Goal: Task Accomplishment & Management: Use online tool/utility

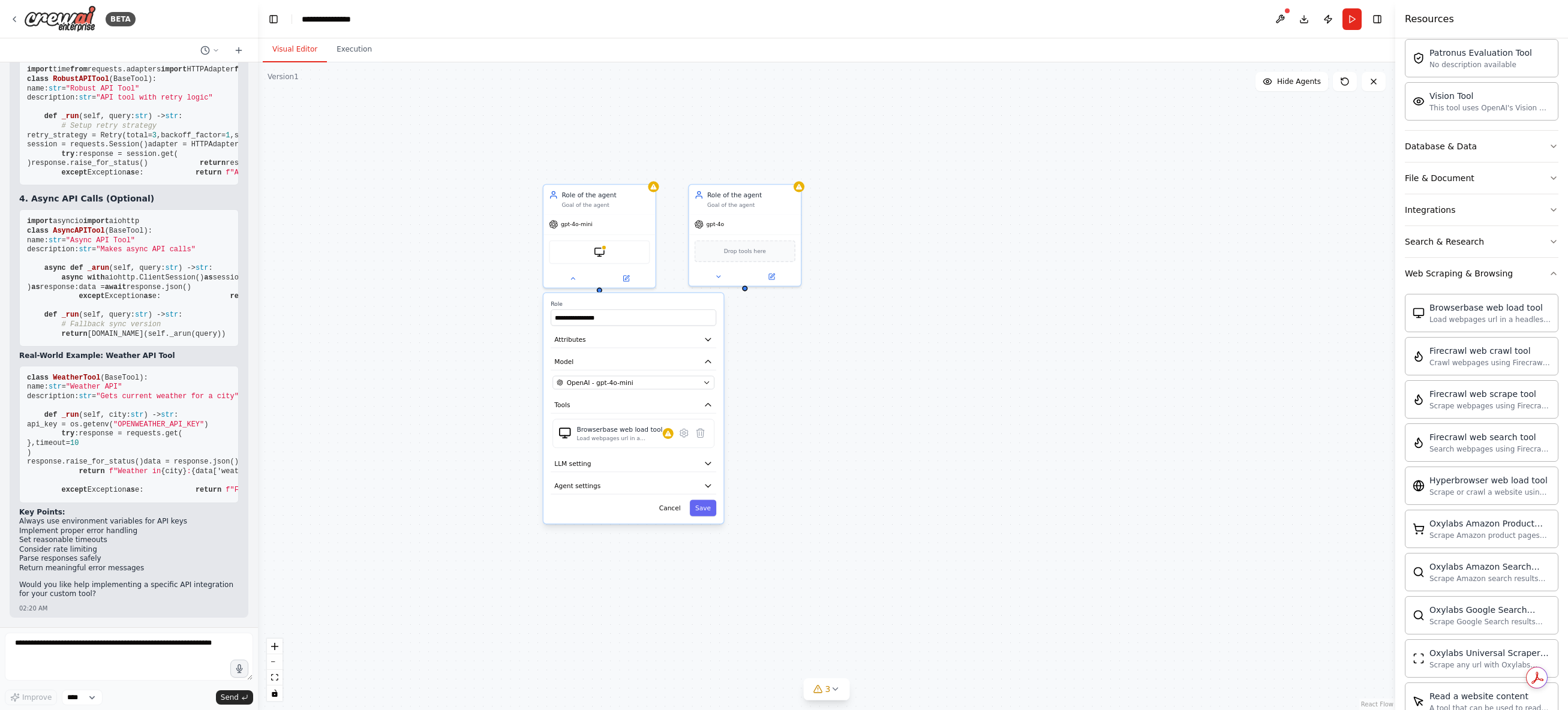
scroll to position [1744, 0]
click at [8, 16] on div "BETA" at bounding box center [129, 19] width 258 height 38
click at [12, 17] on icon at bounding box center [14, 19] width 10 height 10
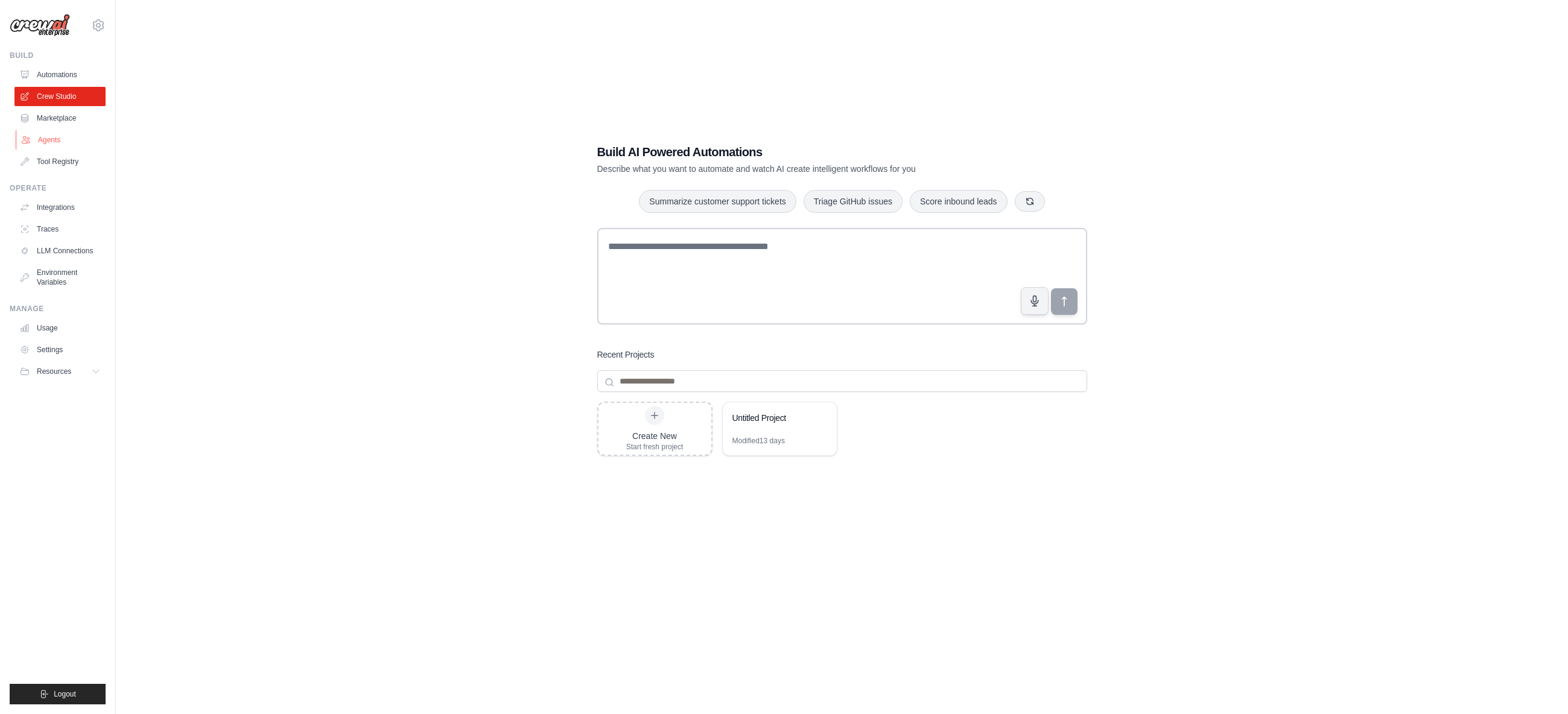
click at [59, 141] on link "Agents" at bounding box center [61, 140] width 91 height 19
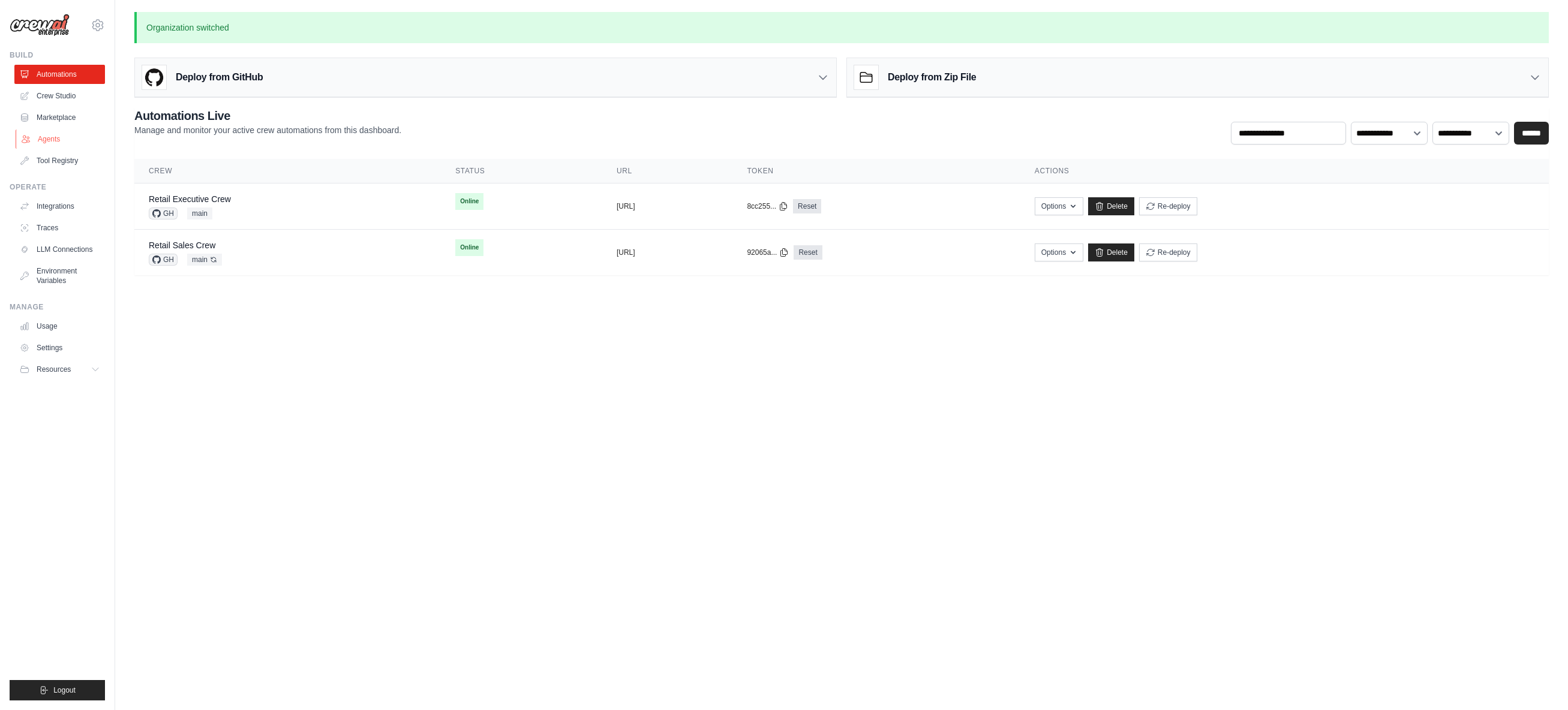
click at [55, 141] on link "Agents" at bounding box center [61, 139] width 91 height 19
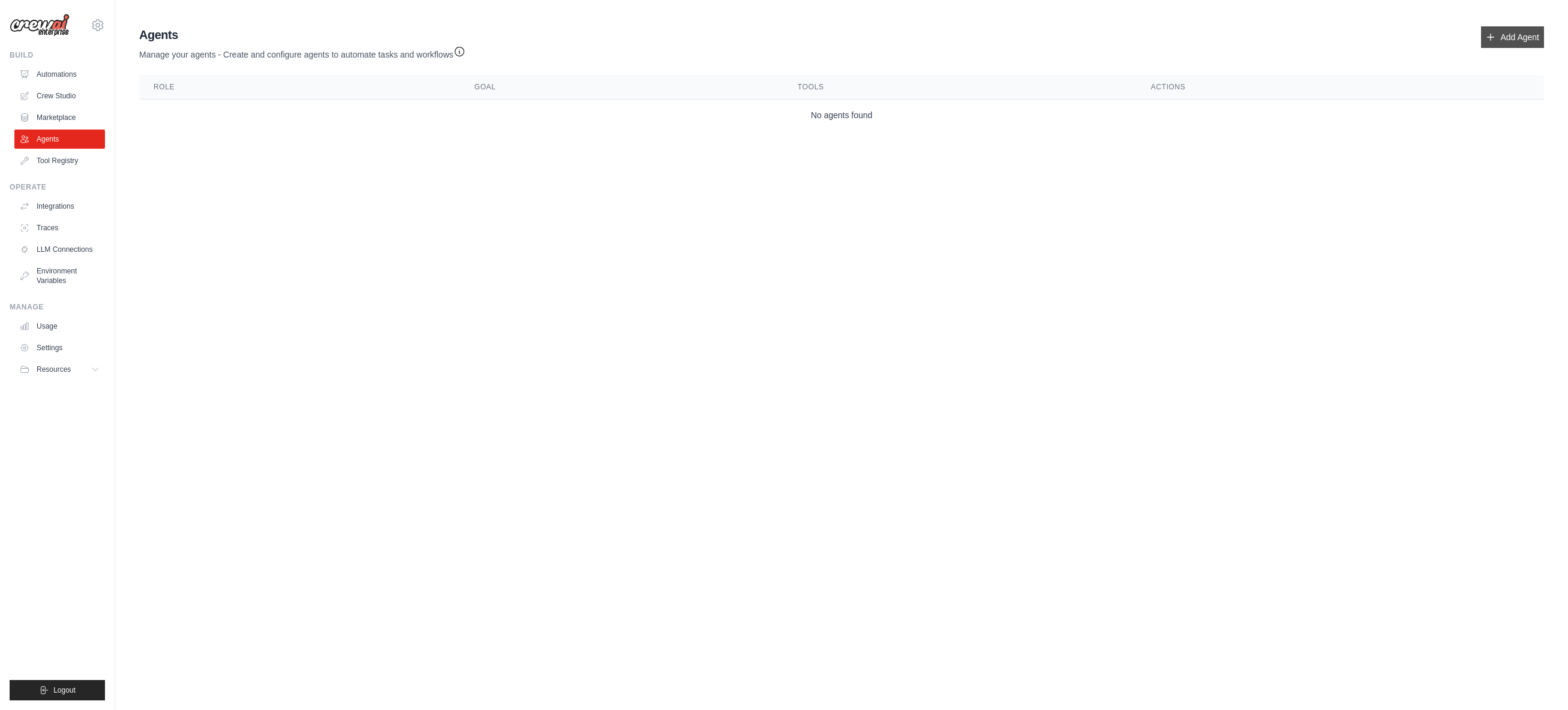
click at [1524, 40] on link "Add Agent" at bounding box center [1512, 37] width 63 height 21
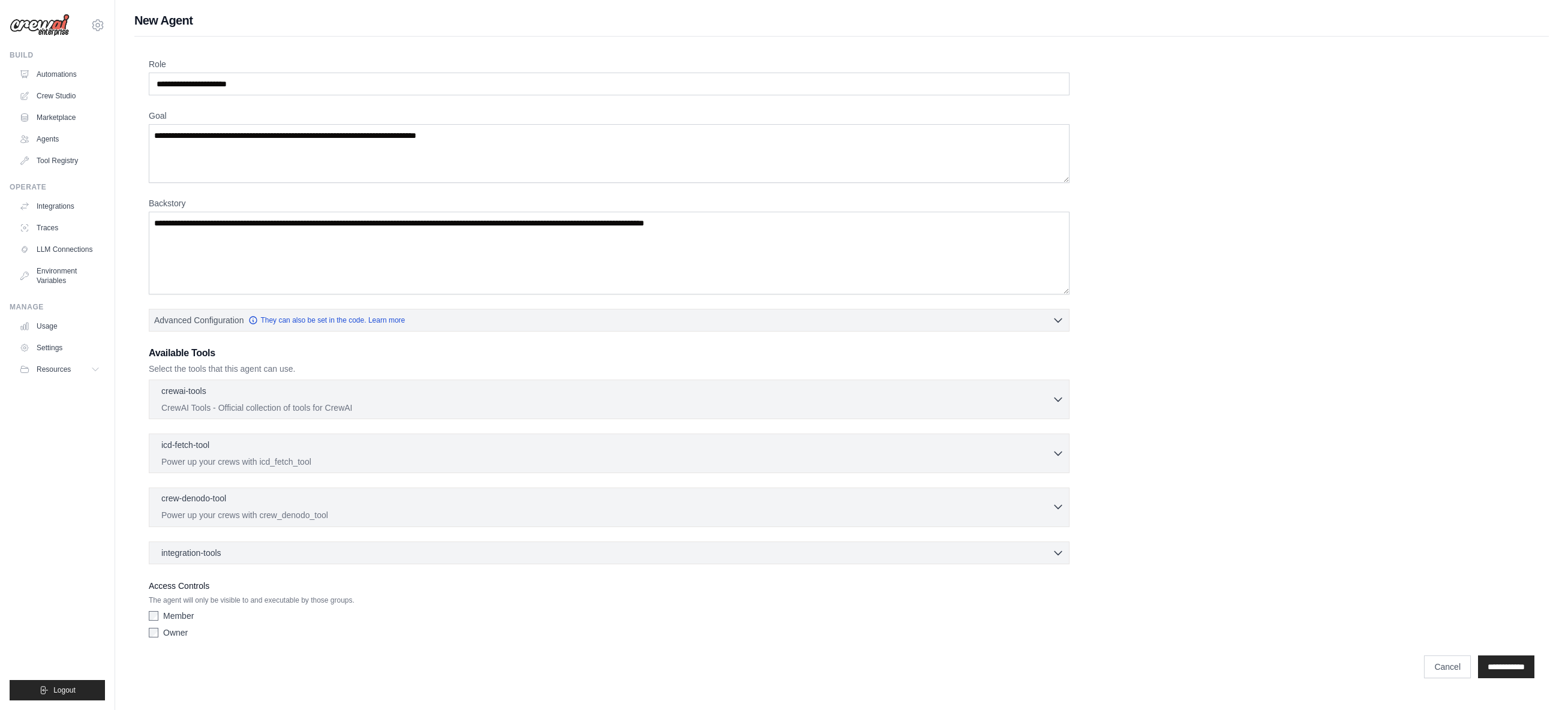
click at [317, 509] on div "crew-denodo-tool 0 selected Power up your crews with crew_denodo_tool" at bounding box center [606, 507] width 891 height 29
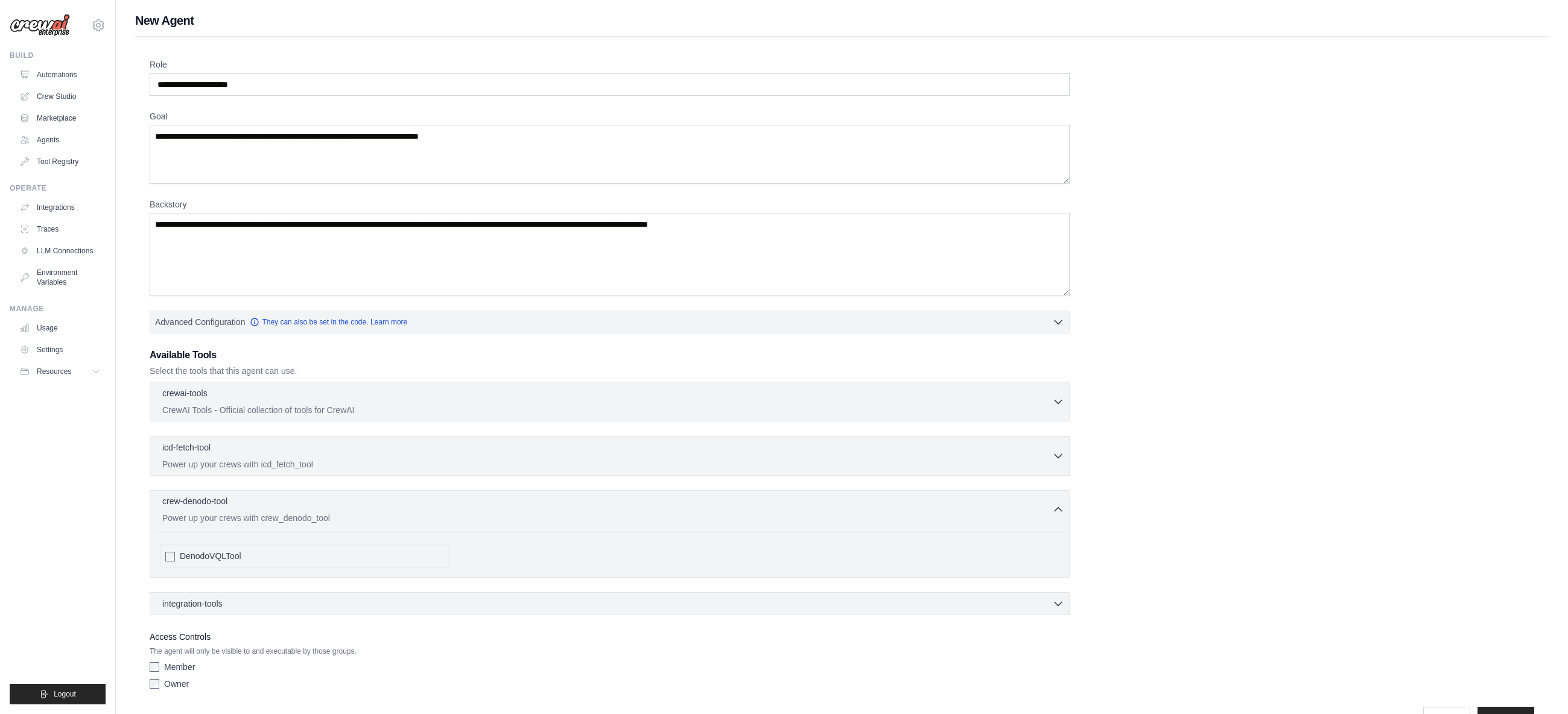
click at [319, 512] on div "crew-denodo-tool 0 selected Power up your crews with crew_denodo_tool" at bounding box center [607, 509] width 890 height 29
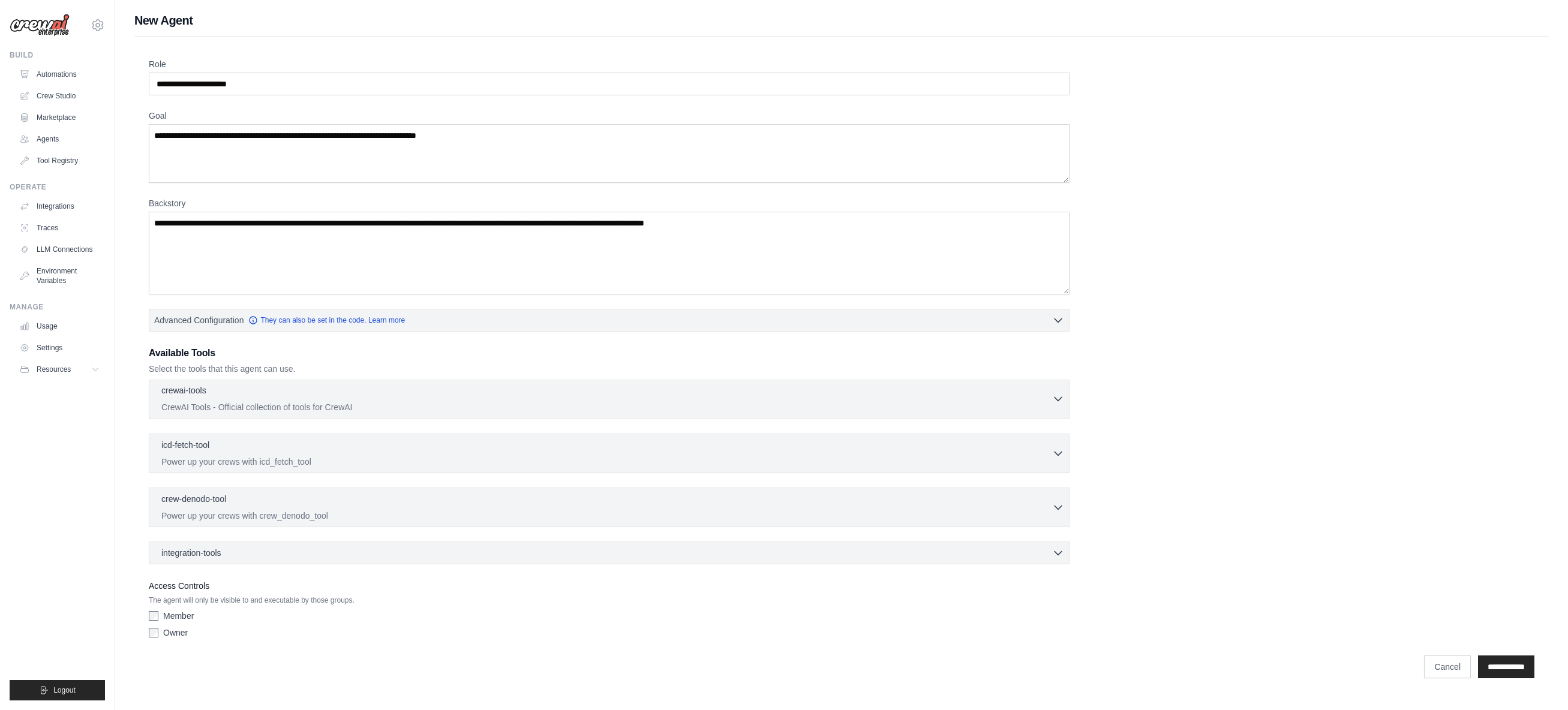
click at [291, 411] on p "CrewAI Tools - Official collection of tools for CrewAI" at bounding box center [606, 407] width 891 height 12
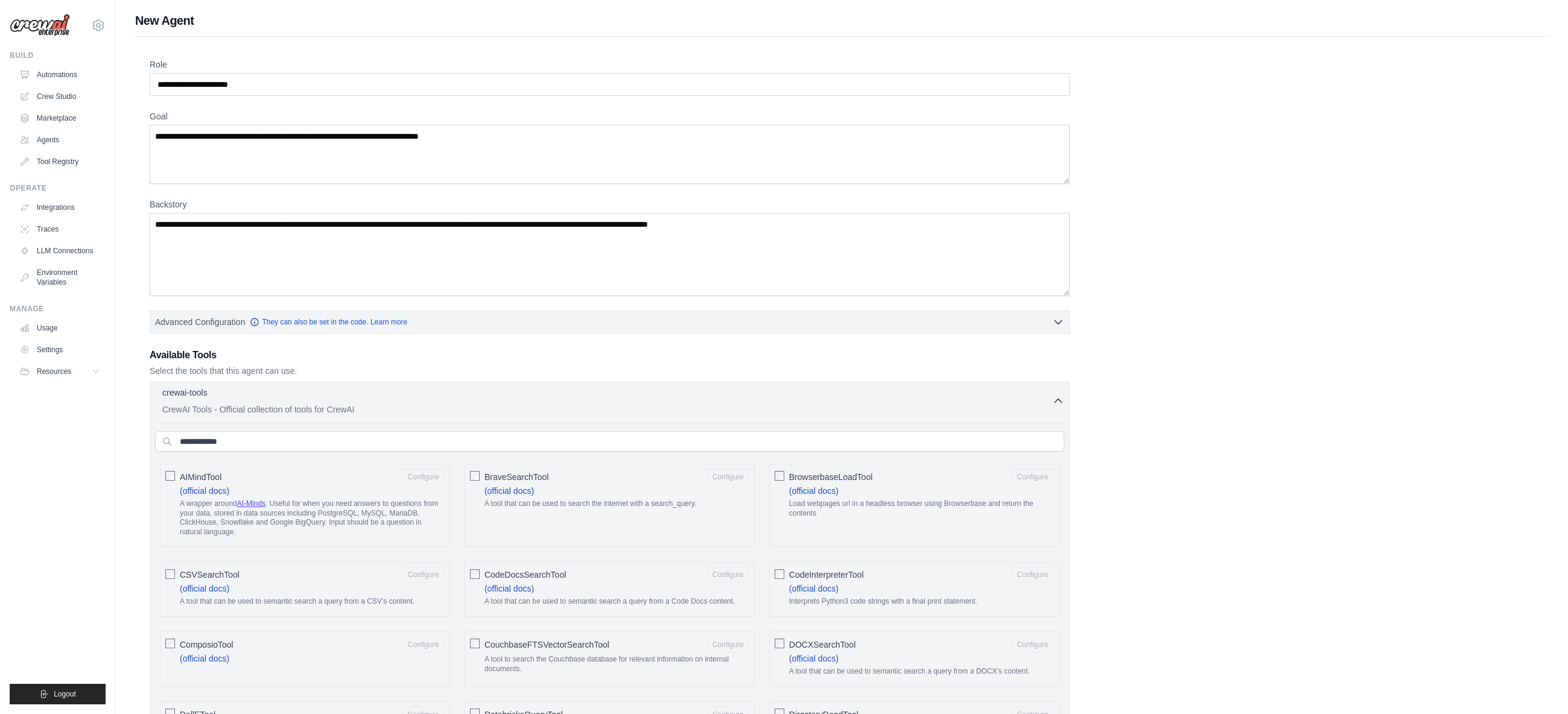
click at [295, 410] on p "CrewAI Tools - Official collection of tools for CrewAI" at bounding box center [607, 409] width 890 height 12
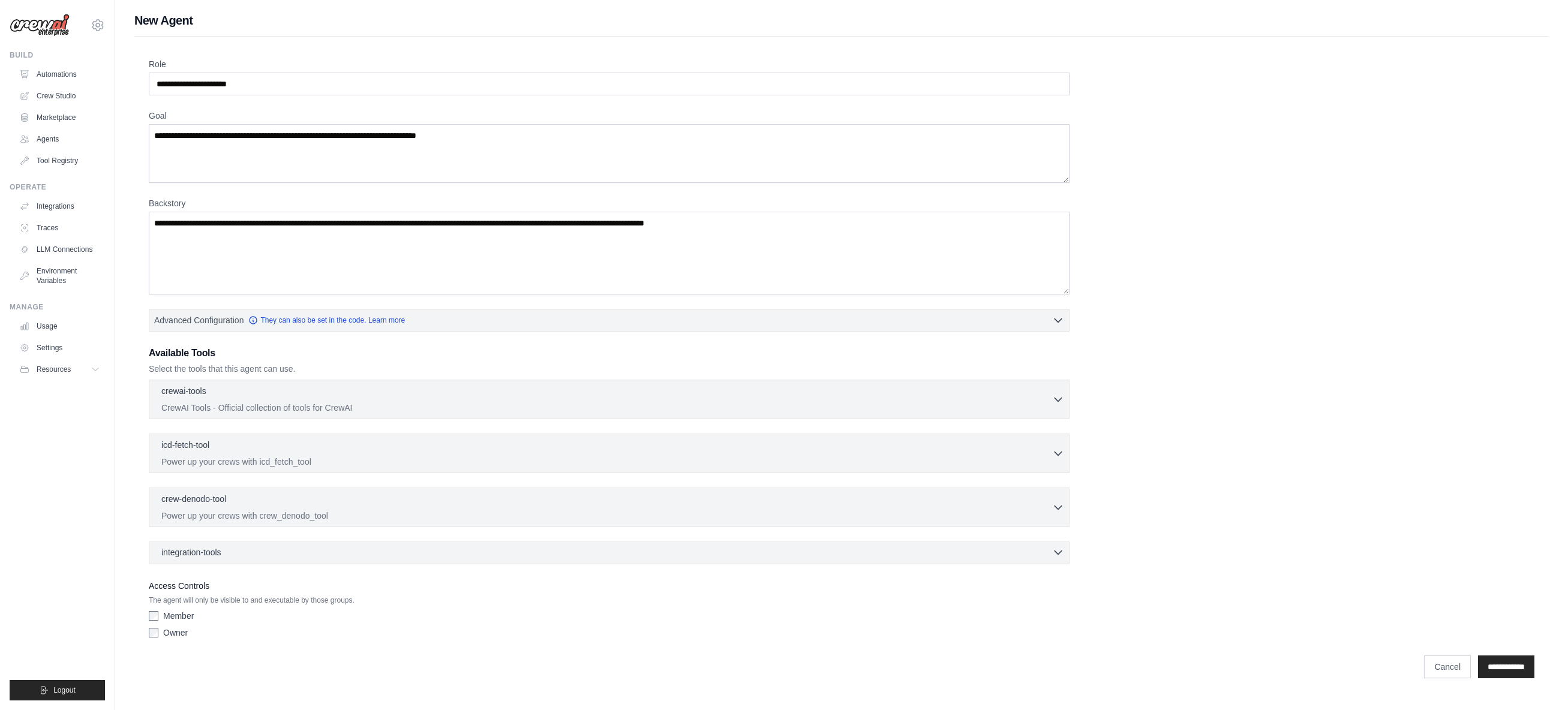
click at [291, 553] on div "integration-tools 0 selected" at bounding box center [612, 552] width 903 height 12
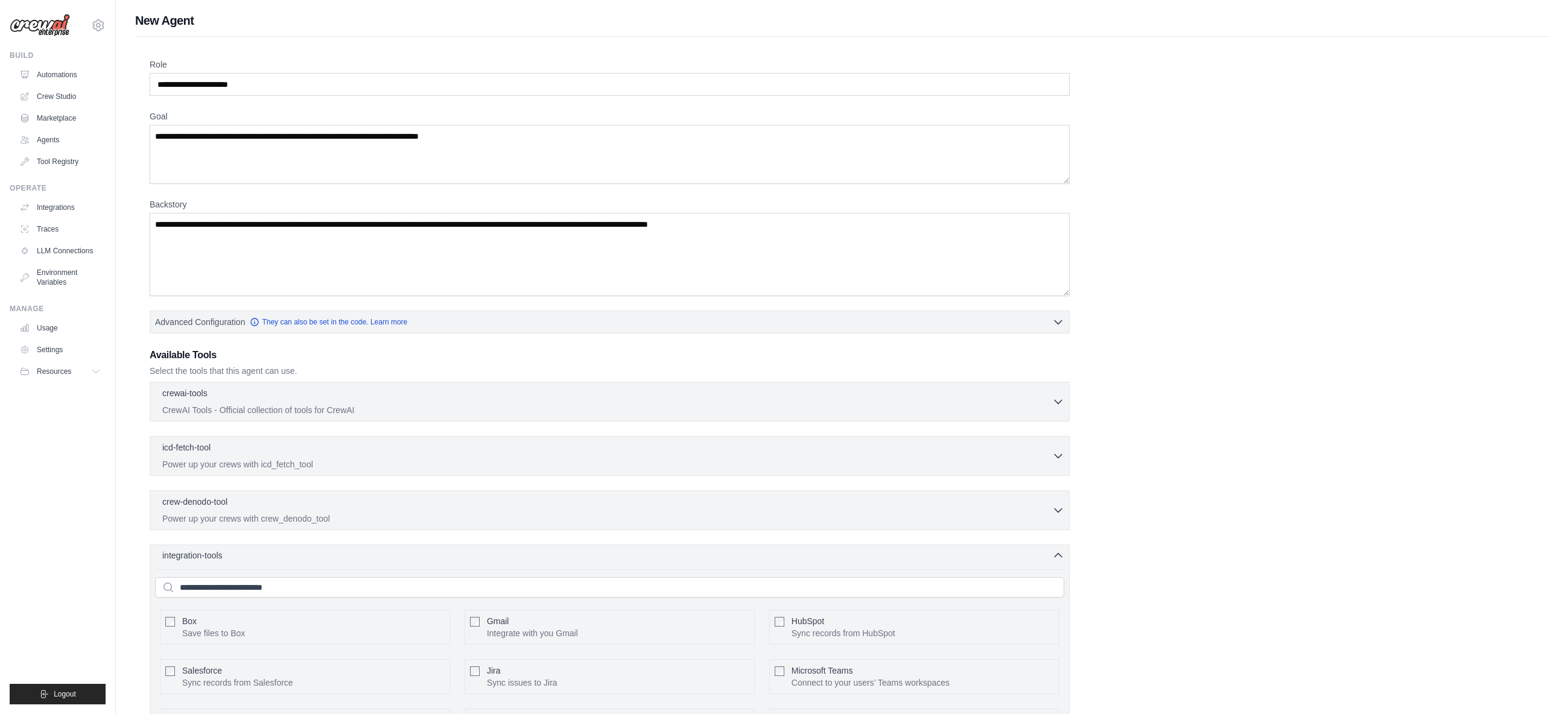
click at [292, 556] on div "integration-tools 0 selected" at bounding box center [613, 555] width 902 height 12
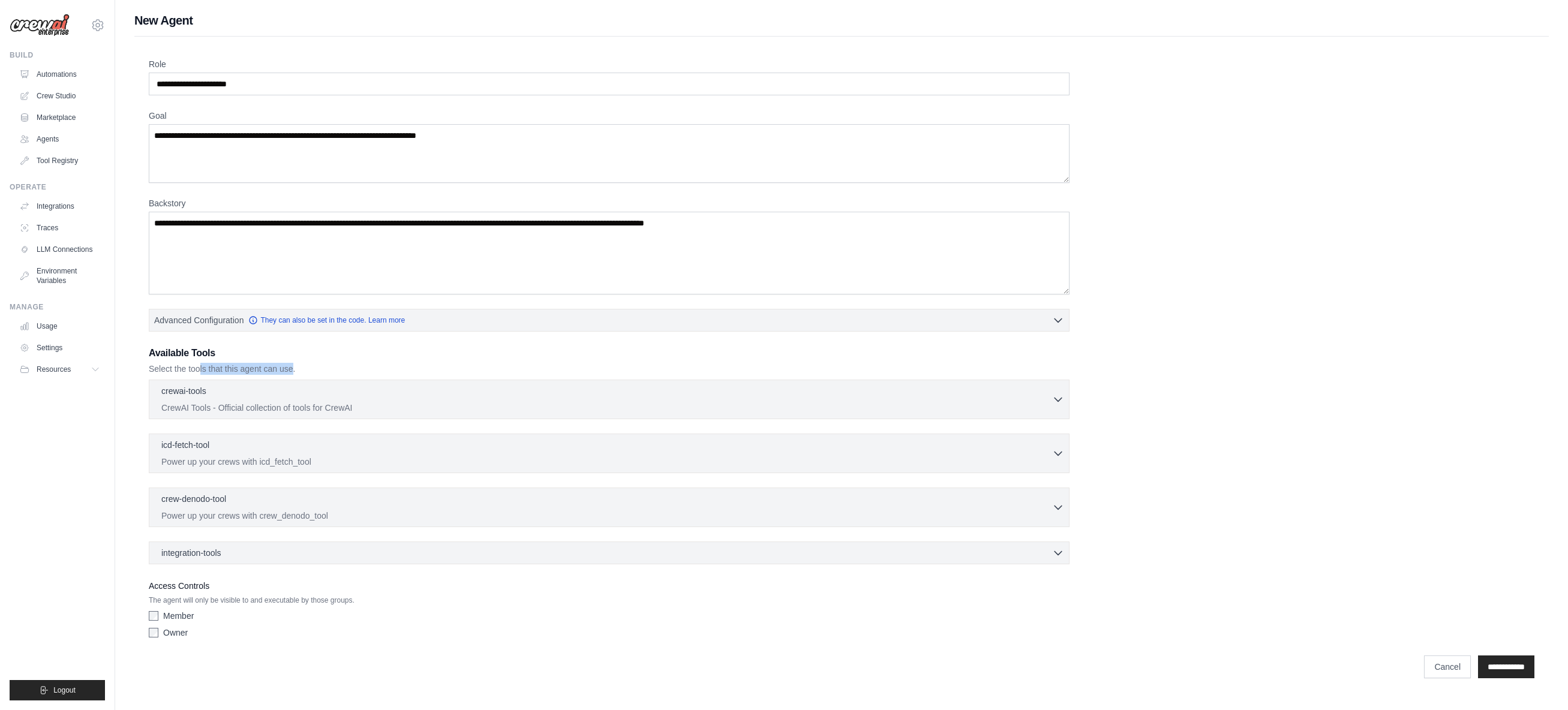
drag, startPoint x: 198, startPoint y: 366, endPoint x: 294, endPoint y: 367, distance: 96.0
click at [294, 367] on p "Select the tools that this agent can use." at bounding box center [609, 369] width 921 height 12
drag, startPoint x: 297, startPoint y: 367, endPoint x: 246, endPoint y: 368, distance: 51.0
click at [246, 368] on p "Select the tools that this agent can use." at bounding box center [609, 369] width 921 height 12
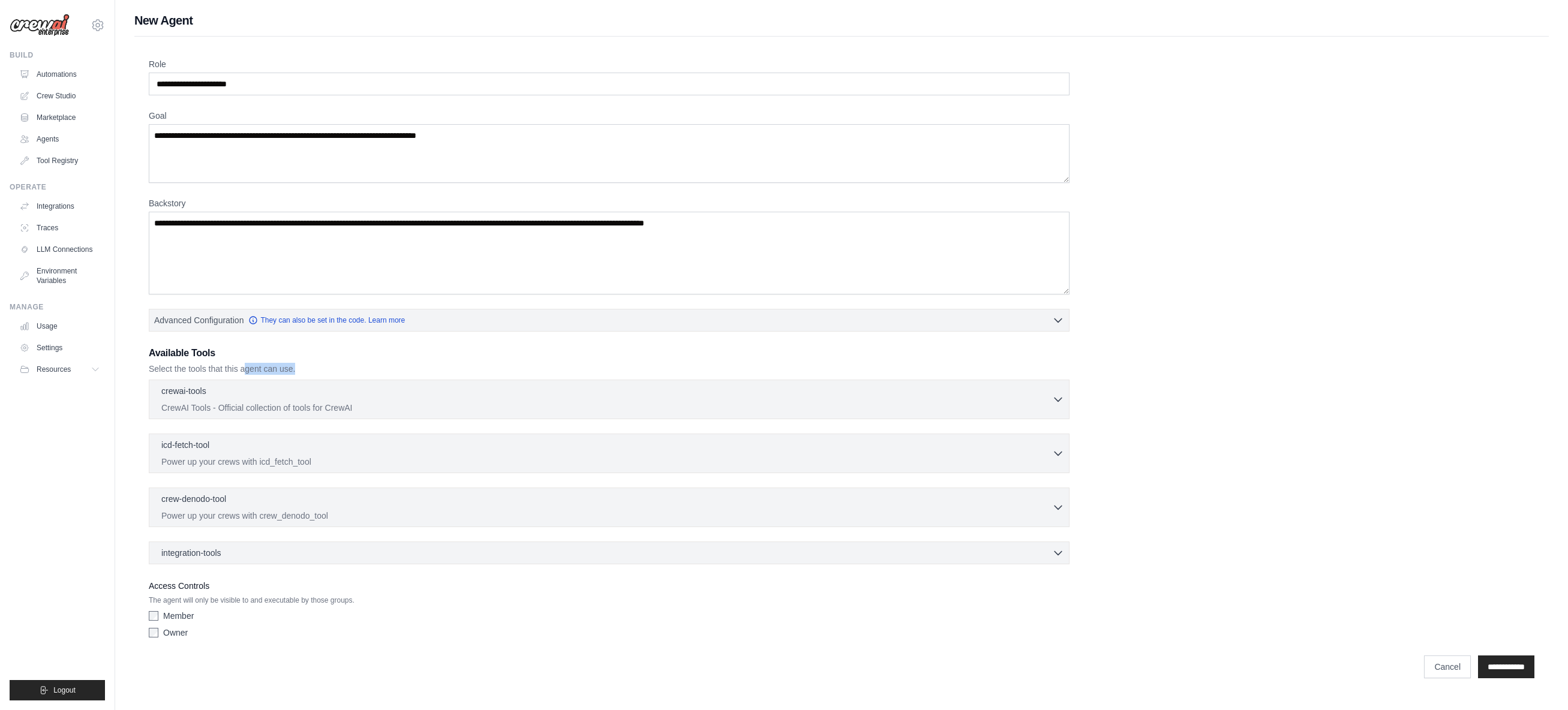
click at [246, 368] on p "Select the tools that this agent can use." at bounding box center [609, 369] width 921 height 12
drag, startPoint x: 254, startPoint y: 368, endPoint x: 315, endPoint y: 368, distance: 61.0
click at [315, 368] on p "Select the tools that this agent can use." at bounding box center [609, 369] width 921 height 12
drag, startPoint x: 261, startPoint y: 367, endPoint x: 299, endPoint y: 367, distance: 38.0
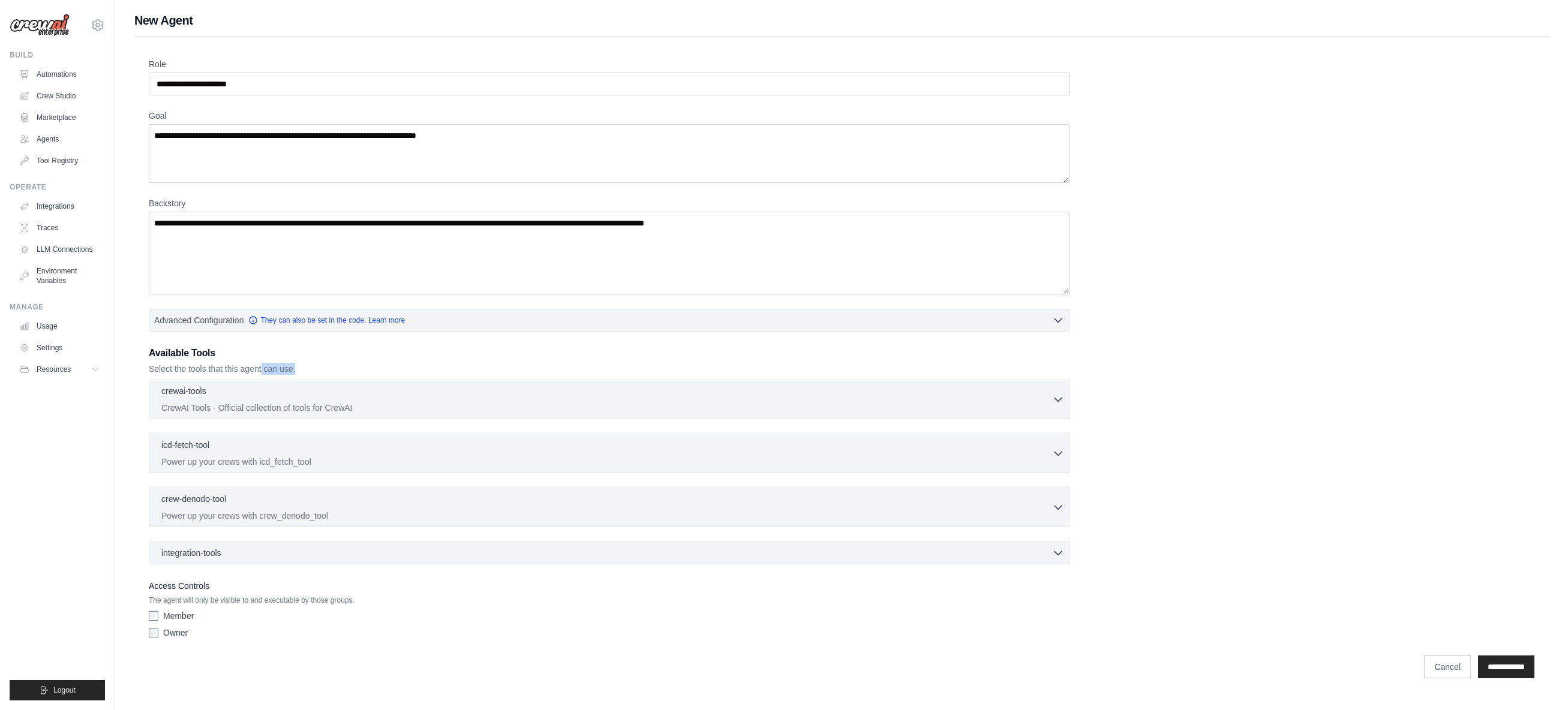
click at [299, 367] on p "Select the tools that this agent can use." at bounding box center [609, 369] width 921 height 12
click at [299, 368] on p "Select the tools that this agent can use." at bounding box center [609, 369] width 921 height 12
click at [52, 101] on link "Crew Studio" at bounding box center [61, 96] width 91 height 19
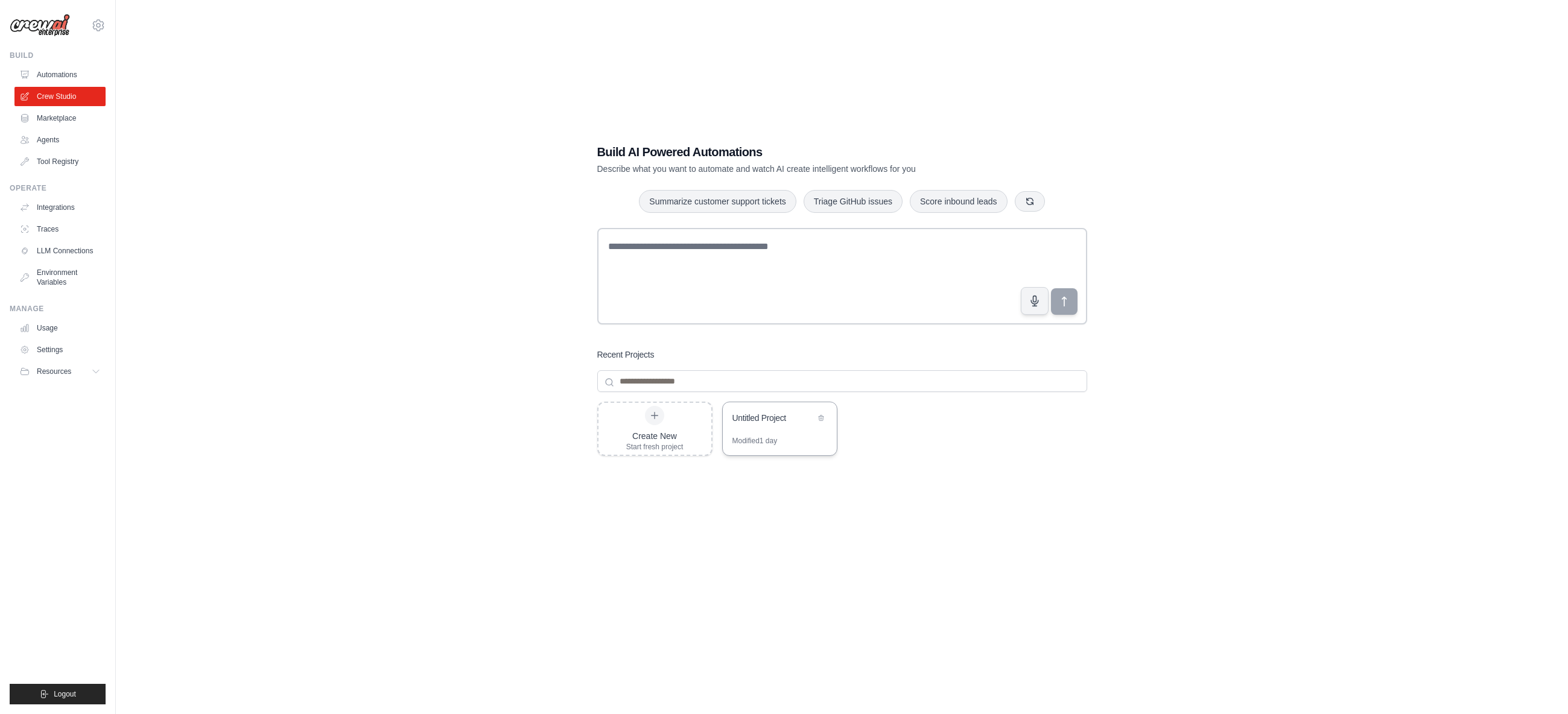
click at [760, 430] on div "Untitled Project" at bounding box center [780, 419] width 114 height 34
click at [45, 136] on link "Agents" at bounding box center [61, 140] width 91 height 19
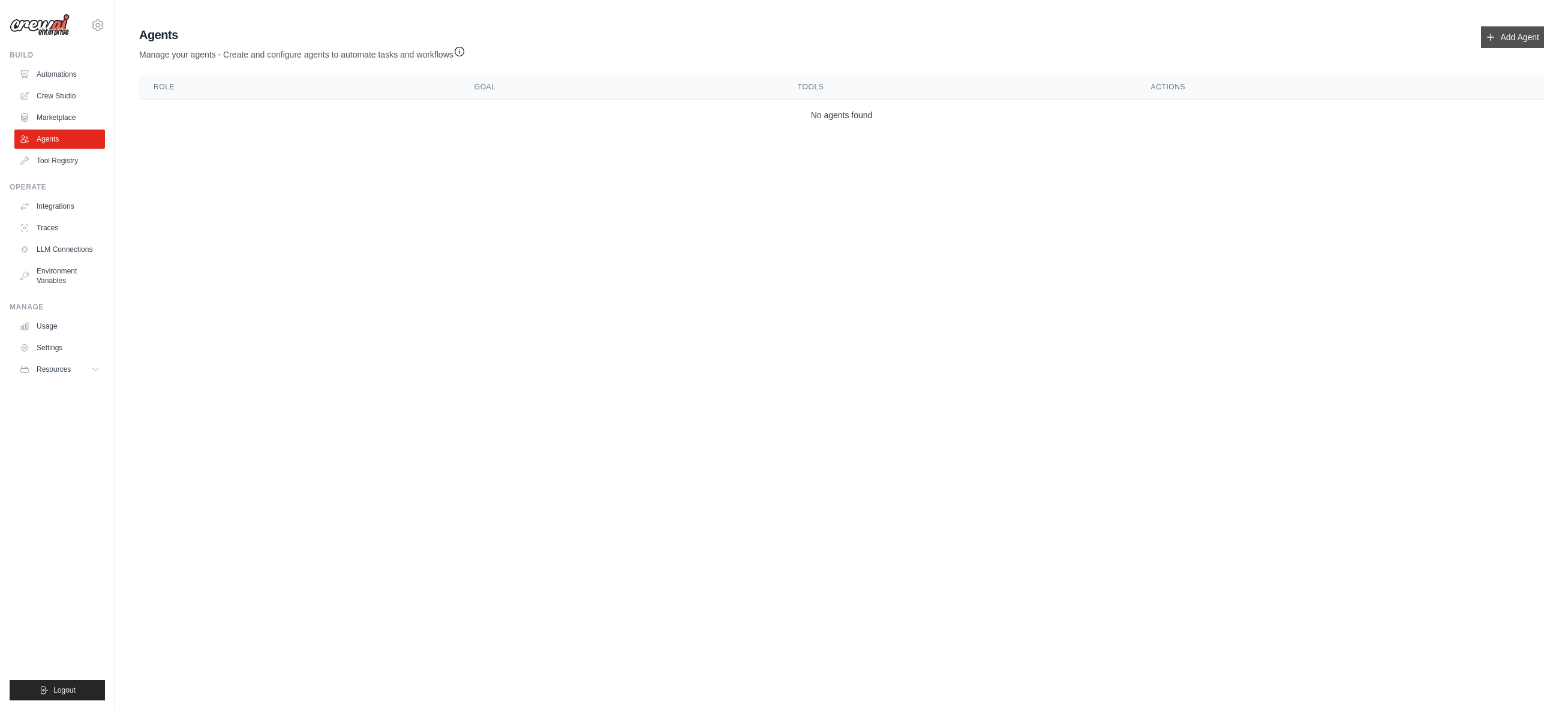
click at [1516, 34] on link "Add Agent" at bounding box center [1512, 37] width 63 height 21
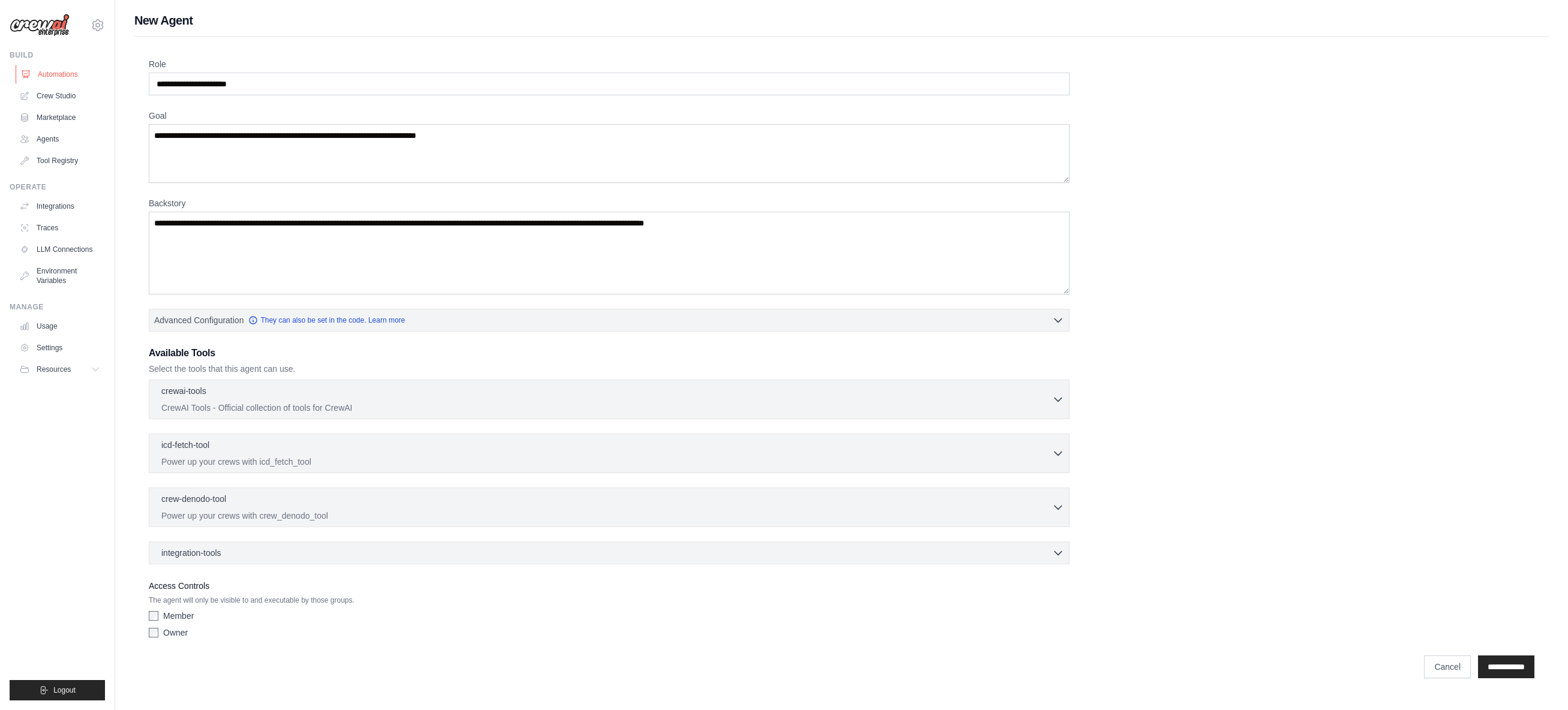
click at [50, 75] on link "Automations" at bounding box center [61, 74] width 91 height 19
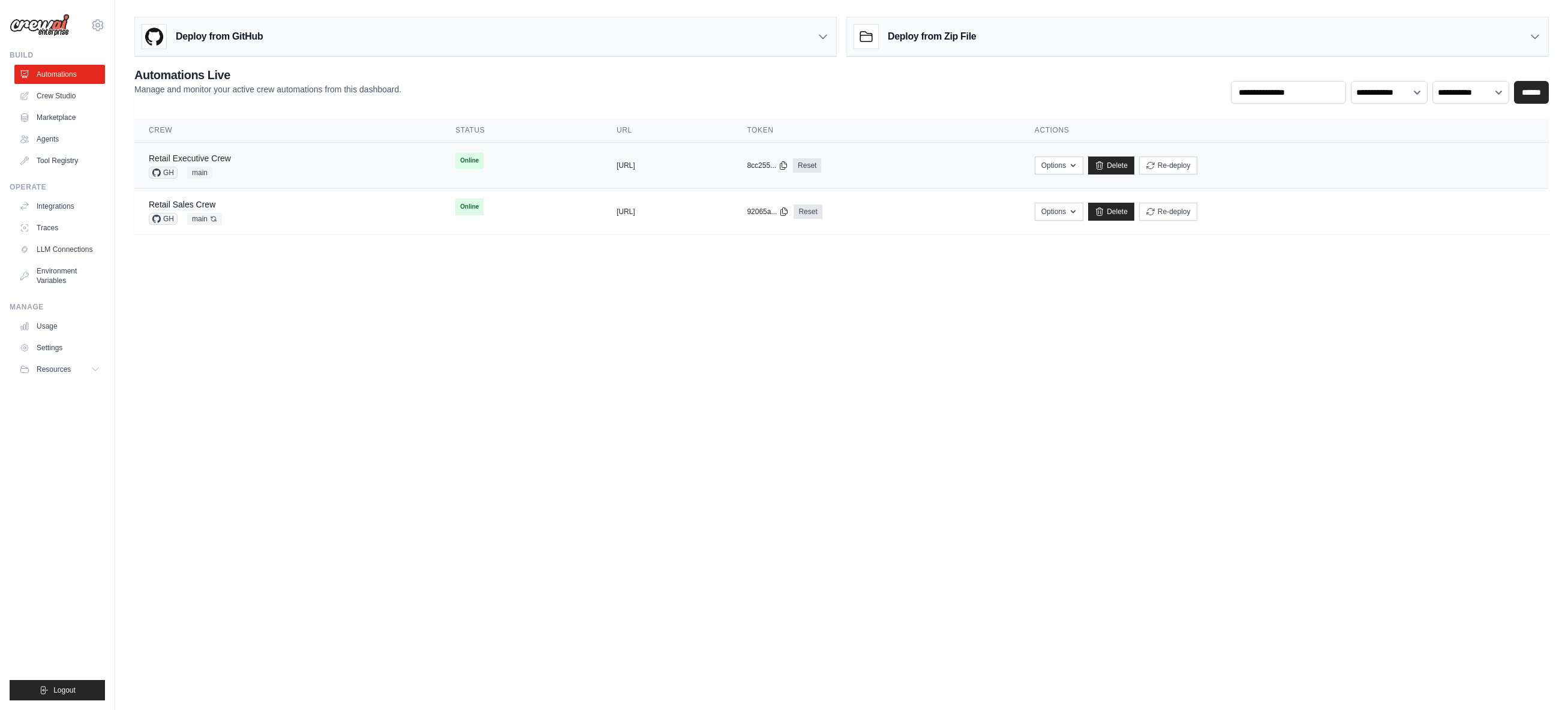
click at [224, 156] on link "Retail Executive Crew" at bounding box center [190, 158] width 82 height 10
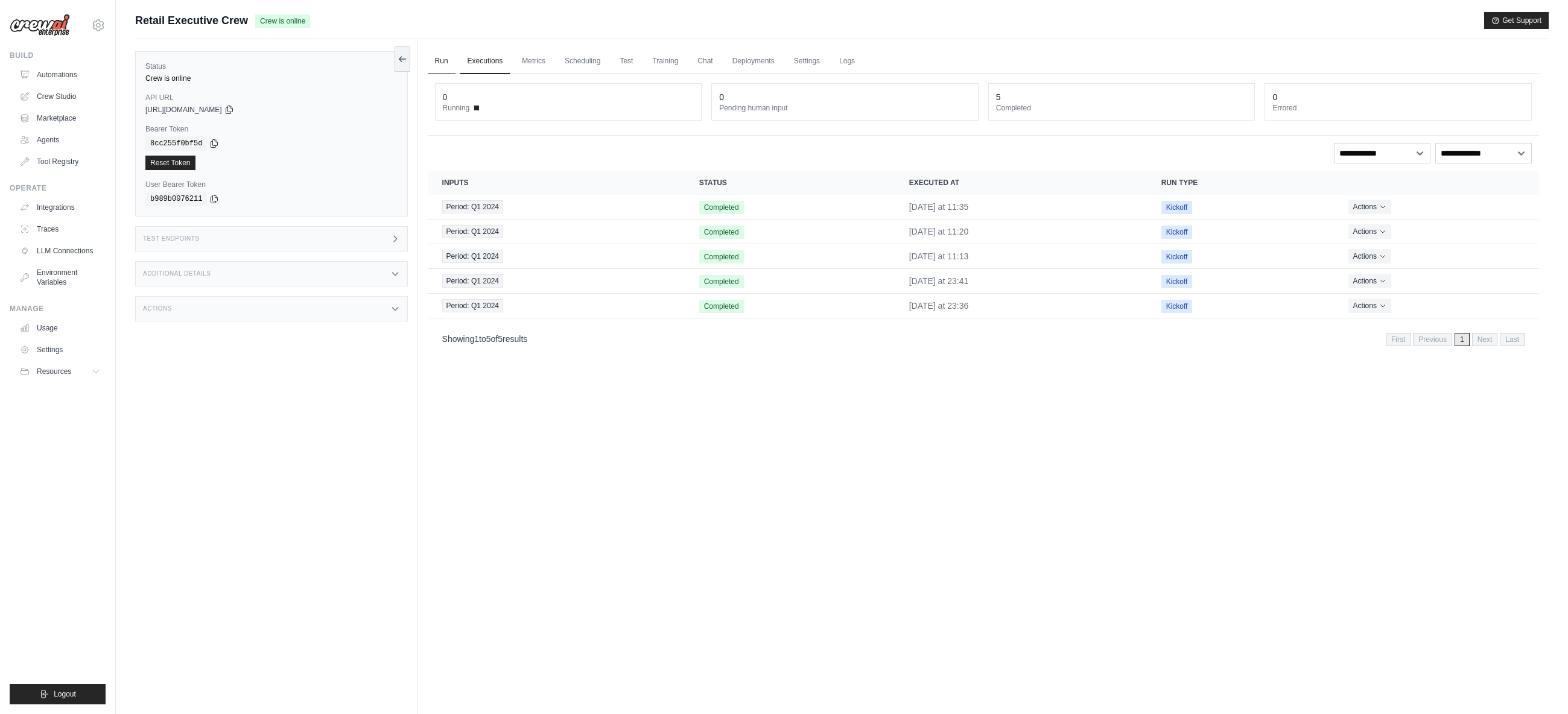
click at [437, 63] on link "Run" at bounding box center [442, 61] width 28 height 25
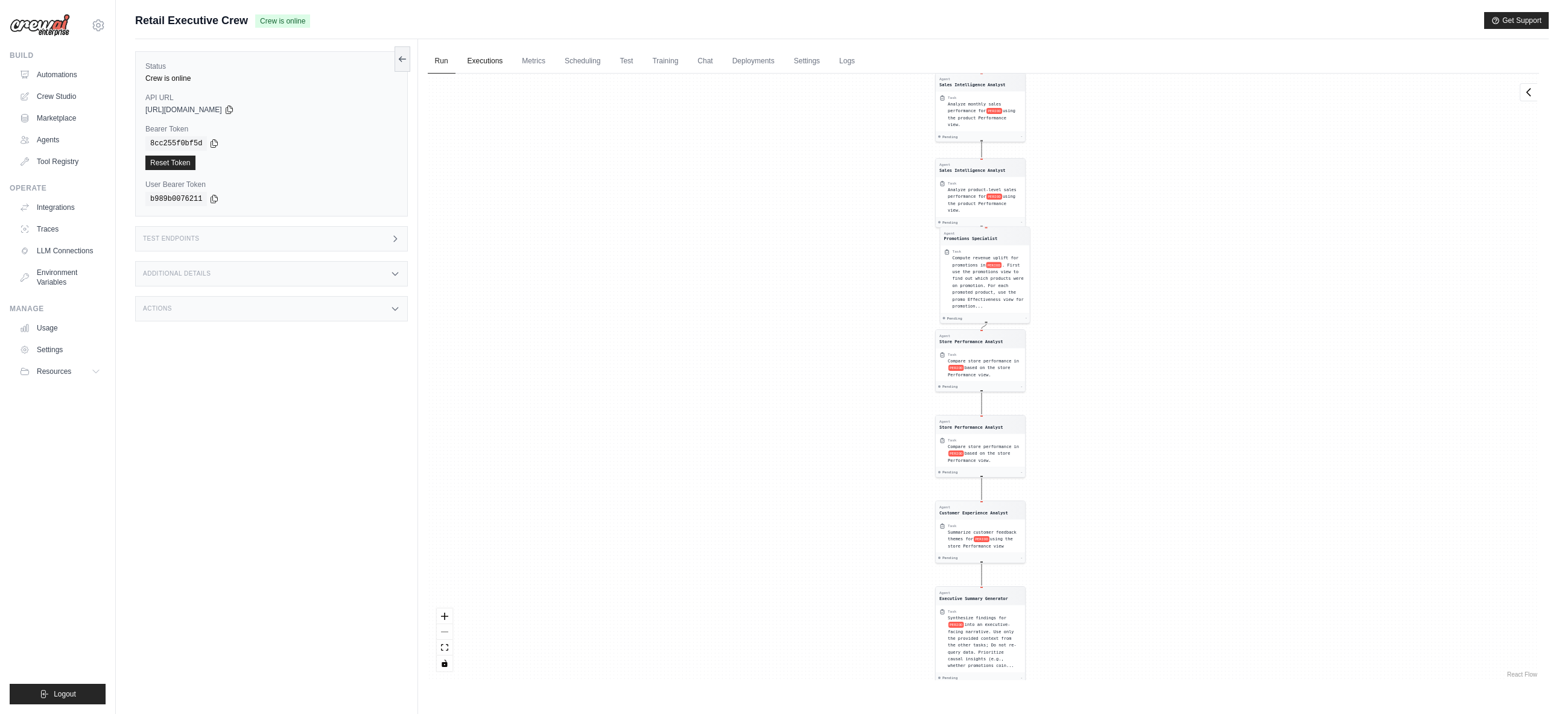
click at [492, 71] on link "Executions" at bounding box center [485, 61] width 50 height 25
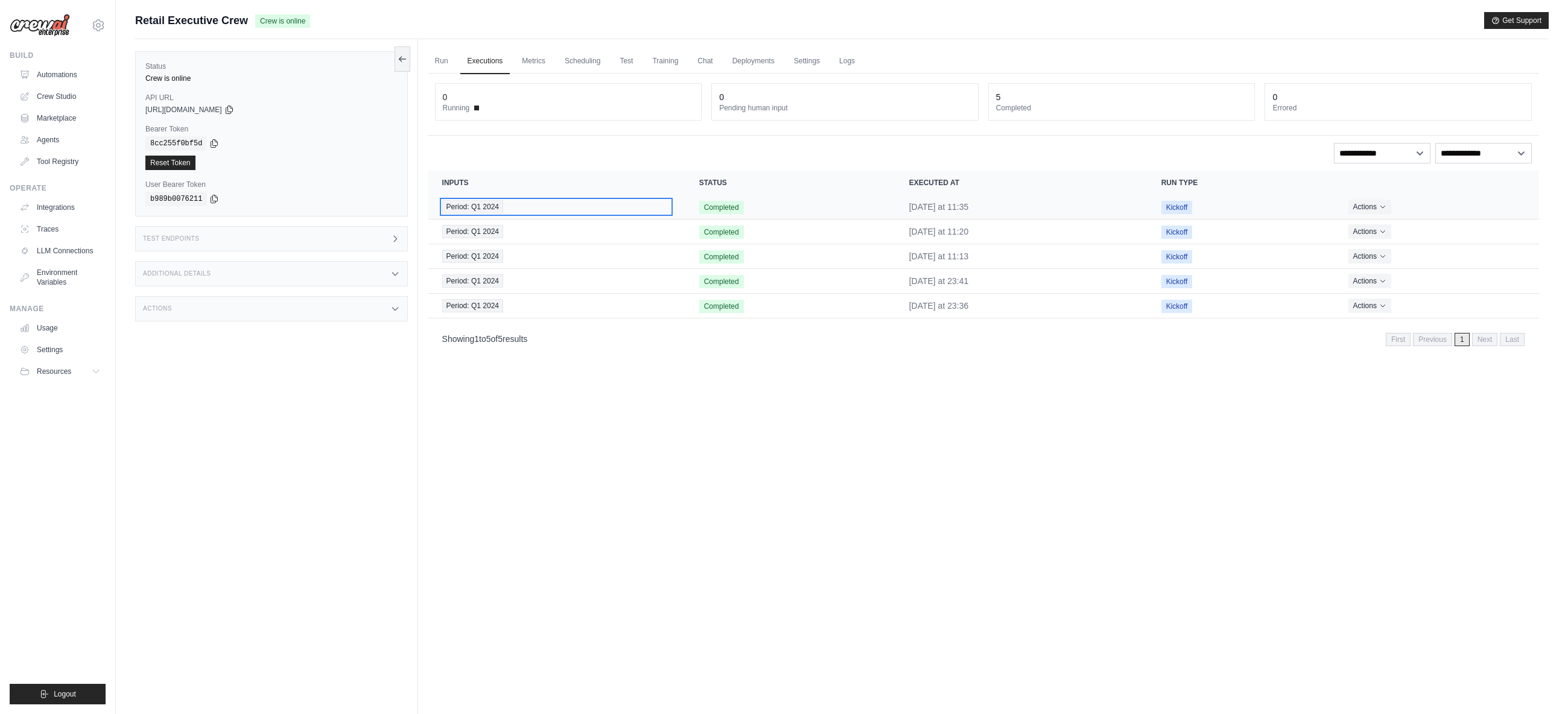
click at [516, 202] on div "Period: Q1 2024" at bounding box center [557, 207] width 228 height 13
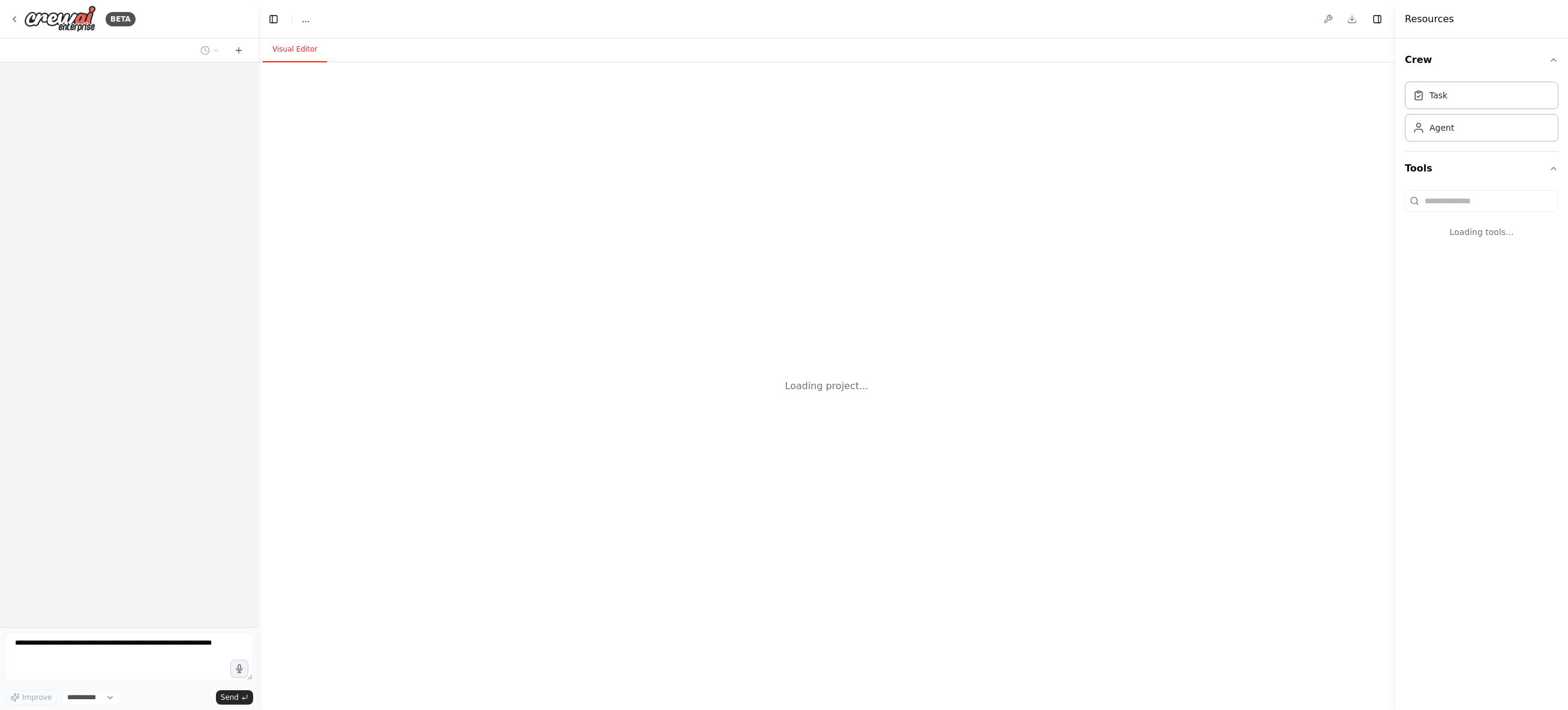
select select "****"
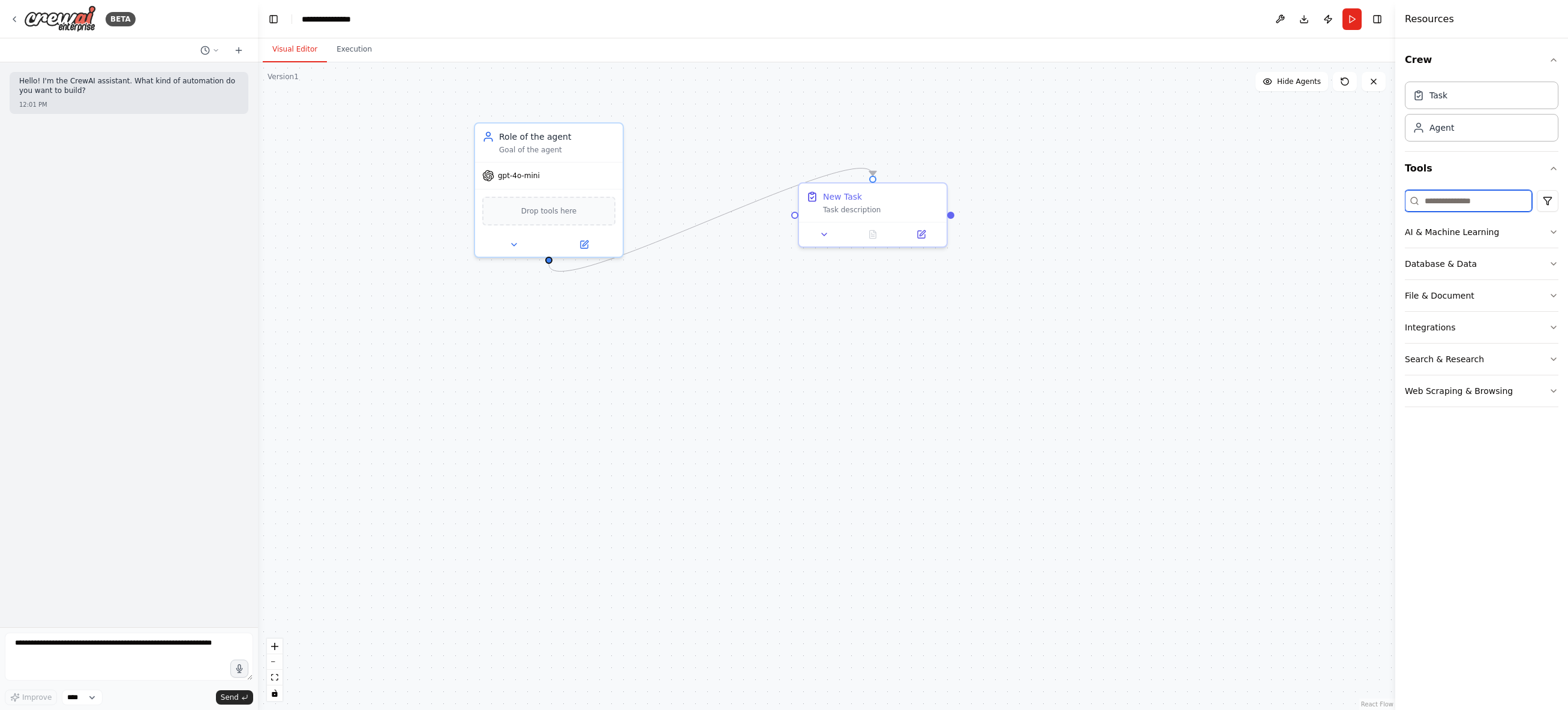
click at [1479, 200] on input at bounding box center [1468, 201] width 127 height 21
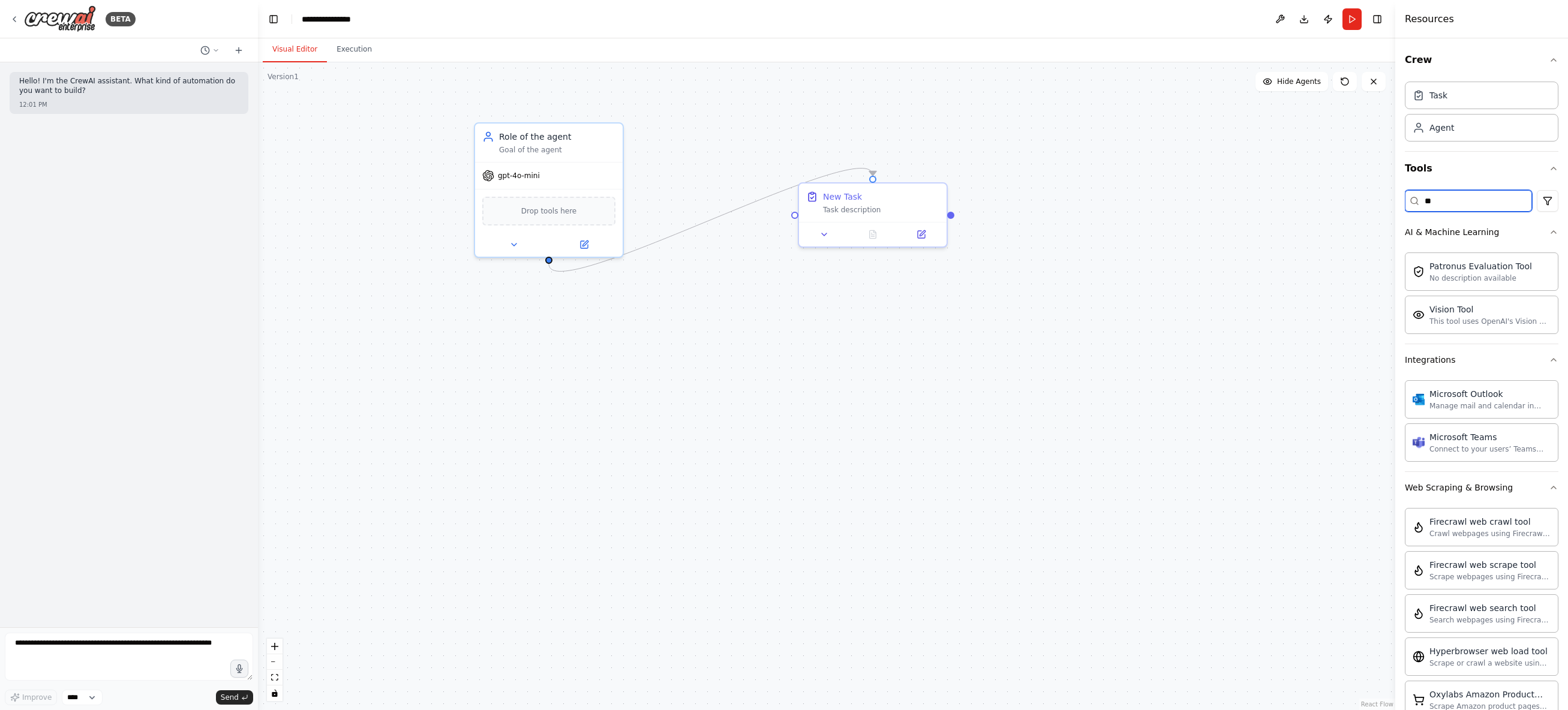
type input "*"
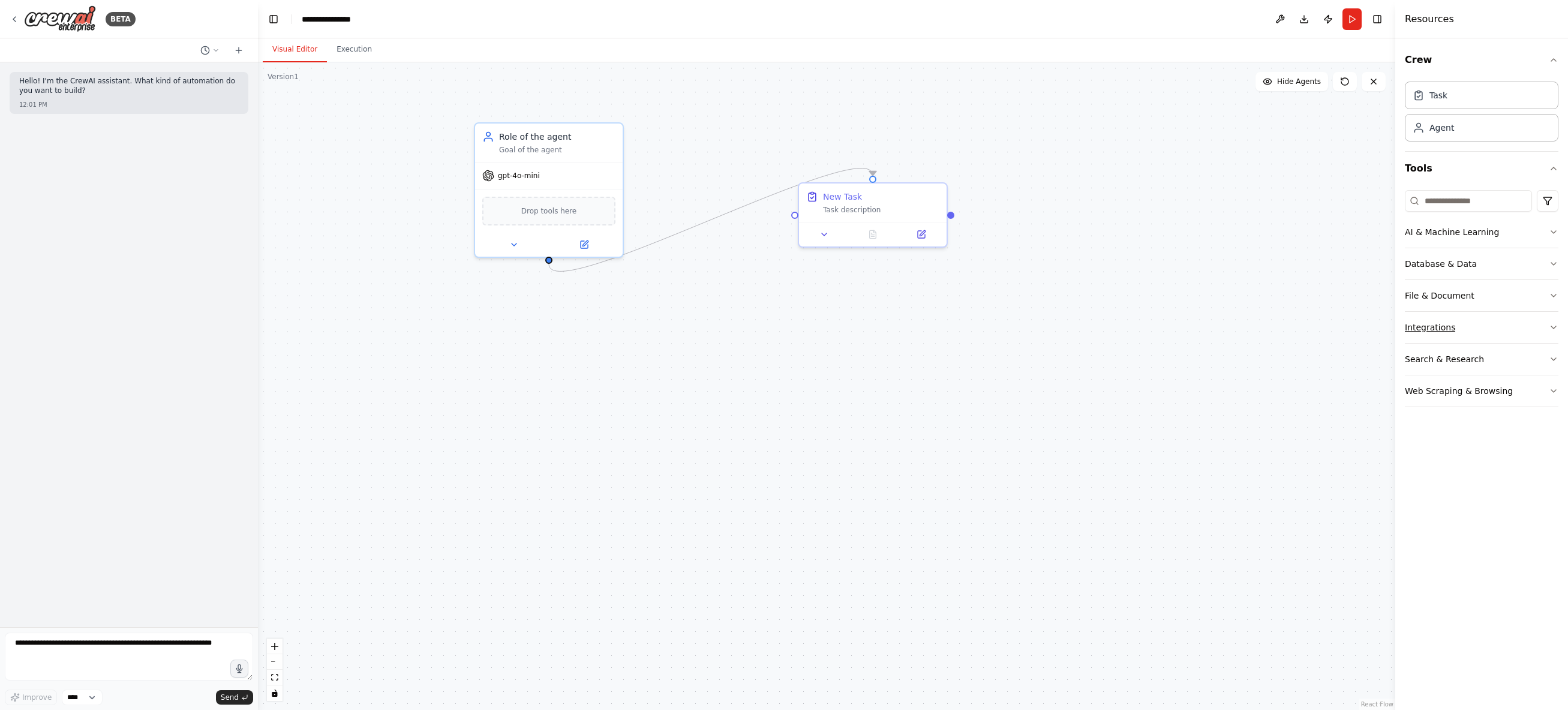
click at [1553, 326] on icon "button" at bounding box center [1553, 327] width 10 height 10
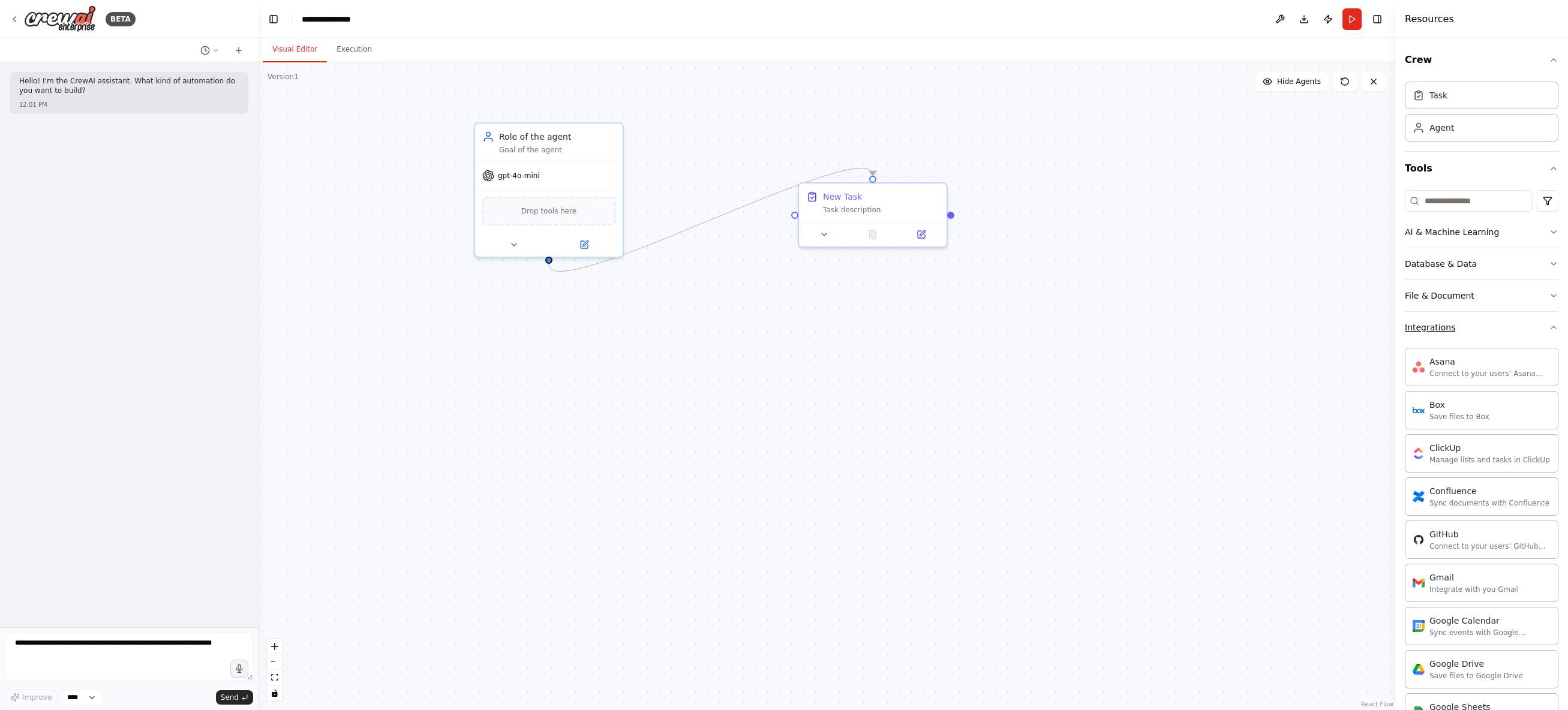
click at [1553, 326] on div "Crew Task Agent Tools AI & Machine Learning Database & Data File & Document Int…" at bounding box center [1482, 374] width 173 height 672
click at [1551, 328] on icon "button" at bounding box center [1553, 327] width 5 height 2
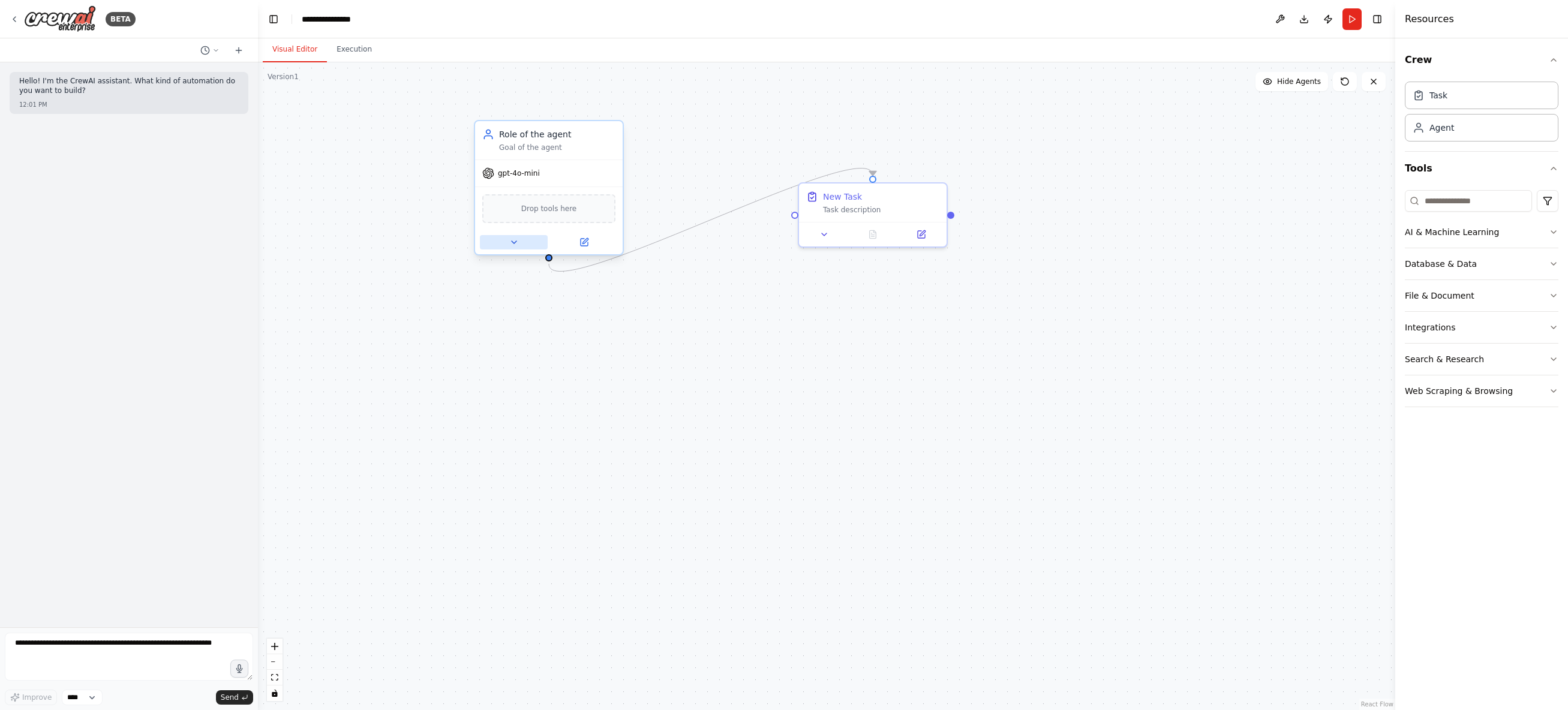
click at [516, 247] on button at bounding box center [513, 242] width 68 height 15
click at [1556, 326] on icon "button" at bounding box center [1553, 327] width 5 height 2
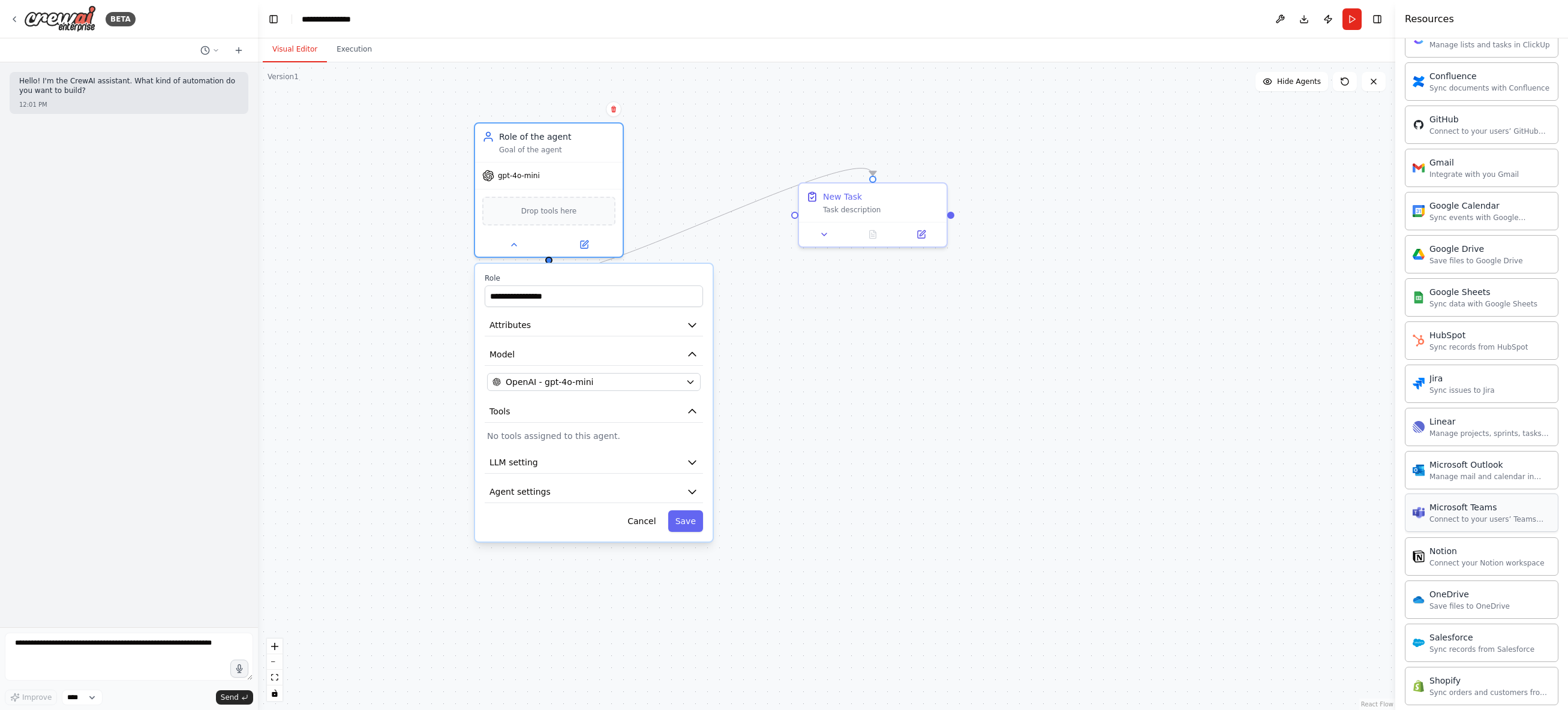
scroll to position [420, 0]
click at [698, 494] on button "Agent settings" at bounding box center [594, 492] width 218 height 22
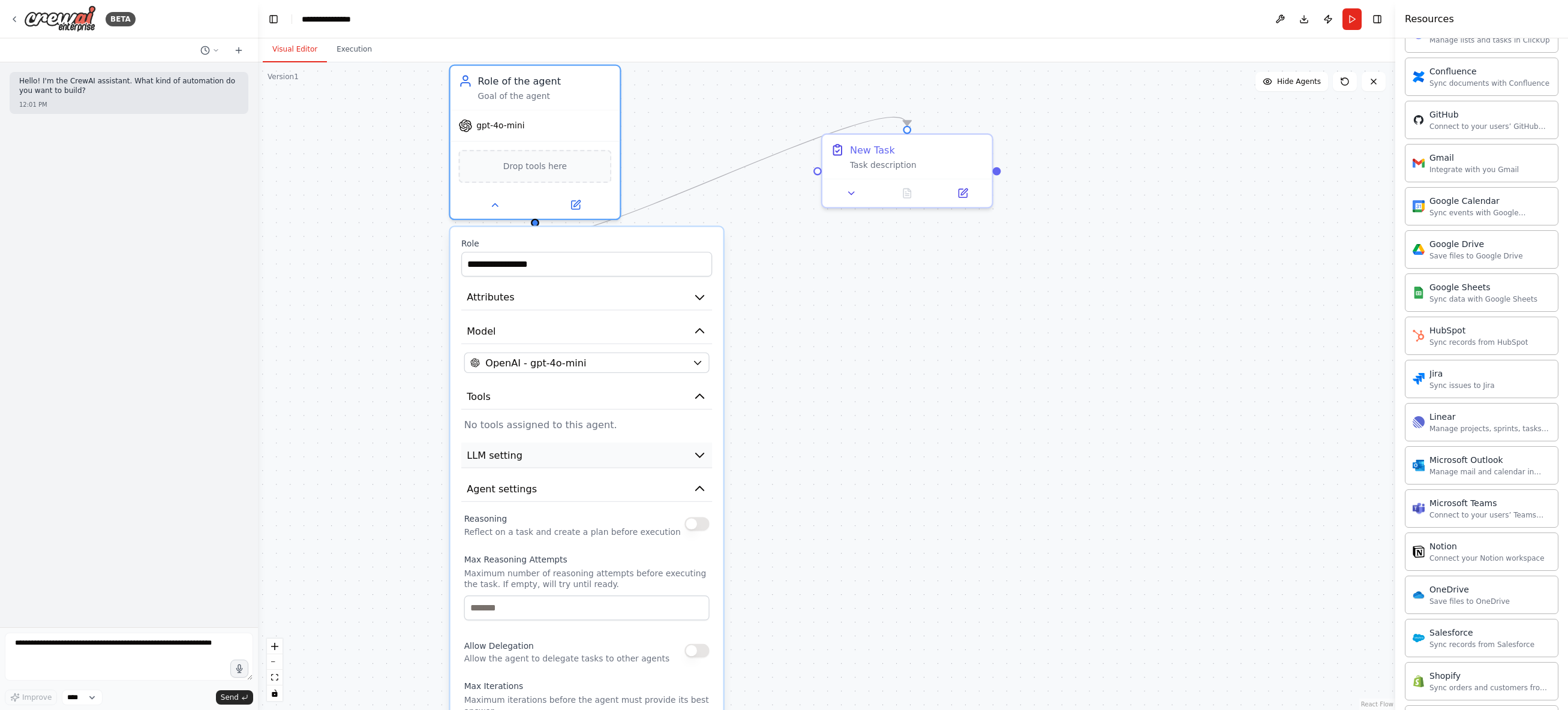
click at [703, 455] on icon "button" at bounding box center [699, 455] width 8 height 4
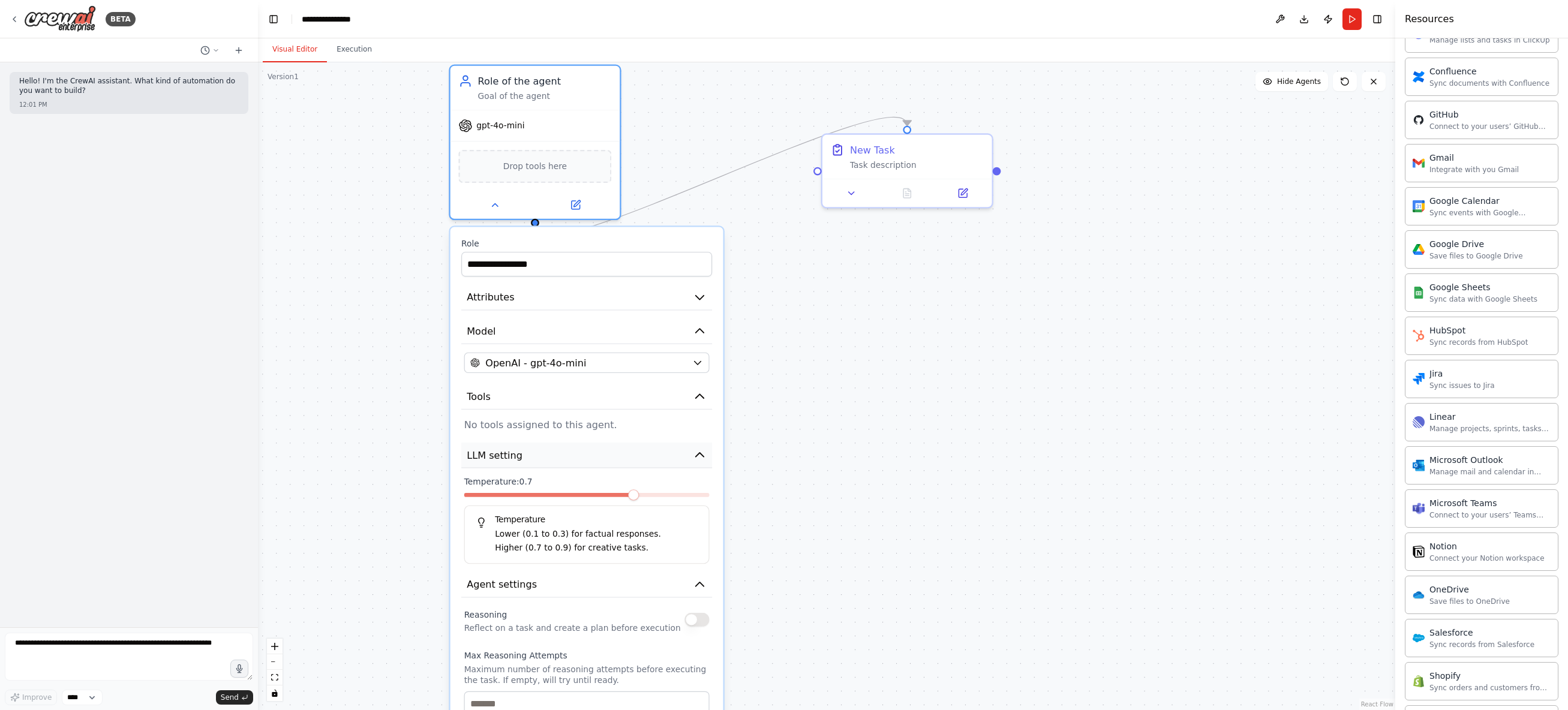
click at [703, 455] on icon "button" at bounding box center [699, 455] width 14 height 14
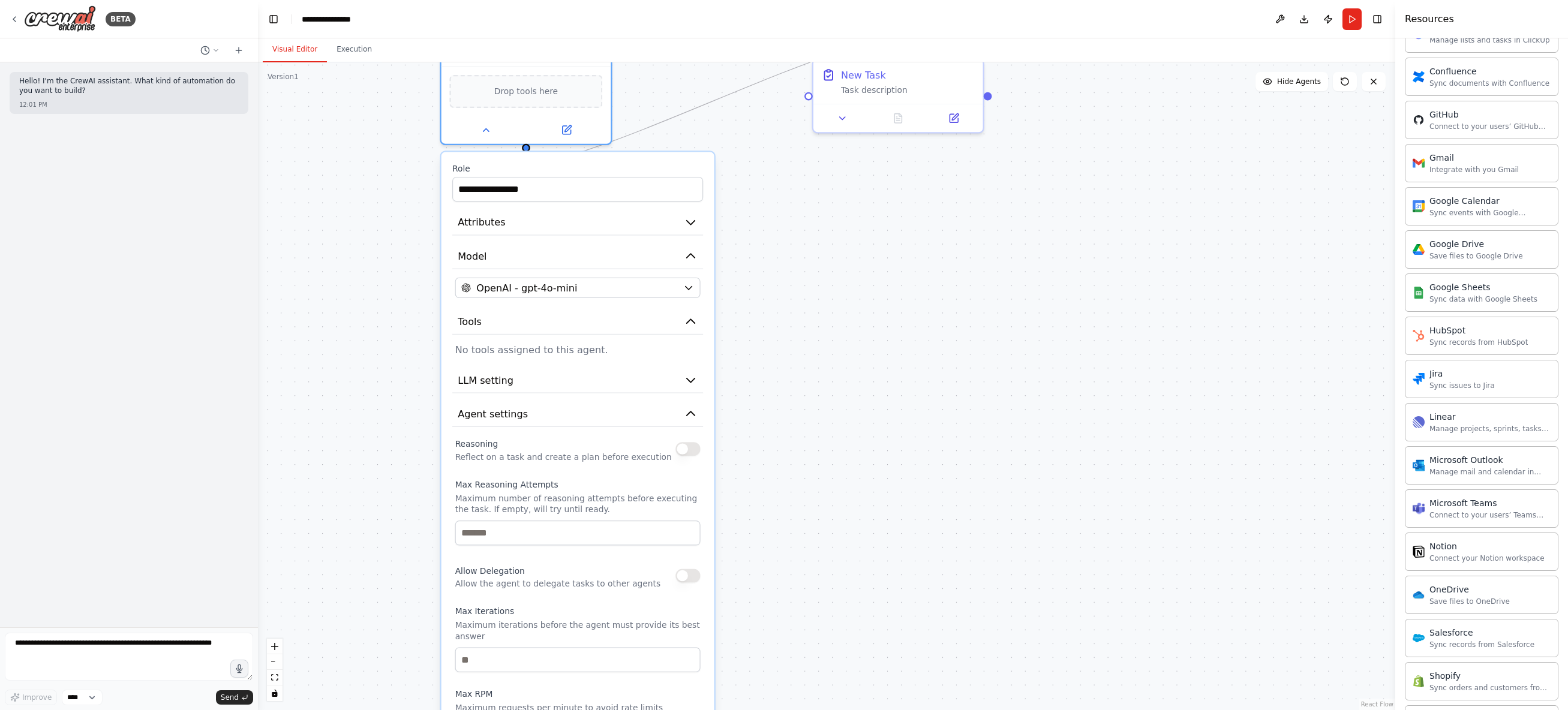
drag, startPoint x: 788, startPoint y: 654, endPoint x: 779, endPoint y: 579, distance: 75.5
click at [779, 579] on div ".deletable-edge-delete-btn { width: 20px; height: 20px; border: 0px solid #ffff…" at bounding box center [826, 386] width 1137 height 648
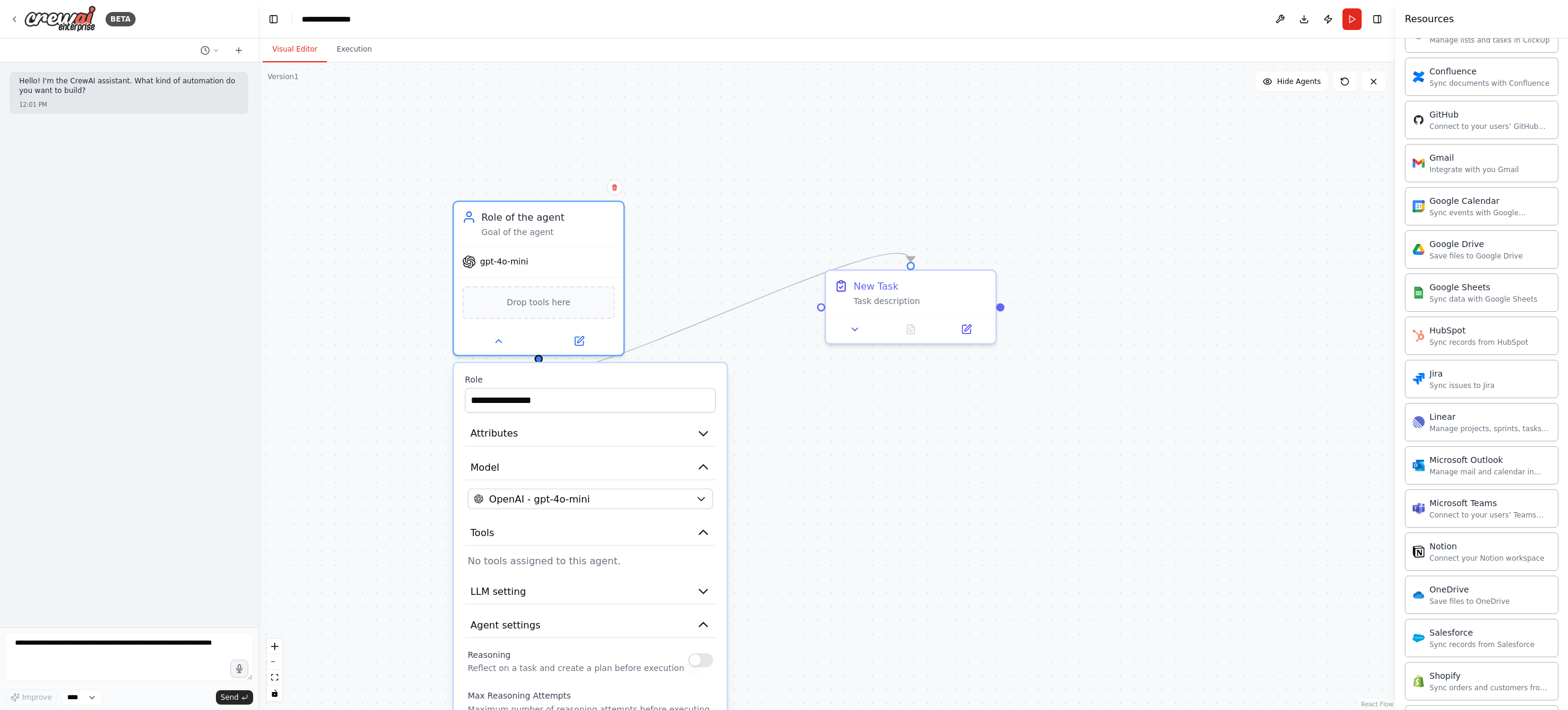
drag, startPoint x: 771, startPoint y: 345, endPoint x: 783, endPoint y: 556, distance: 211.3
click at [783, 556] on div ".deletable-edge-delete-btn { width: 20px; height: 20px; border: 0px solid #ffff…" at bounding box center [826, 386] width 1137 height 648
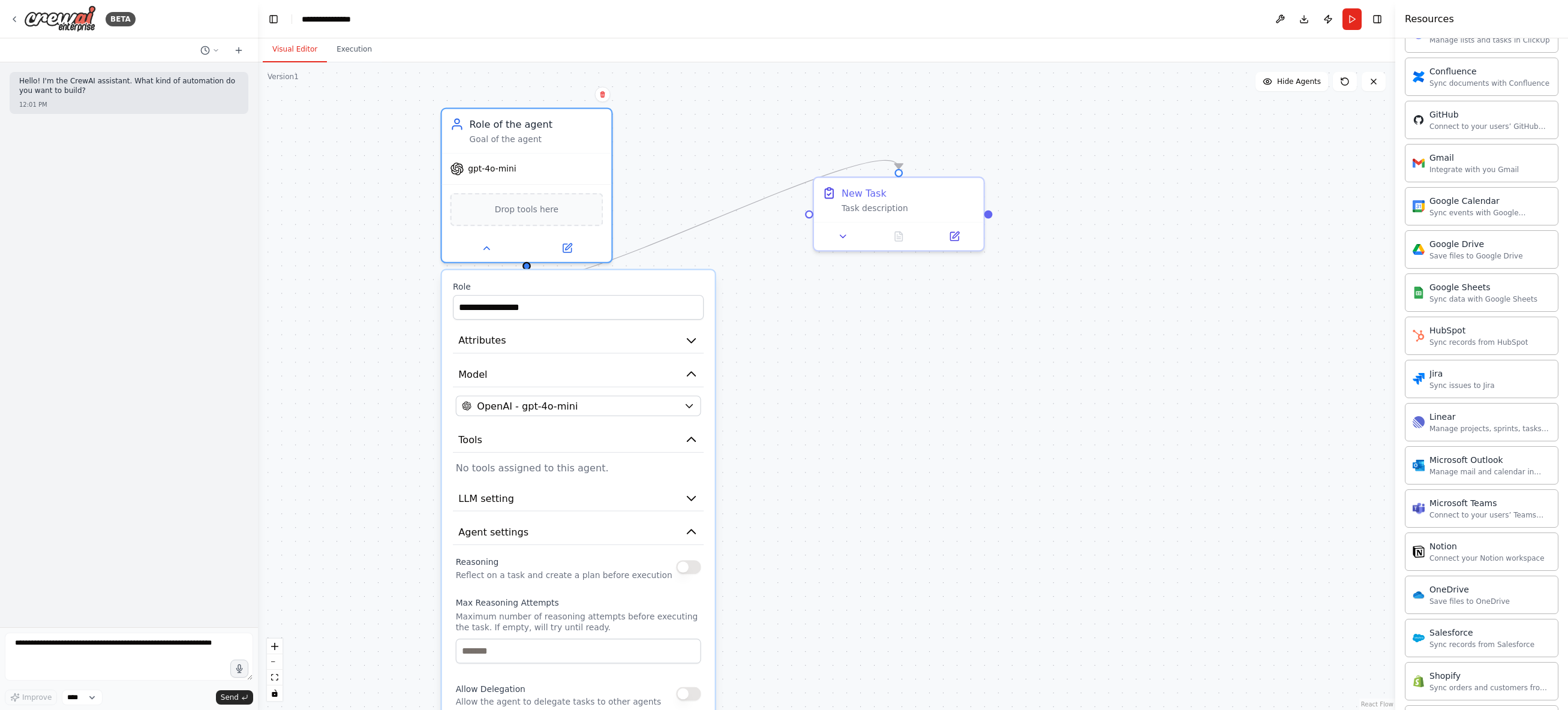
drag, startPoint x: 960, startPoint y: 526, endPoint x: 948, endPoint y: 433, distance: 93.8
click at [948, 433] on div ".deletable-edge-delete-btn { width: 20px; height: 20px; border: 0px solid #ffff…" at bounding box center [826, 386] width 1137 height 648
click at [1306, 93] on div ".deletable-edge-delete-btn { width: 20px; height: 20px; border: 0px solid #ffff…" at bounding box center [826, 386] width 1137 height 648
click at [1303, 84] on span "Hide Agents" at bounding box center [1299, 81] width 44 height 10
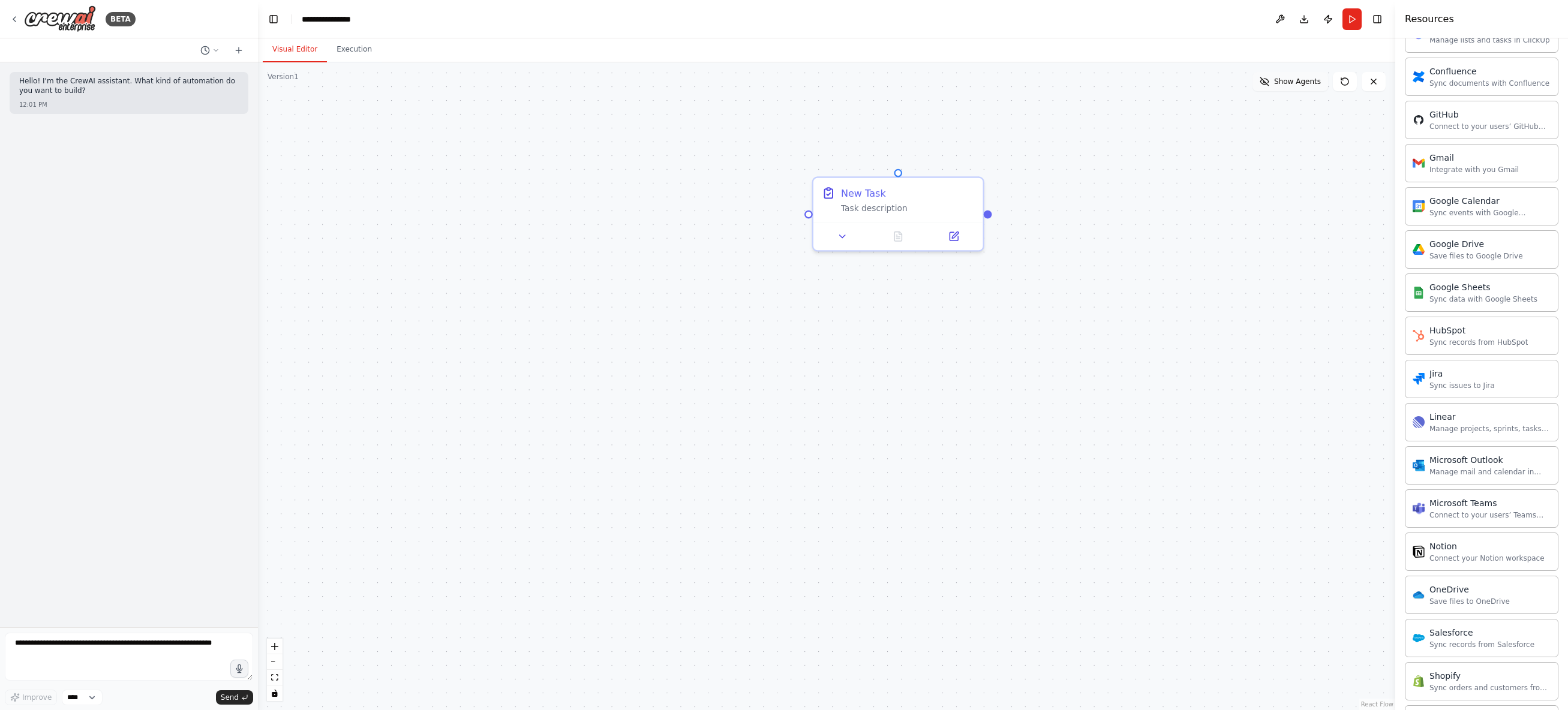
click at [1303, 84] on span "Show Agents" at bounding box center [1297, 81] width 47 height 10
drag, startPoint x: 990, startPoint y: 212, endPoint x: 673, endPoint y: 347, distance: 344.5
click at [673, 347] on div ".deletable-edge-delete-btn { width: 20px; height: 20px; border: 0px solid #ffff…" at bounding box center [826, 386] width 1137 height 648
click at [860, 193] on div "New Task" at bounding box center [863, 190] width 45 height 14
click at [877, 210] on div "Task description" at bounding box center [908, 205] width 134 height 11
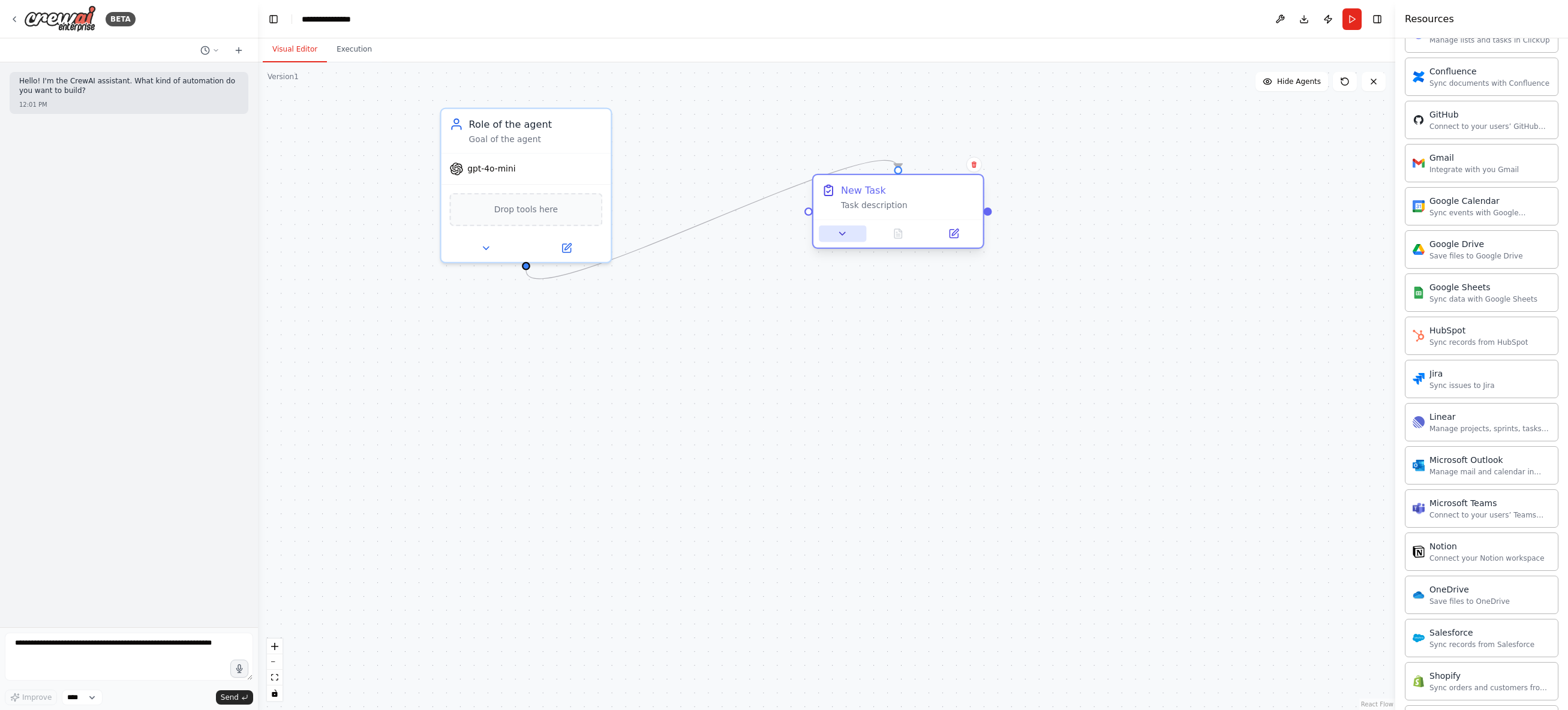
click at [838, 233] on icon at bounding box center [842, 233] width 11 height 11
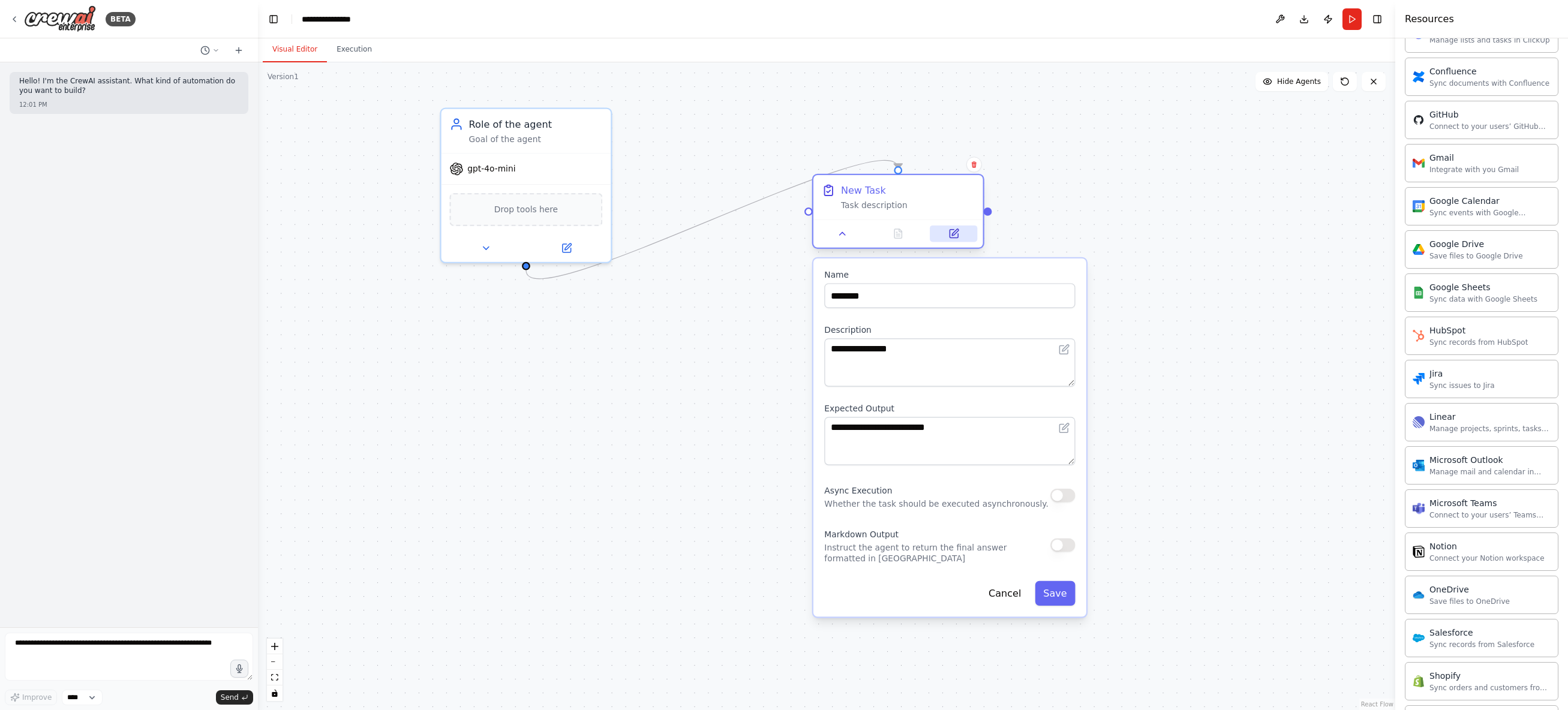
click at [946, 236] on button at bounding box center [953, 233] width 48 height 17
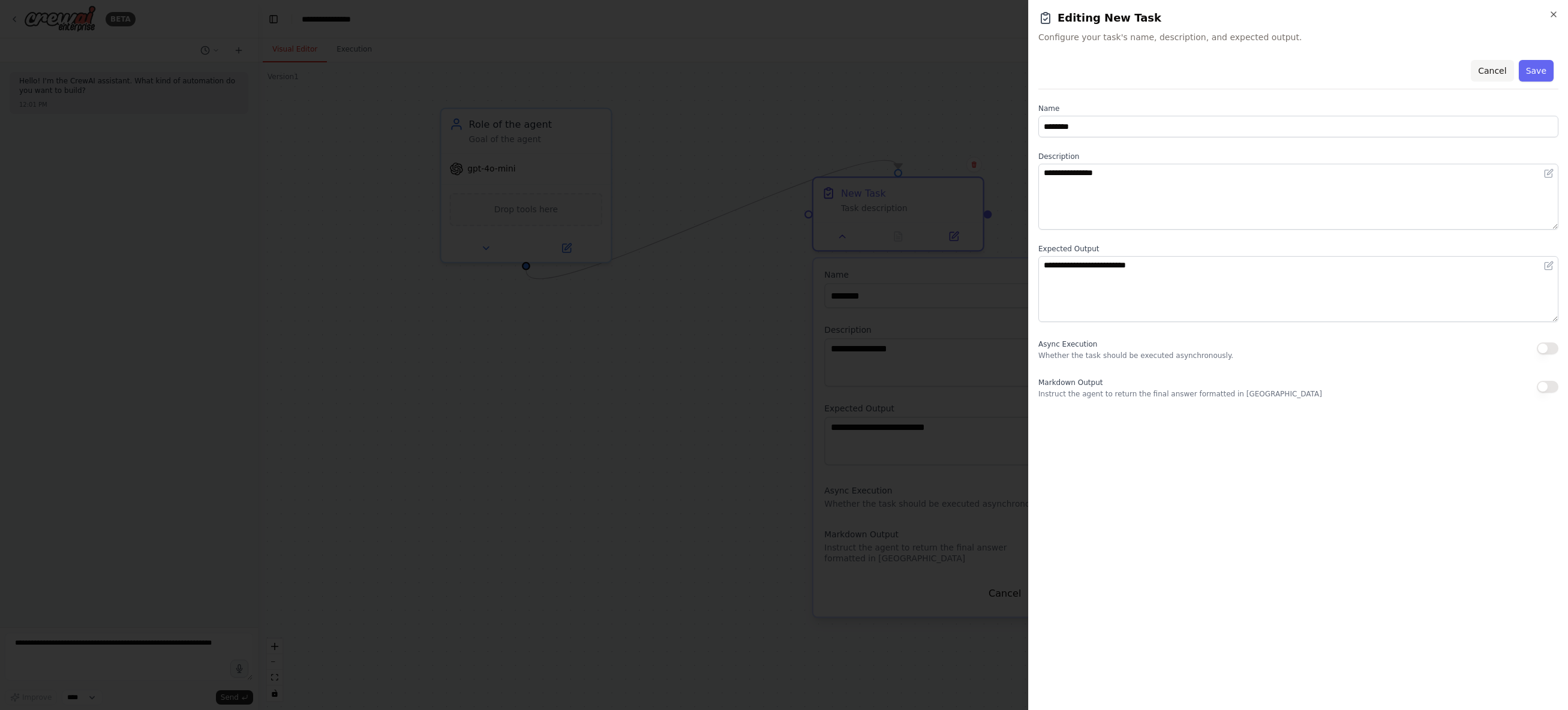
click at [1492, 70] on button "Cancel" at bounding box center [1492, 70] width 42 height 21
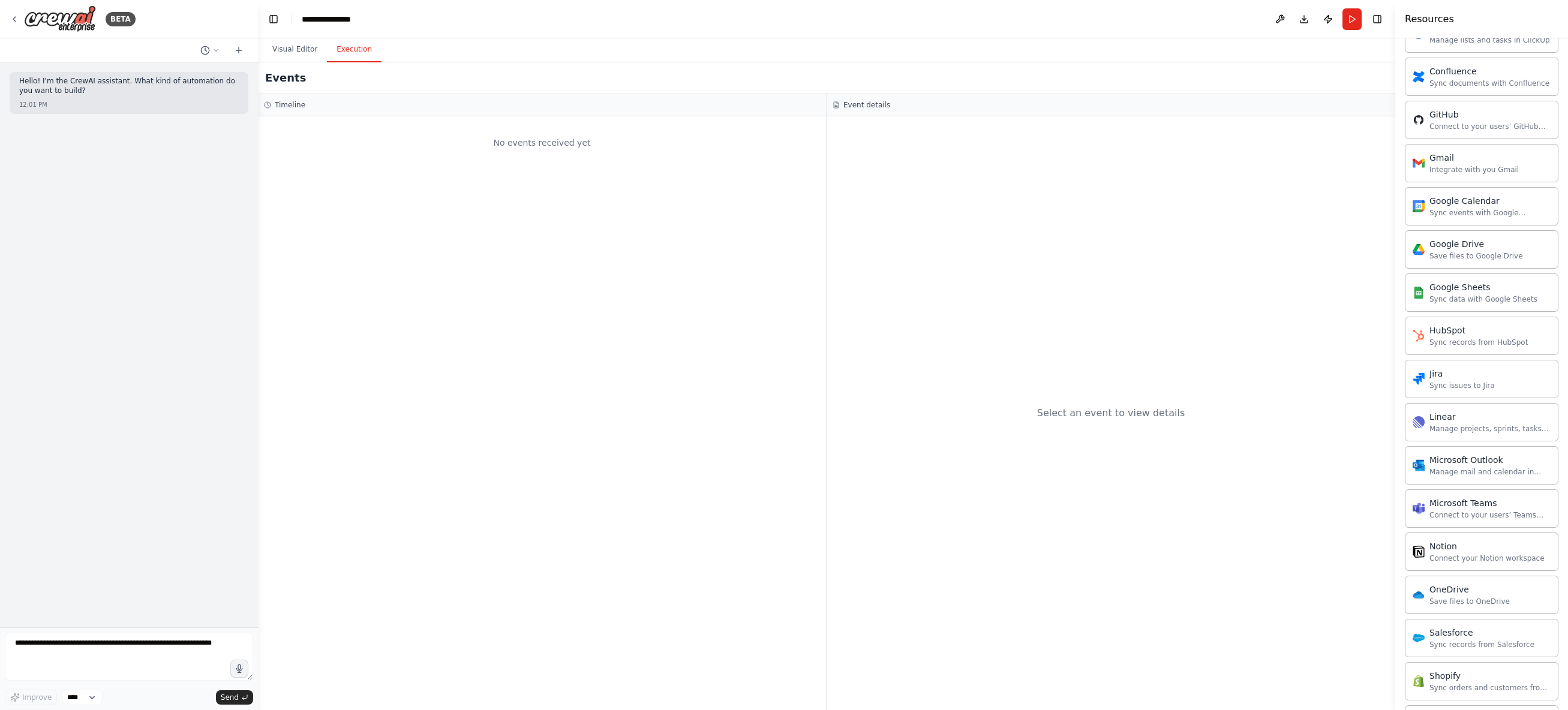
click at [361, 58] on button "Execution" at bounding box center [354, 50] width 55 height 25
click at [302, 55] on button "Visual Editor" at bounding box center [295, 50] width 64 height 25
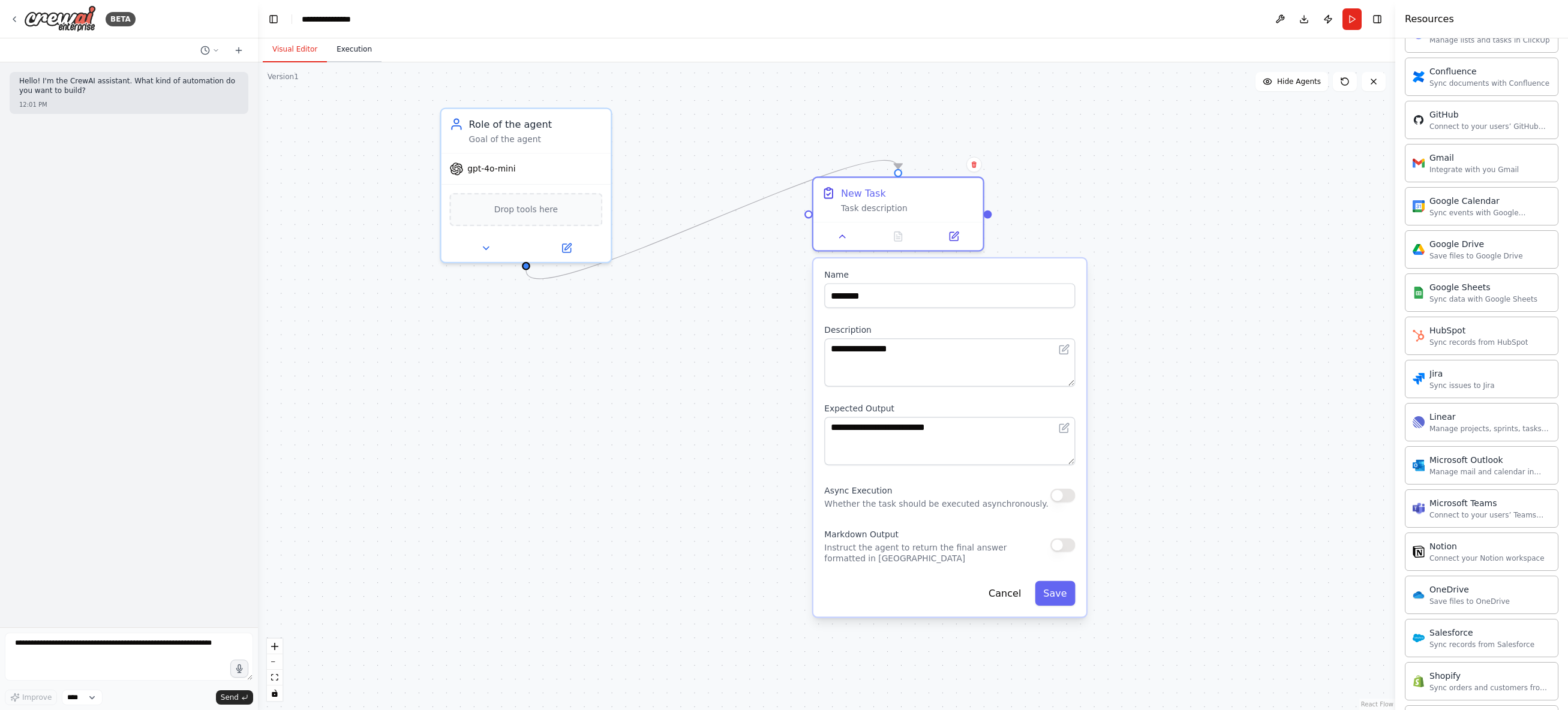
click at [340, 55] on button "Execution" at bounding box center [354, 50] width 55 height 25
click at [297, 55] on button "Visual Editor" at bounding box center [295, 50] width 64 height 25
click at [15, 18] on icon at bounding box center [14, 19] width 10 height 10
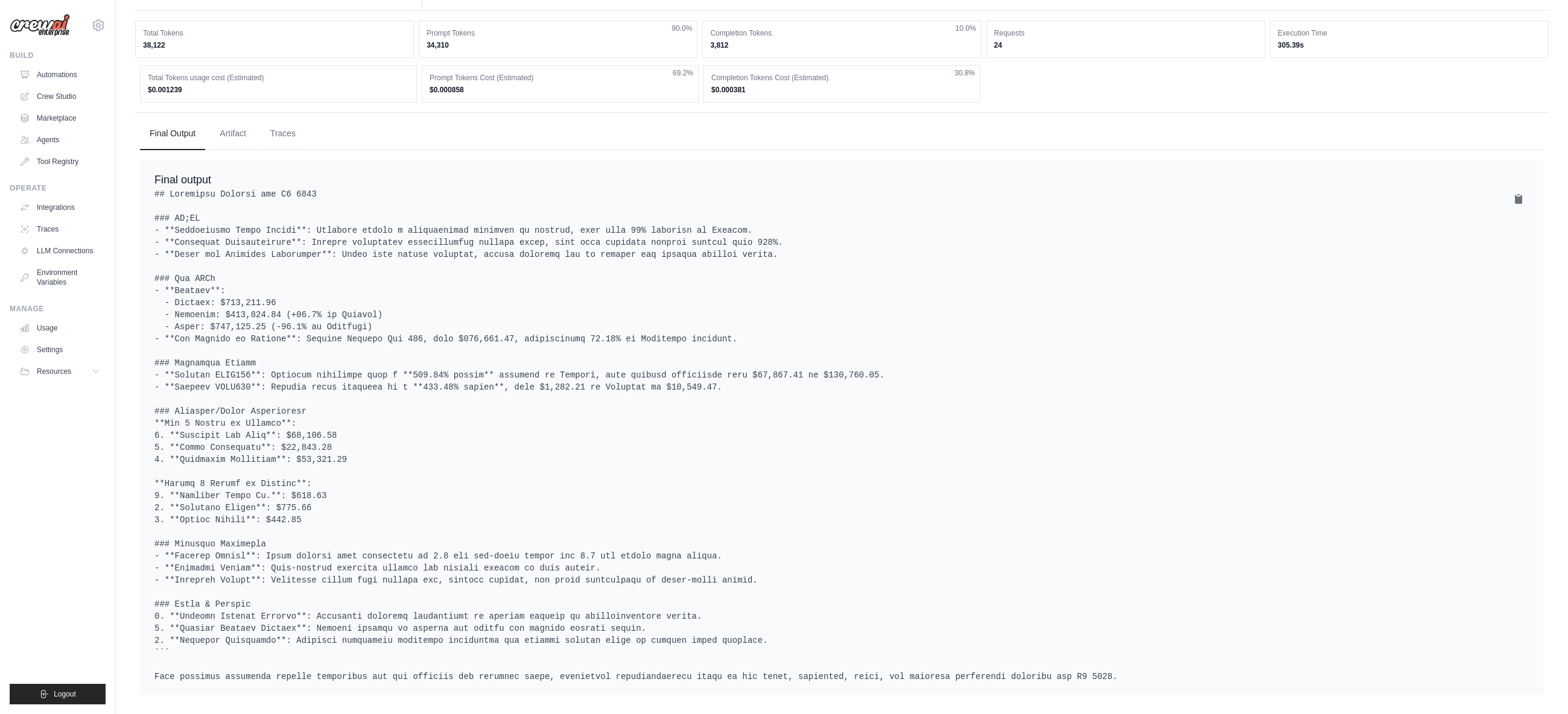
scroll to position [381, 0]
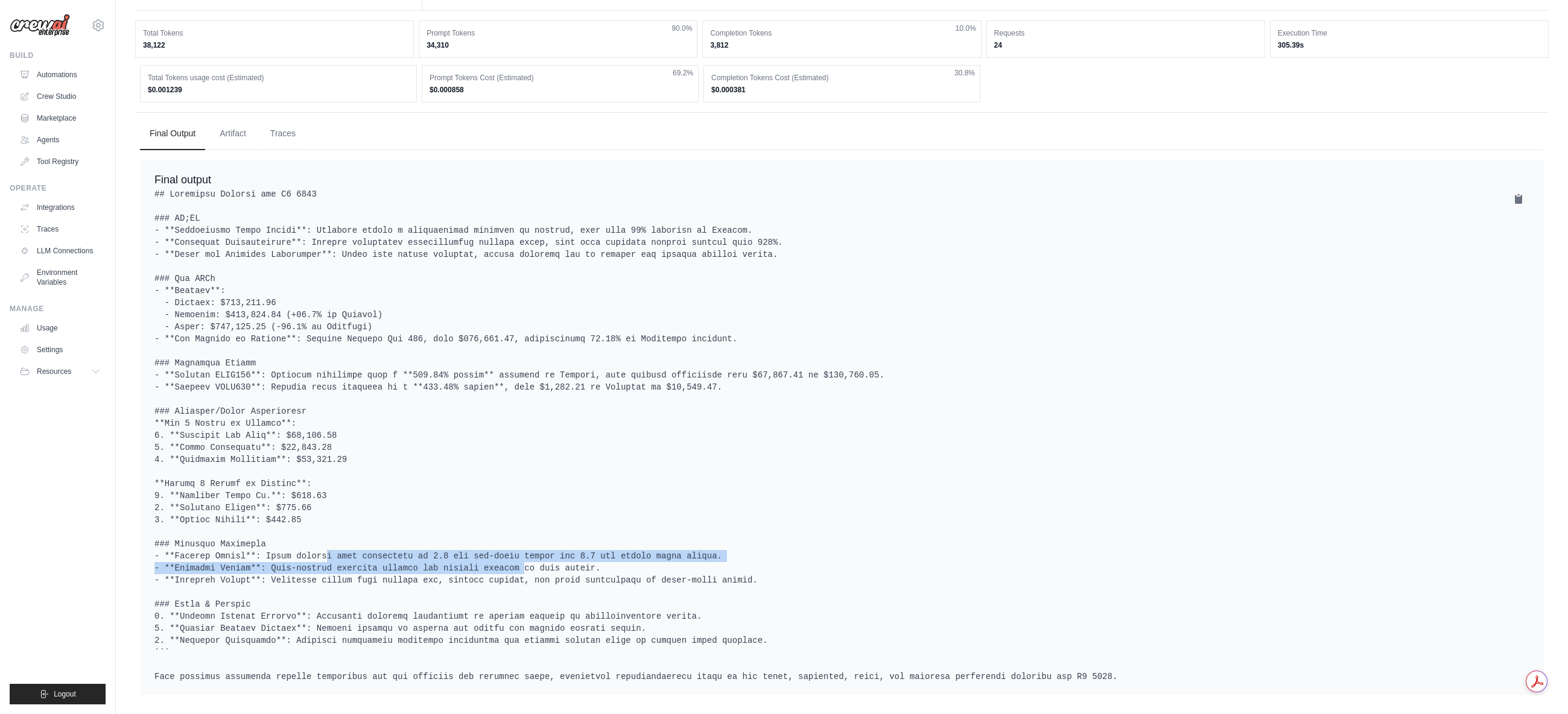
drag, startPoint x: 292, startPoint y: 545, endPoint x: 463, endPoint y: 551, distance: 171.1
click at [463, 551] on pre at bounding box center [842, 436] width 1375 height 495
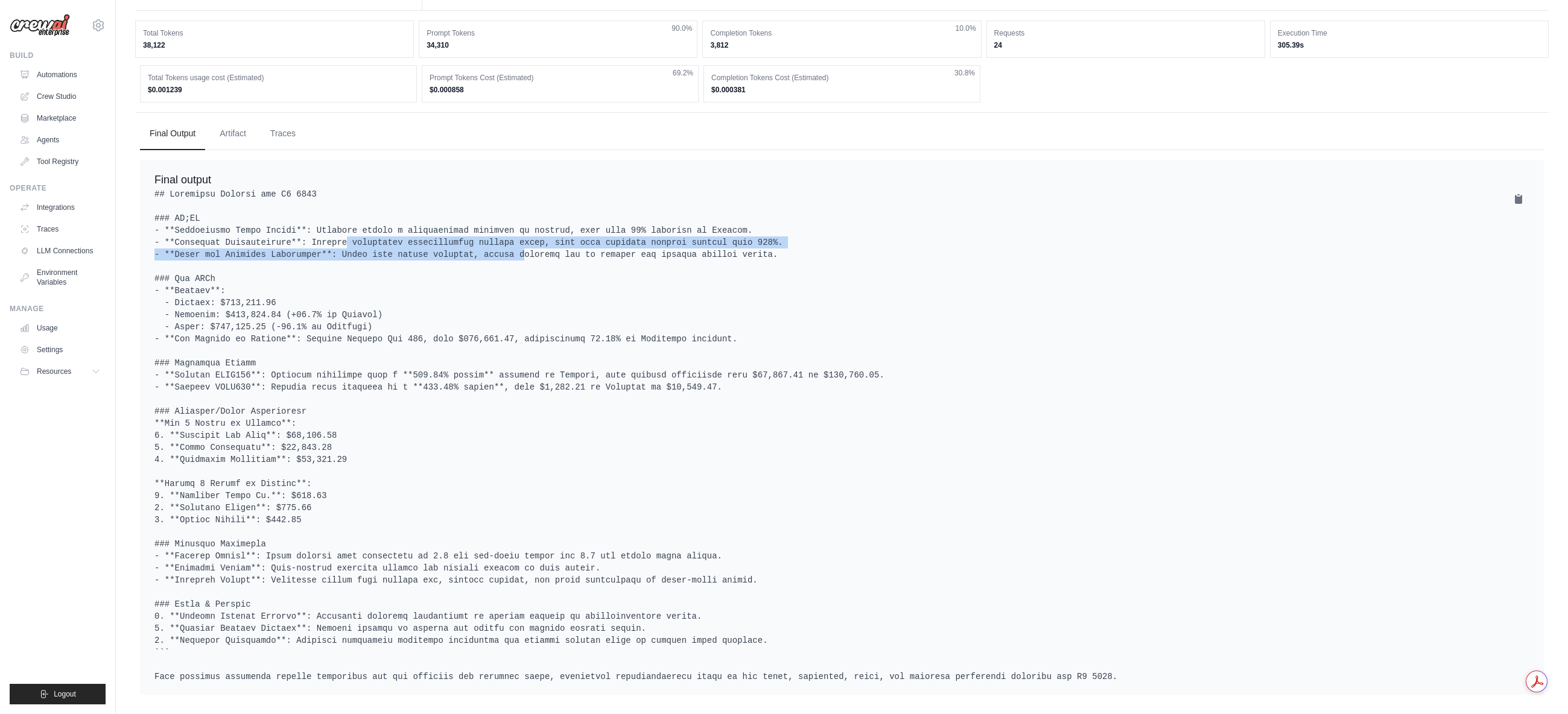
drag, startPoint x: 303, startPoint y: 230, endPoint x: 466, endPoint y: 239, distance: 163.2
click at [466, 238] on pre at bounding box center [842, 436] width 1375 height 495
click at [466, 239] on pre at bounding box center [842, 436] width 1375 height 495
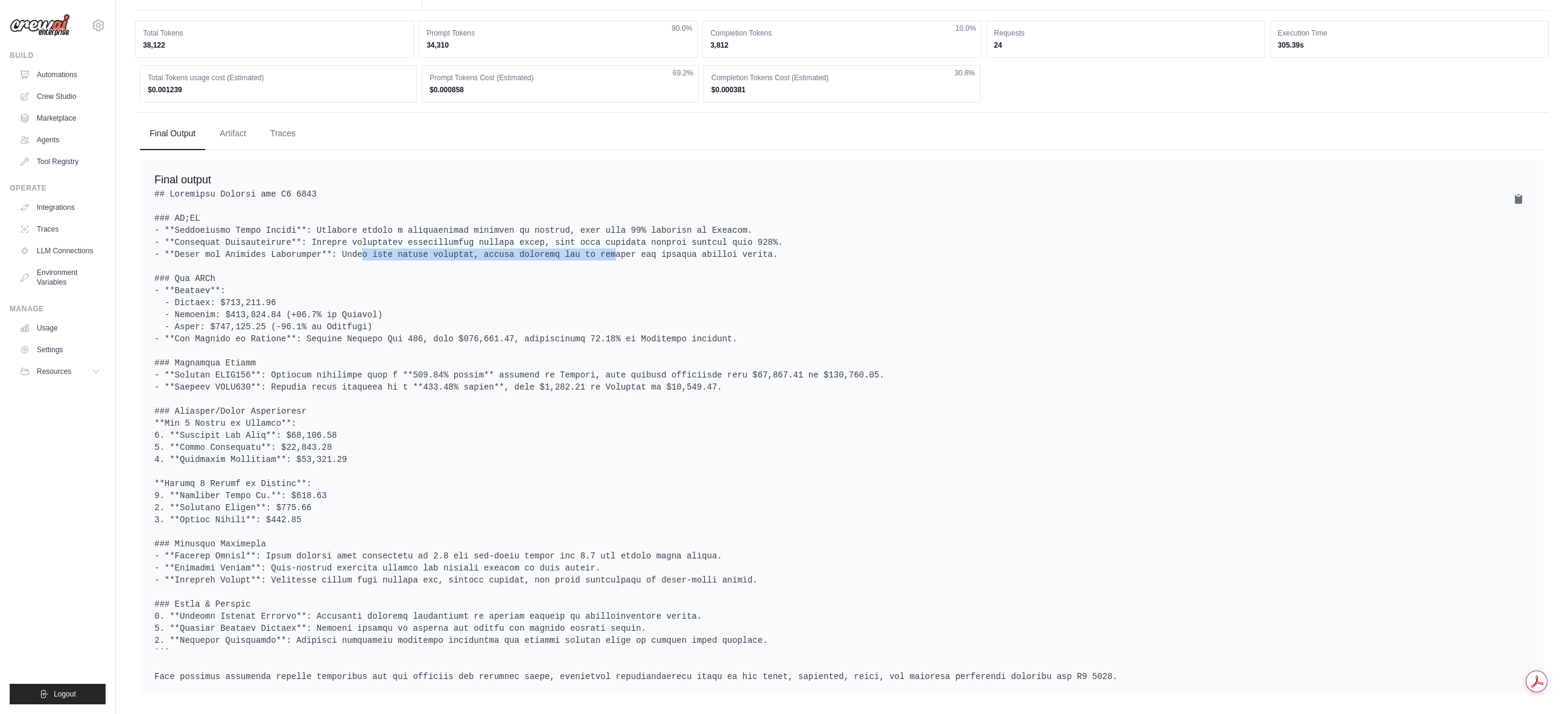
drag, startPoint x: 451, startPoint y: 244, endPoint x: 549, endPoint y: 247, distance: 98.0
click at [549, 247] on pre at bounding box center [842, 436] width 1375 height 495
drag, startPoint x: 765, startPoint y: 244, endPoint x: 783, endPoint y: 244, distance: 18.0
click at [783, 244] on pre at bounding box center [842, 436] width 1375 height 495
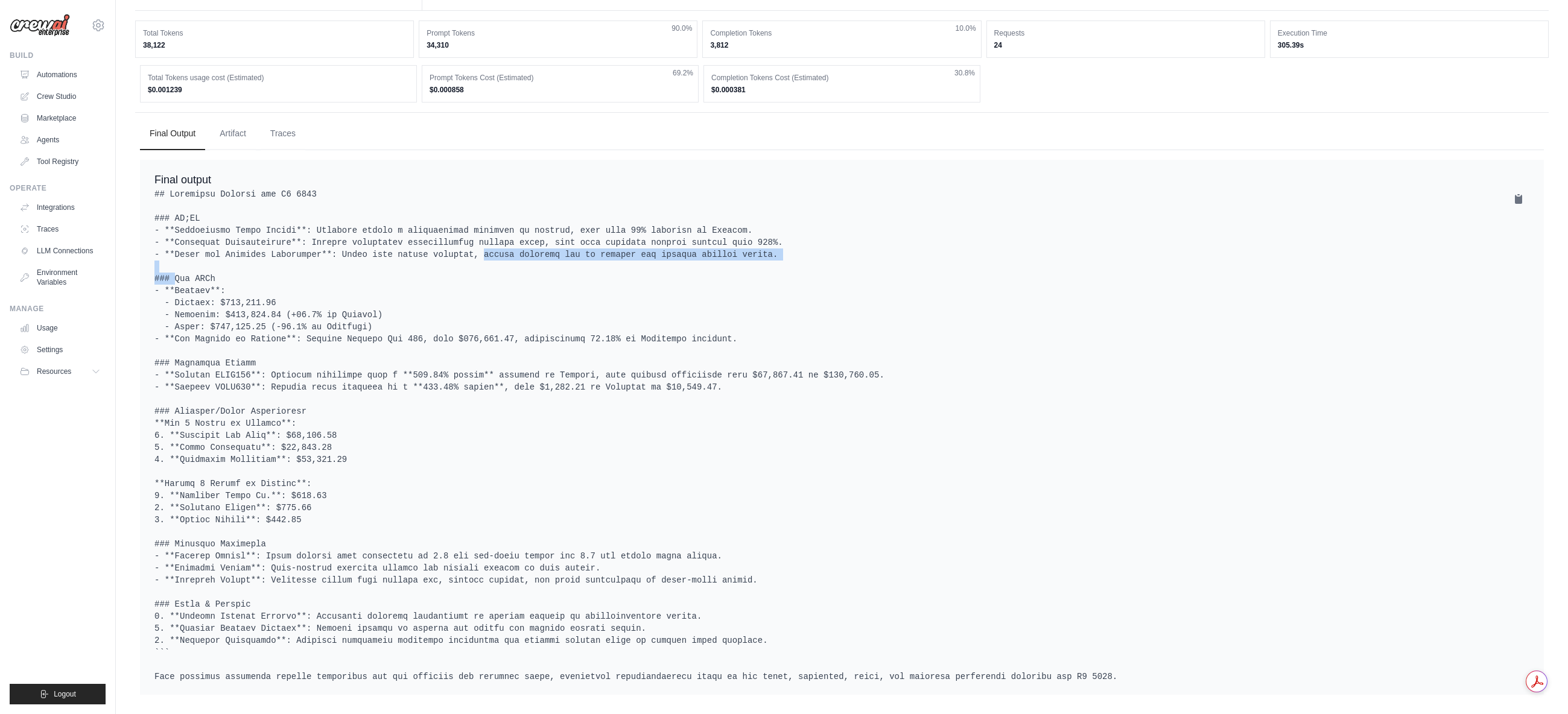
click at [783, 244] on pre at bounding box center [842, 436] width 1375 height 495
drag, startPoint x: 783, startPoint y: 242, endPoint x: 262, endPoint y: 241, distance: 521.0
click at [262, 241] on pre at bounding box center [842, 436] width 1375 height 495
drag, startPoint x: 323, startPoint y: 241, endPoint x: 689, endPoint y: 240, distance: 366.0
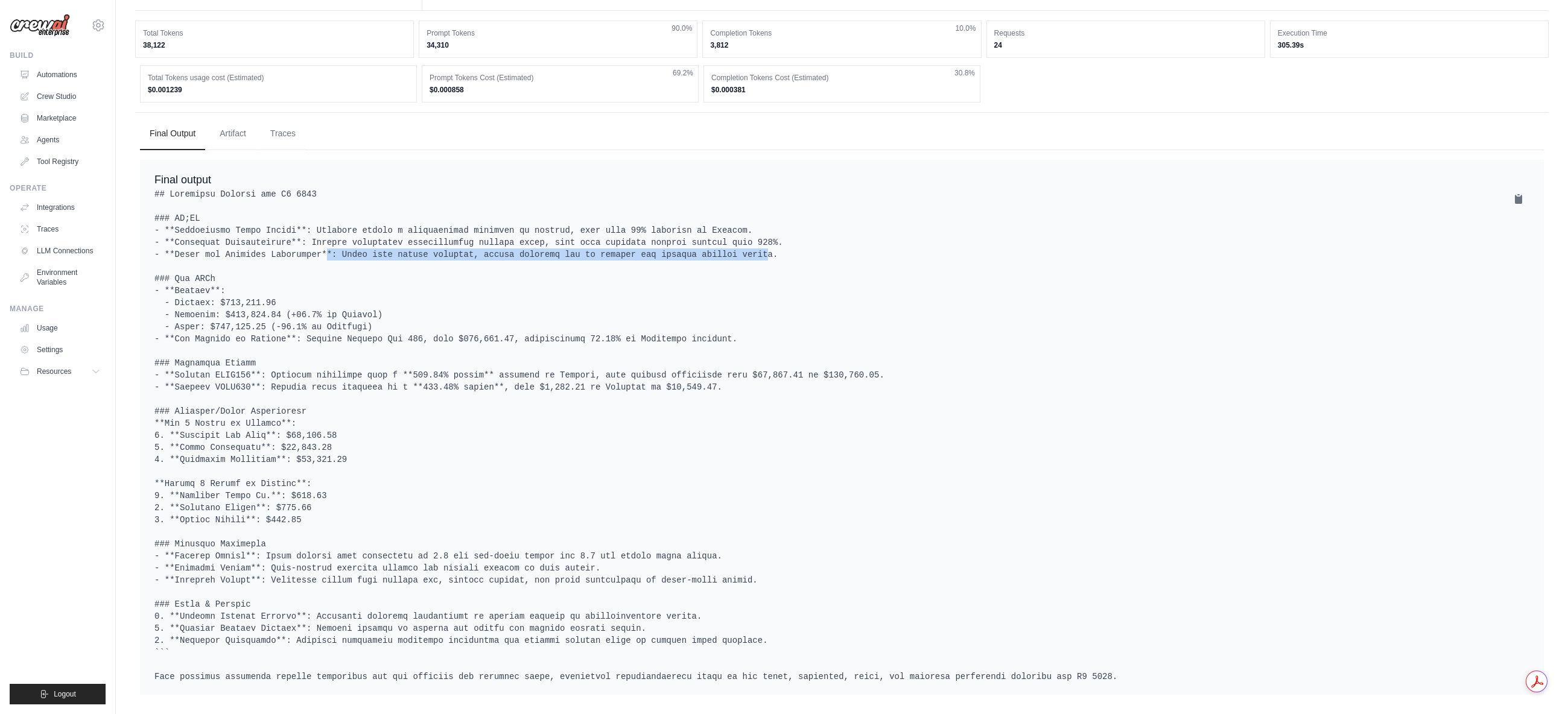
click at [689, 240] on pre at bounding box center [842, 436] width 1375 height 495
drag, startPoint x: 712, startPoint y: 244, endPoint x: 734, endPoint y: 244, distance: 22.0
click at [734, 244] on pre at bounding box center [842, 436] width 1375 height 495
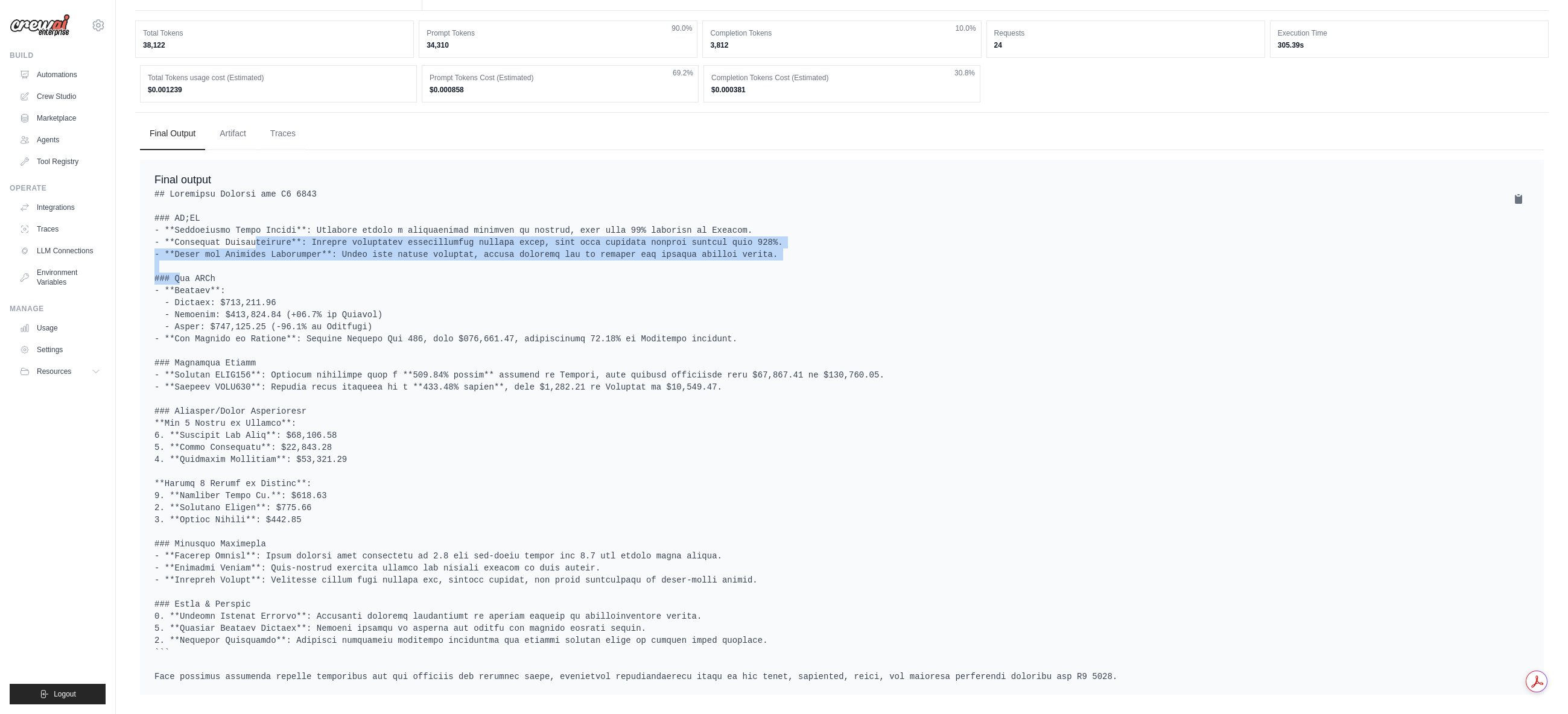
drag, startPoint x: 734, startPoint y: 244, endPoint x: 274, endPoint y: 234, distance: 460.1
click at [274, 234] on pre at bounding box center [842, 436] width 1375 height 495
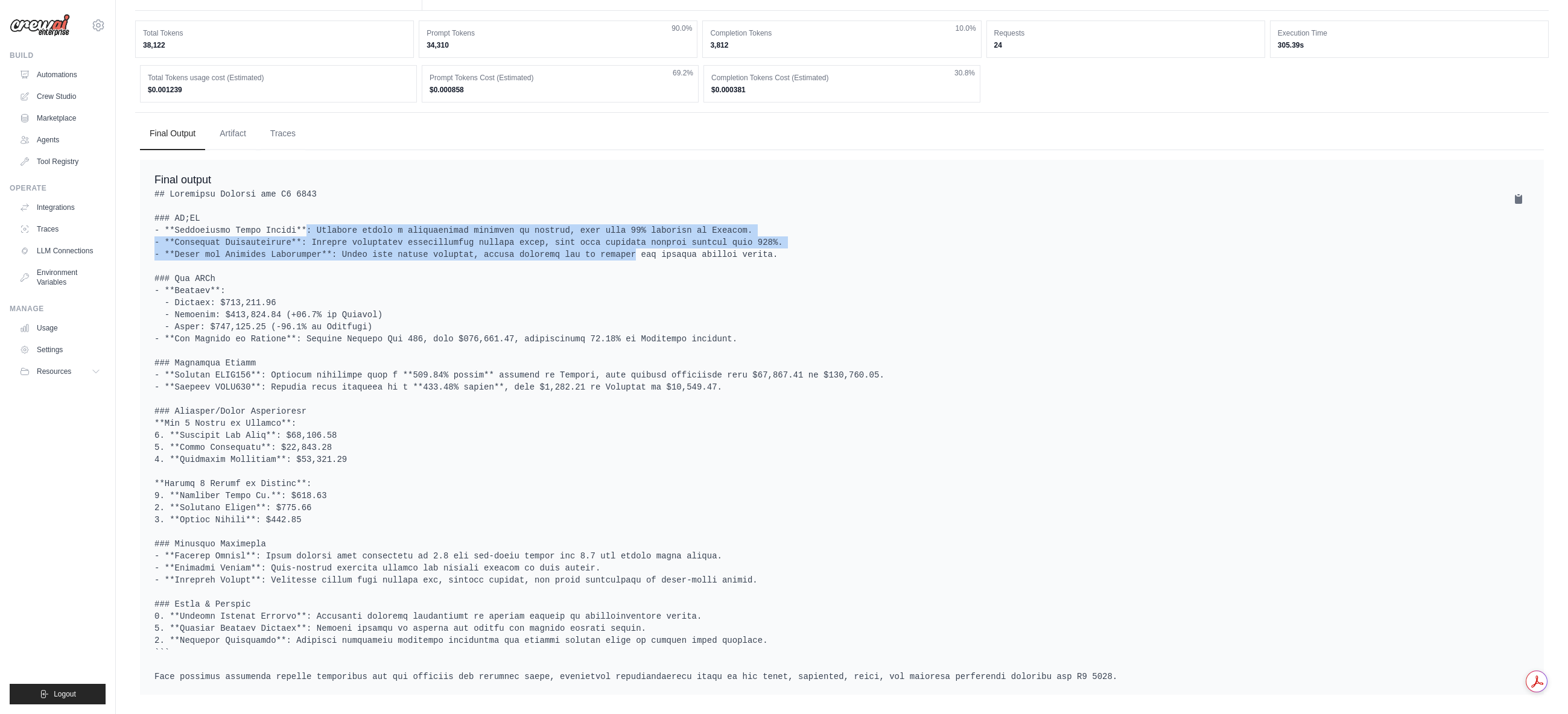
drag, startPoint x: 363, startPoint y: 222, endPoint x: 568, endPoint y: 242, distance: 206.0
click at [568, 242] on pre at bounding box center [842, 436] width 1375 height 495
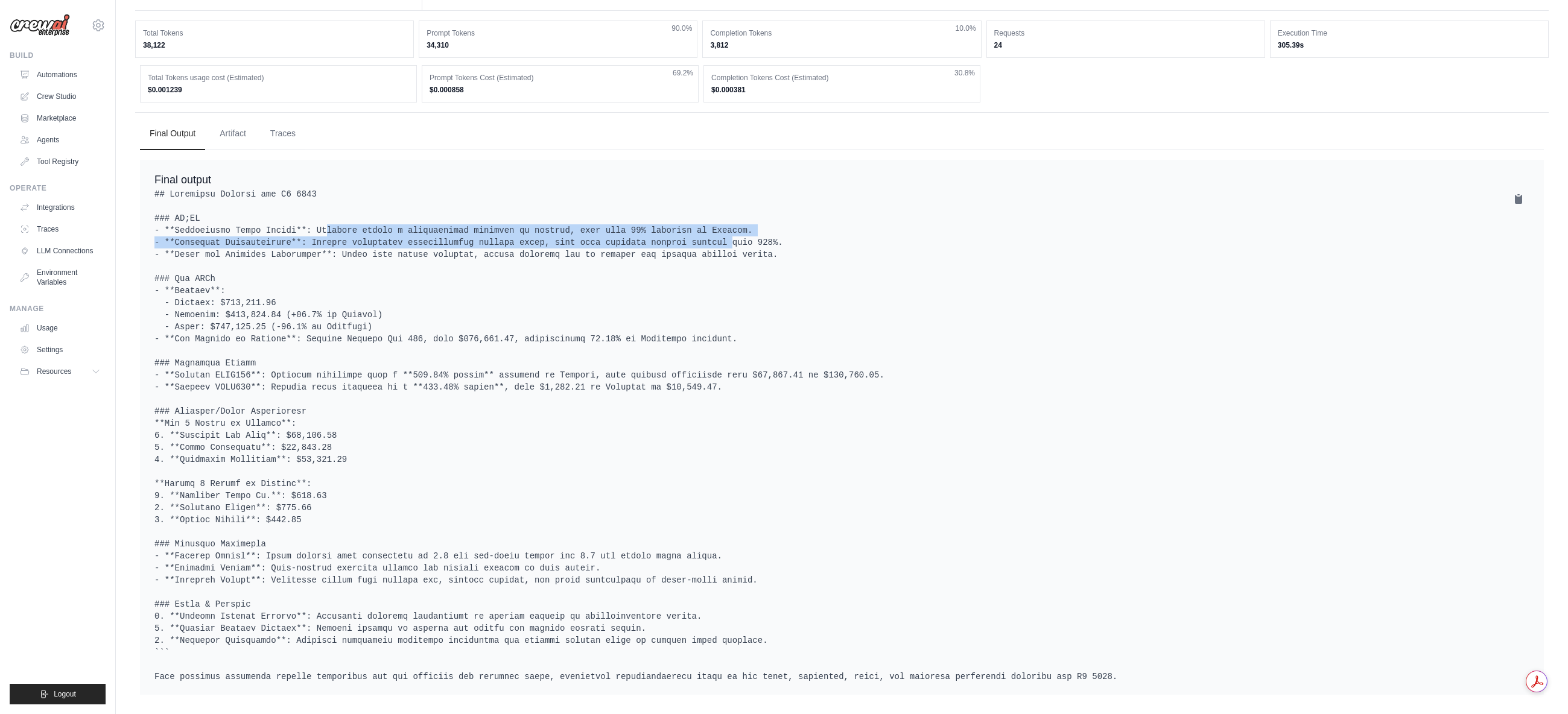
drag, startPoint x: 343, startPoint y: 221, endPoint x: 658, endPoint y: 235, distance: 315.3
click at [658, 235] on pre at bounding box center [842, 436] width 1375 height 495
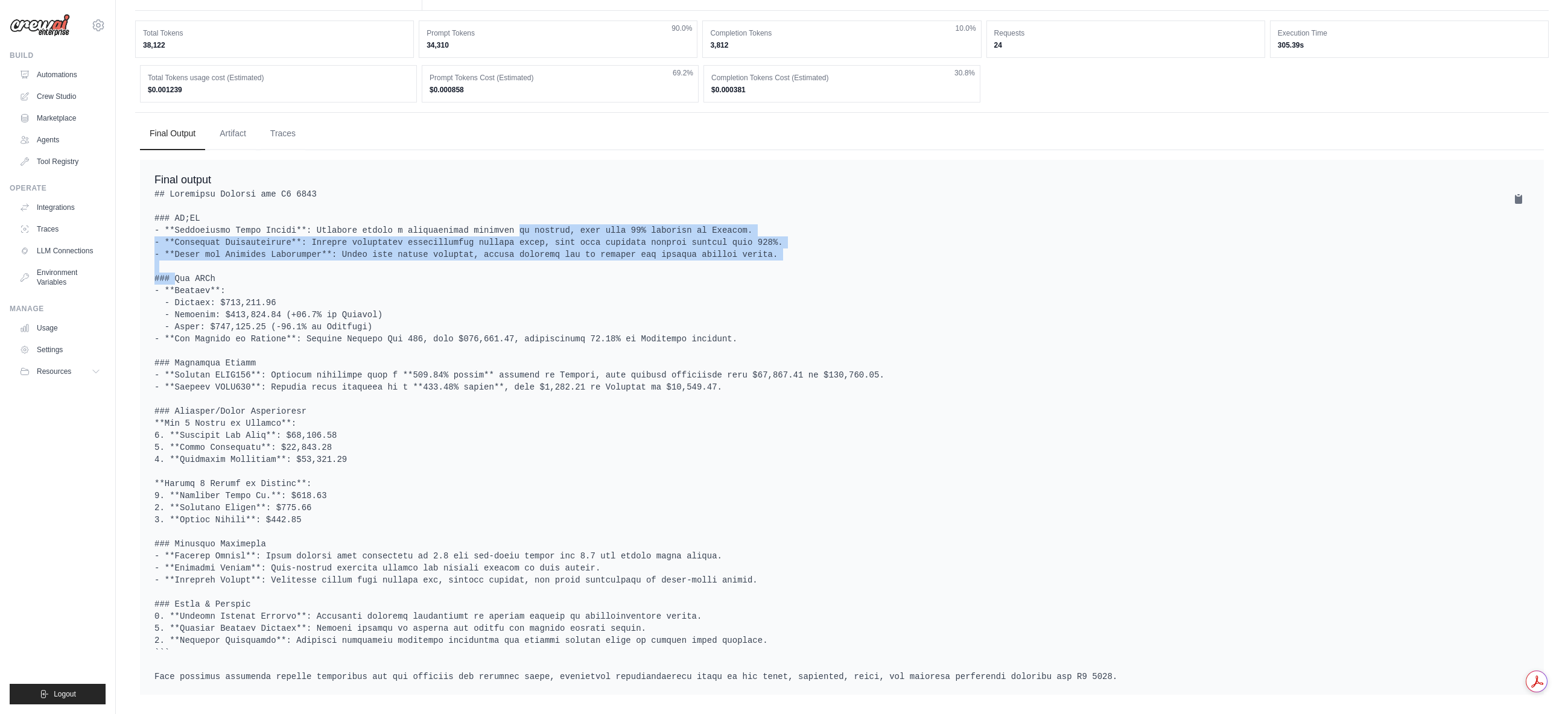
drag, startPoint x: 652, startPoint y: 222, endPoint x: 759, endPoint y: 242, distance: 108.9
click at [759, 242] on pre at bounding box center [842, 436] width 1375 height 495
drag, startPoint x: 460, startPoint y: 217, endPoint x: 751, endPoint y: 237, distance: 291.7
click at [751, 237] on pre at bounding box center [842, 436] width 1375 height 495
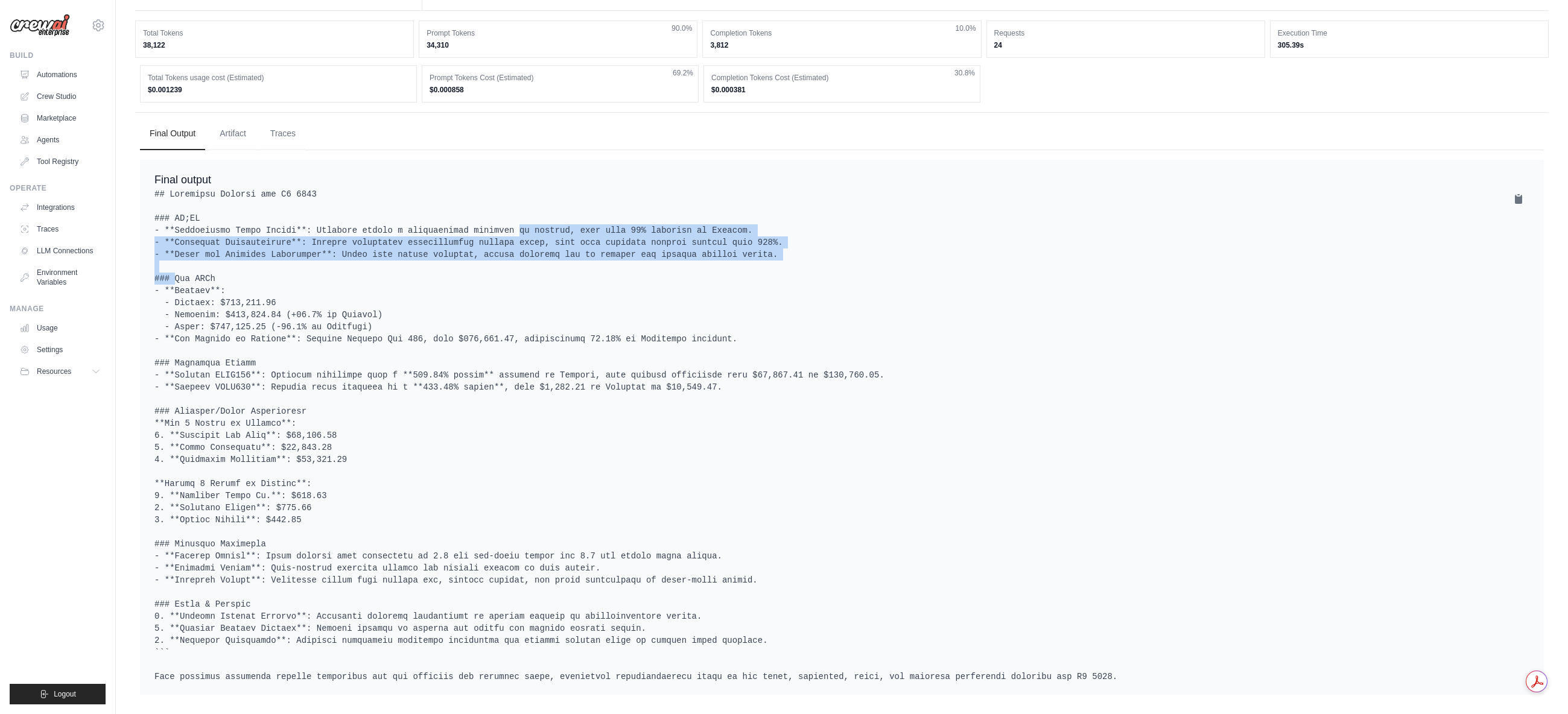
click at [751, 237] on pre at bounding box center [842, 436] width 1375 height 495
drag, startPoint x: 362, startPoint y: 221, endPoint x: 288, endPoint y: 219, distance: 74.0
click at [288, 219] on pre at bounding box center [842, 436] width 1375 height 495
drag, startPoint x: 323, startPoint y: 216, endPoint x: 702, endPoint y: 242, distance: 379.9
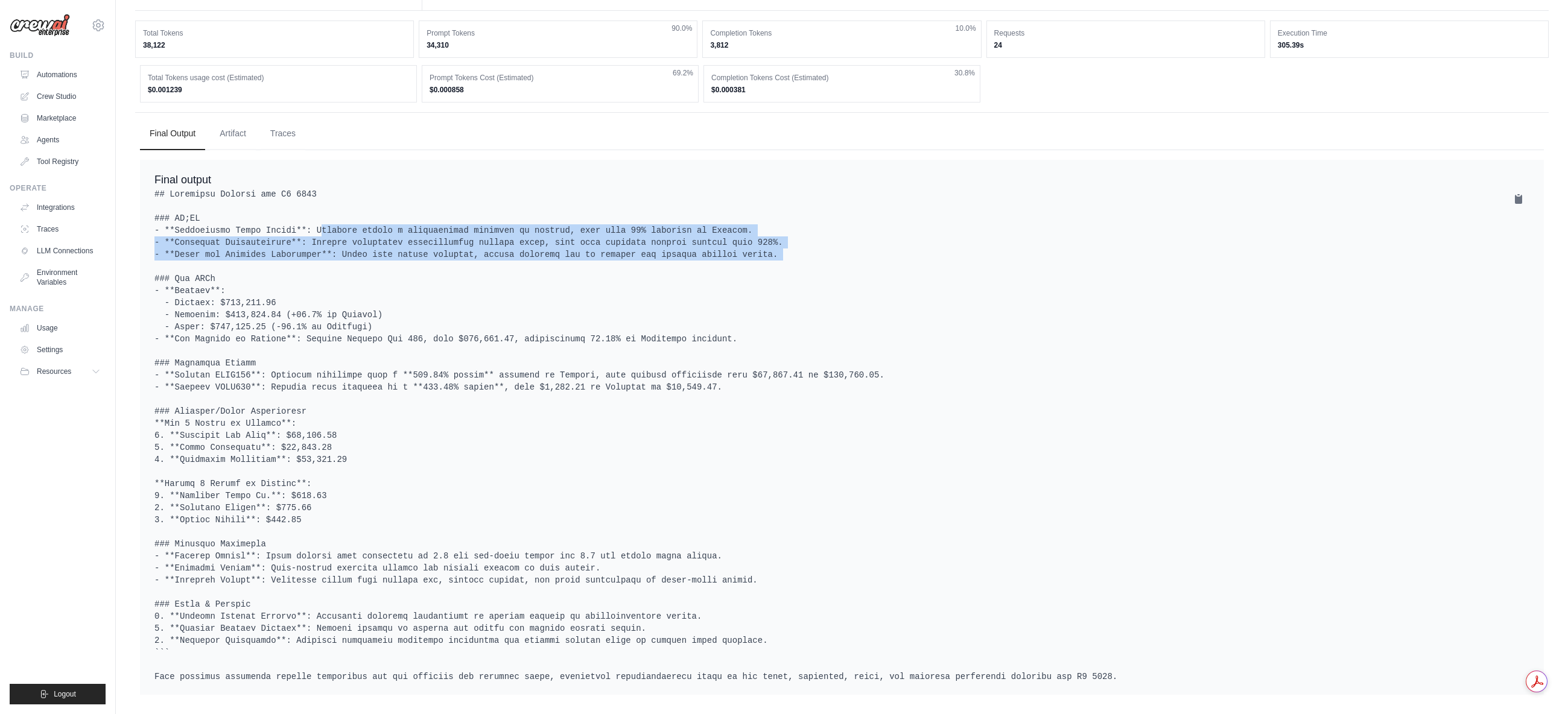
click at [702, 242] on pre at bounding box center [842, 436] width 1375 height 495
drag, startPoint x: 663, startPoint y: 230, endPoint x: 717, endPoint y: 249, distance: 57.2
click at [717, 249] on pre at bounding box center [842, 436] width 1375 height 495
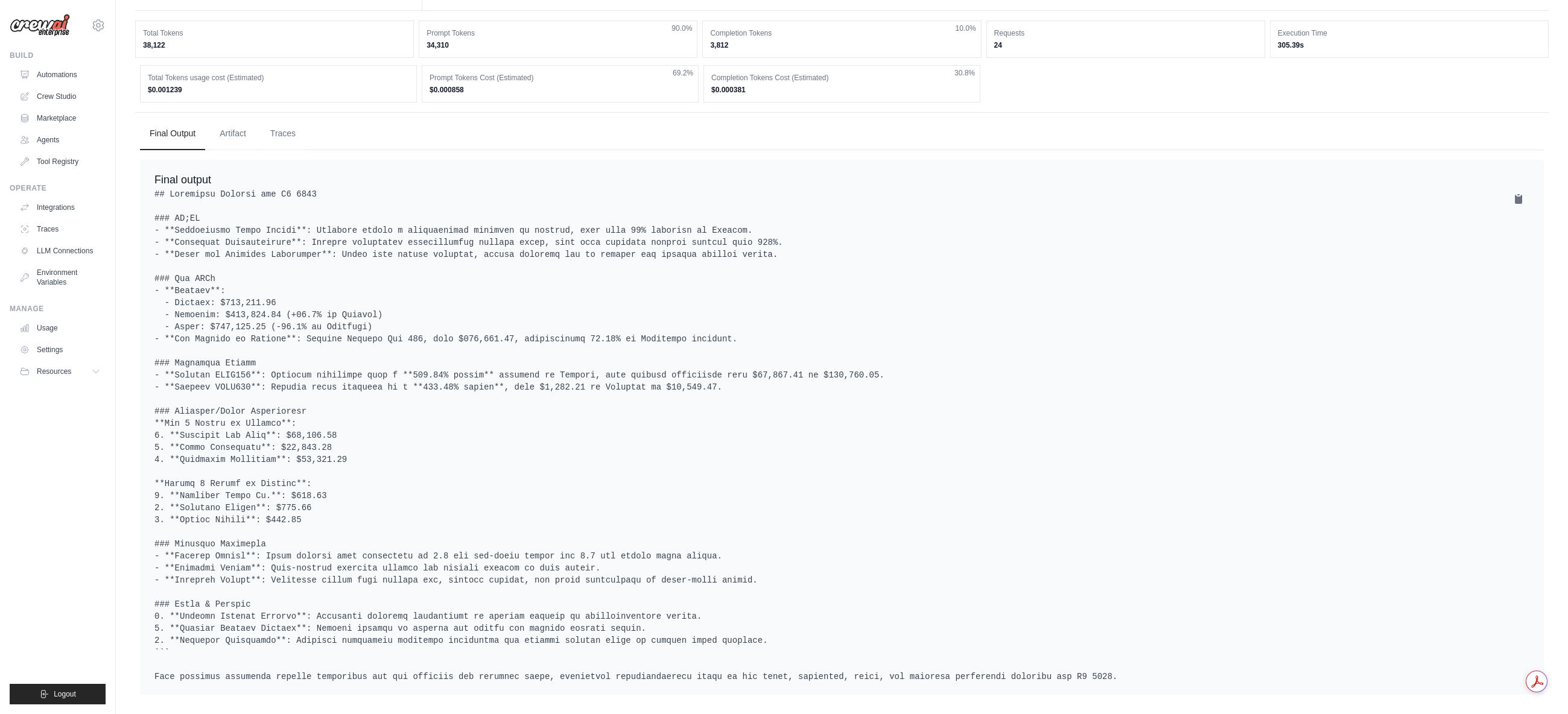
click at [717, 249] on pre at bounding box center [842, 436] width 1375 height 495
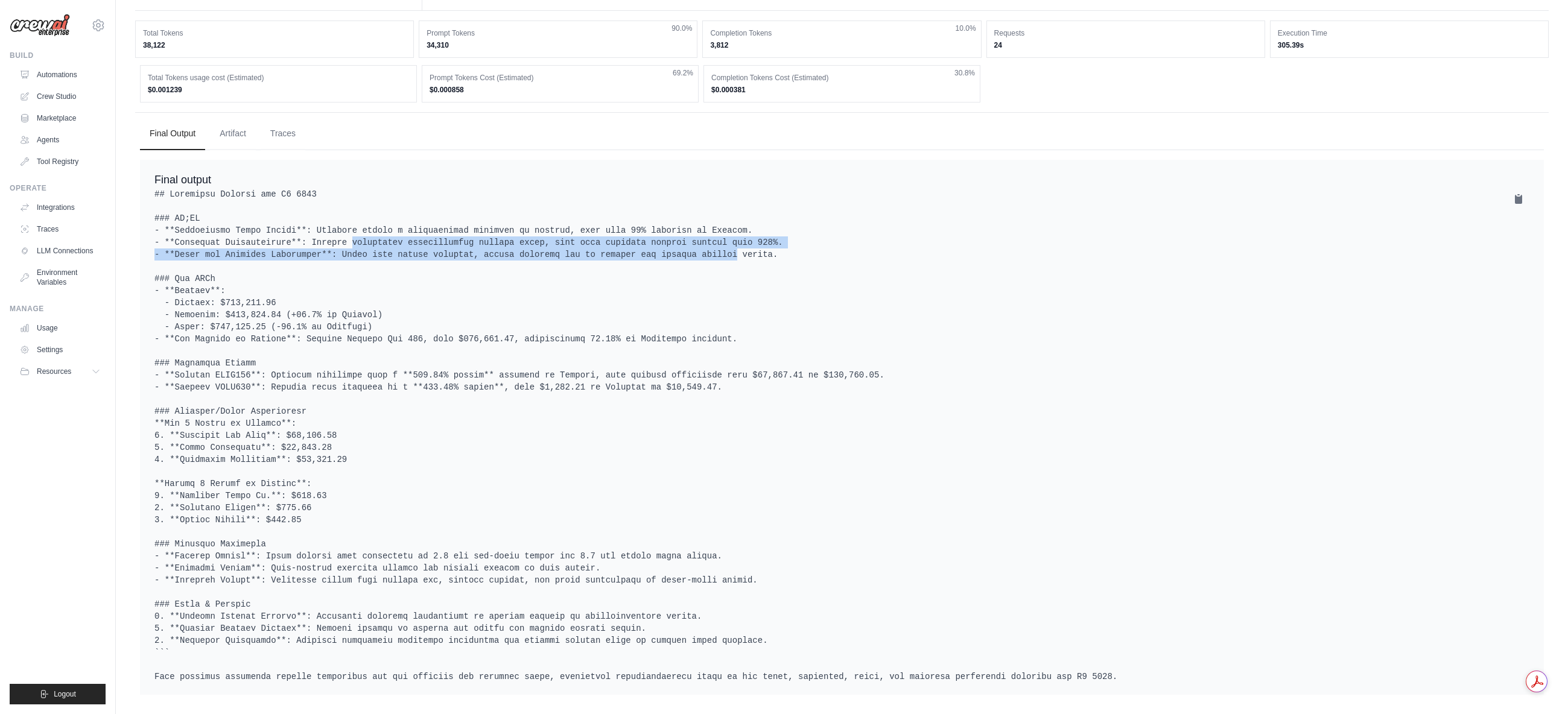
drag, startPoint x: 524, startPoint y: 227, endPoint x: 663, endPoint y: 242, distance: 139.8
click at [663, 242] on pre at bounding box center [842, 436] width 1375 height 495
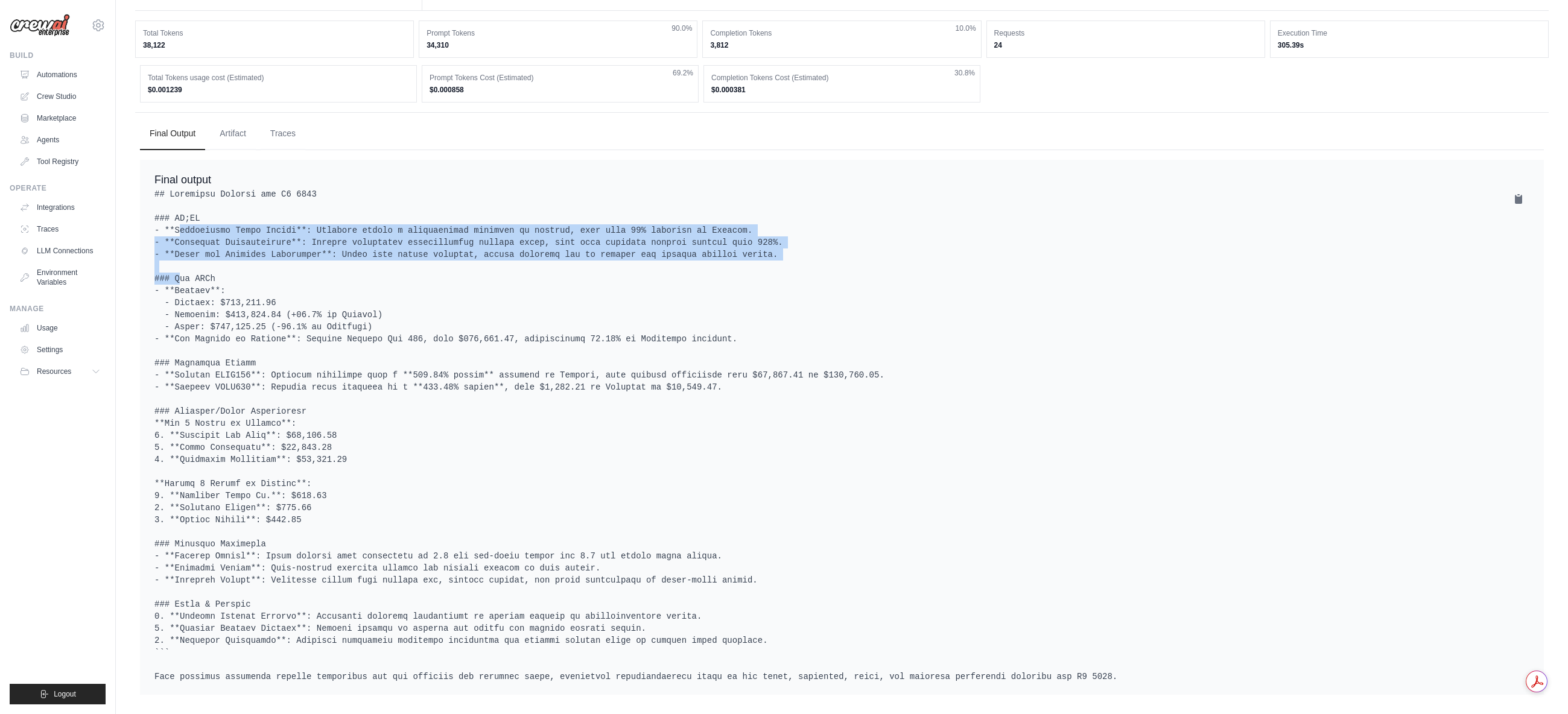
drag, startPoint x: 504, startPoint y: 232, endPoint x: 810, endPoint y: 253, distance: 306.7
click at [810, 253] on pre at bounding box center [842, 436] width 1375 height 495
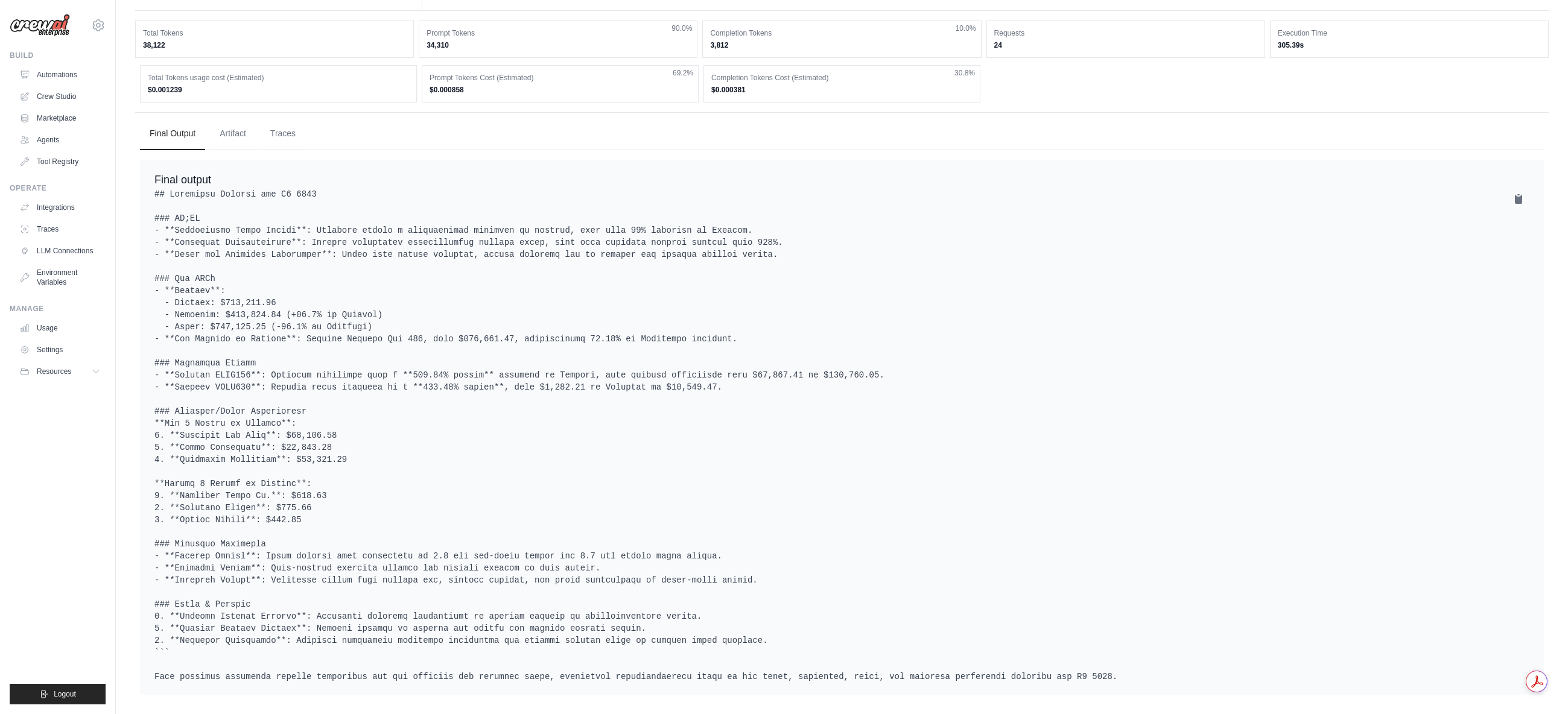
click at [810, 253] on pre at bounding box center [842, 436] width 1375 height 495
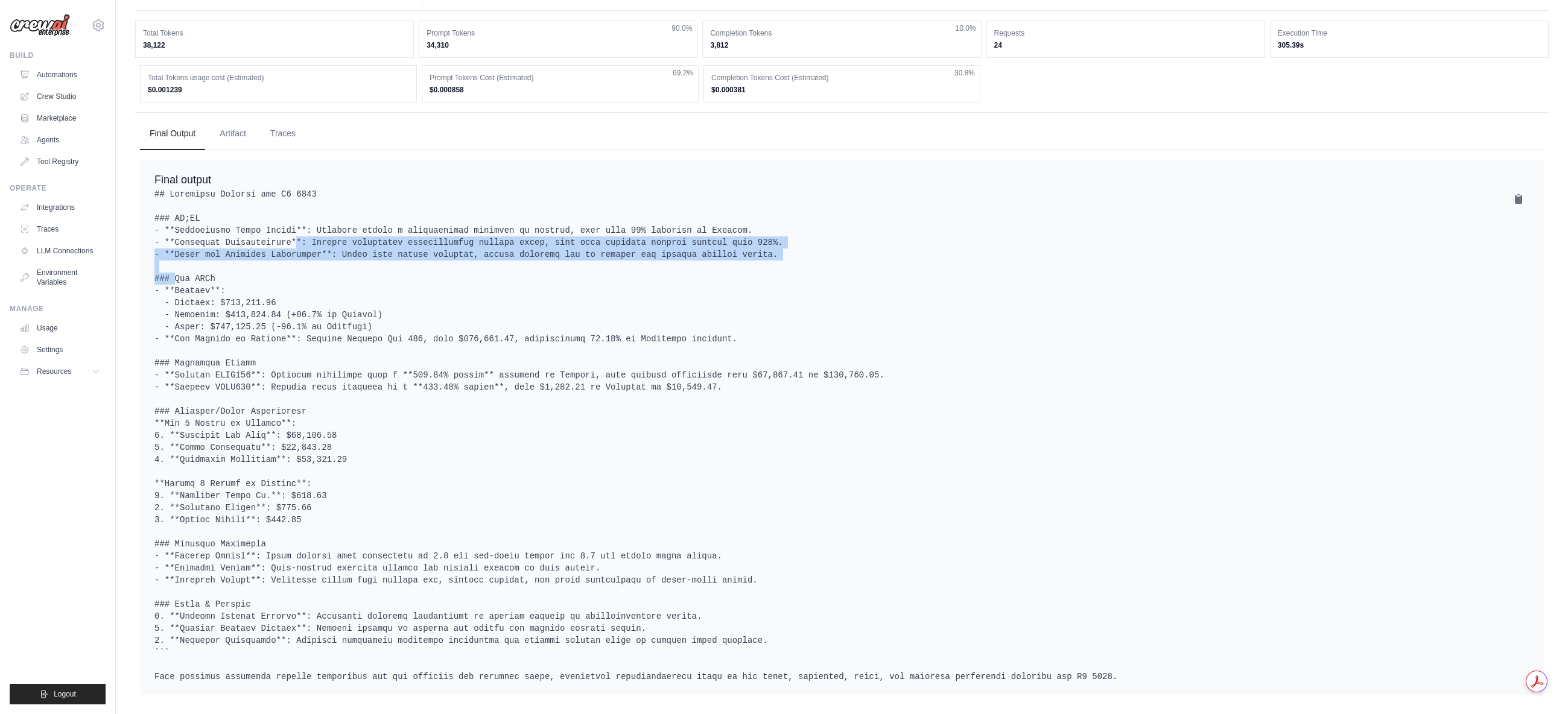
drag, startPoint x: 756, startPoint y: 247, endPoint x: 259, endPoint y: 232, distance: 497.2
click at [259, 232] on pre at bounding box center [842, 436] width 1375 height 495
click at [259, 229] on pre at bounding box center [842, 436] width 1375 height 495
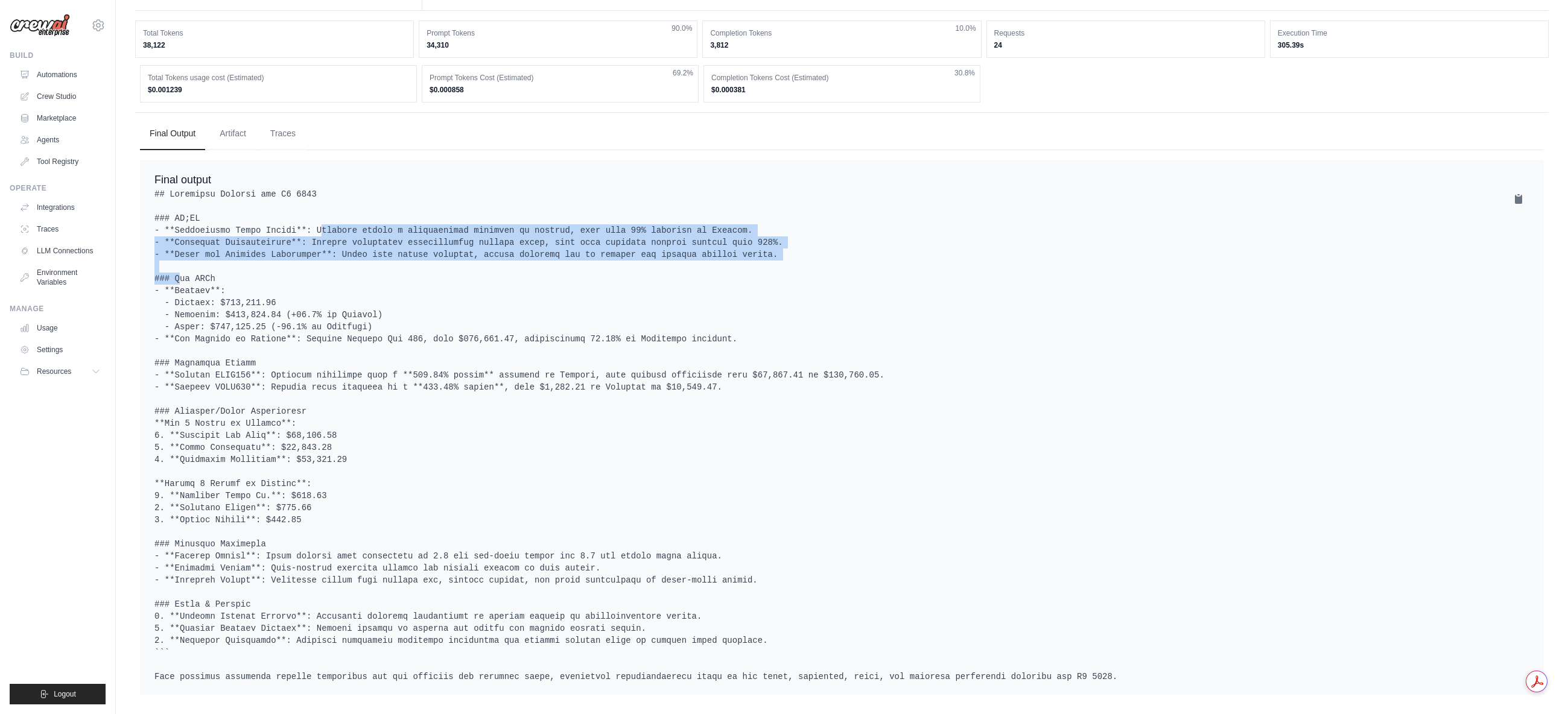
drag, startPoint x: 282, startPoint y: 213, endPoint x: 785, endPoint y: 252, distance: 504.5
click at [785, 252] on pre at bounding box center [842, 436] width 1375 height 495
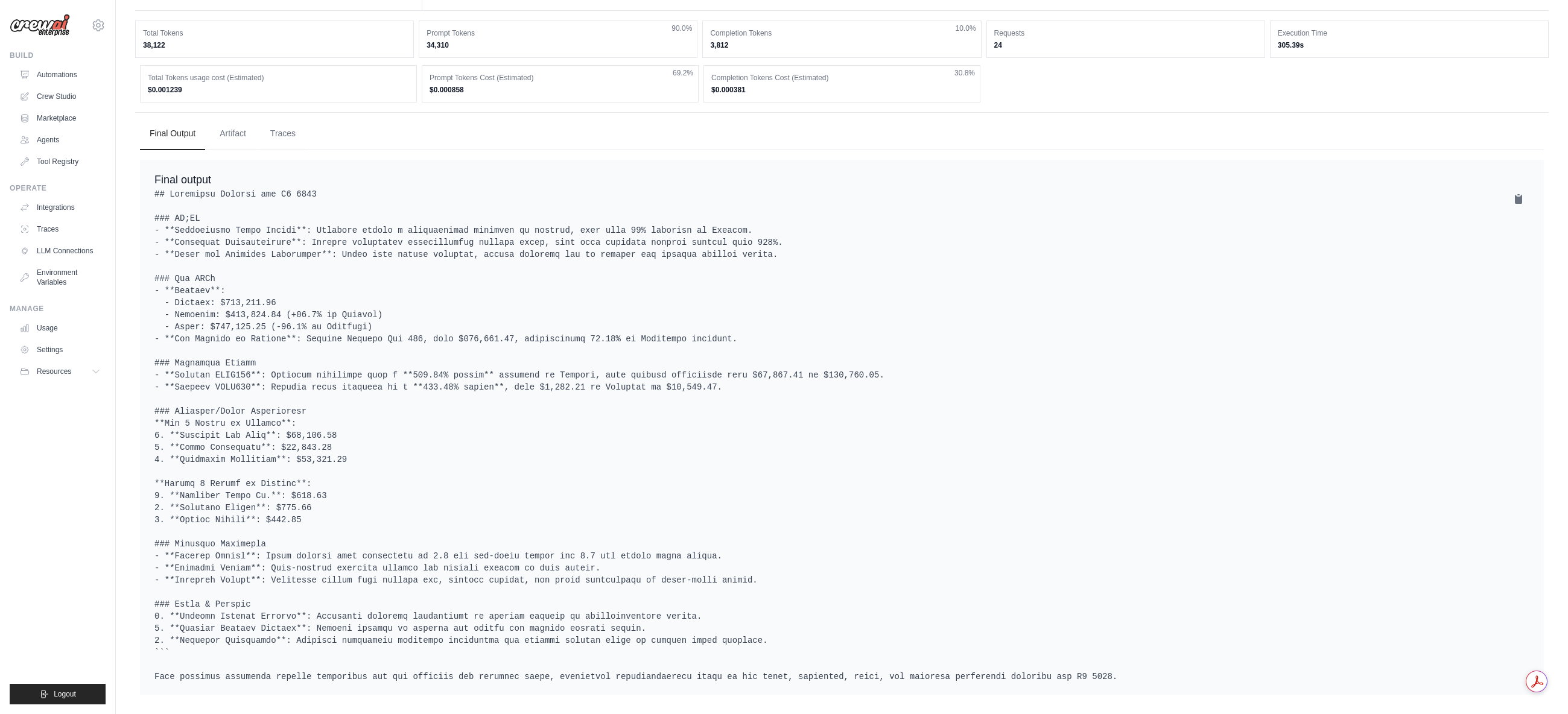
click at [785, 252] on pre at bounding box center [842, 436] width 1375 height 495
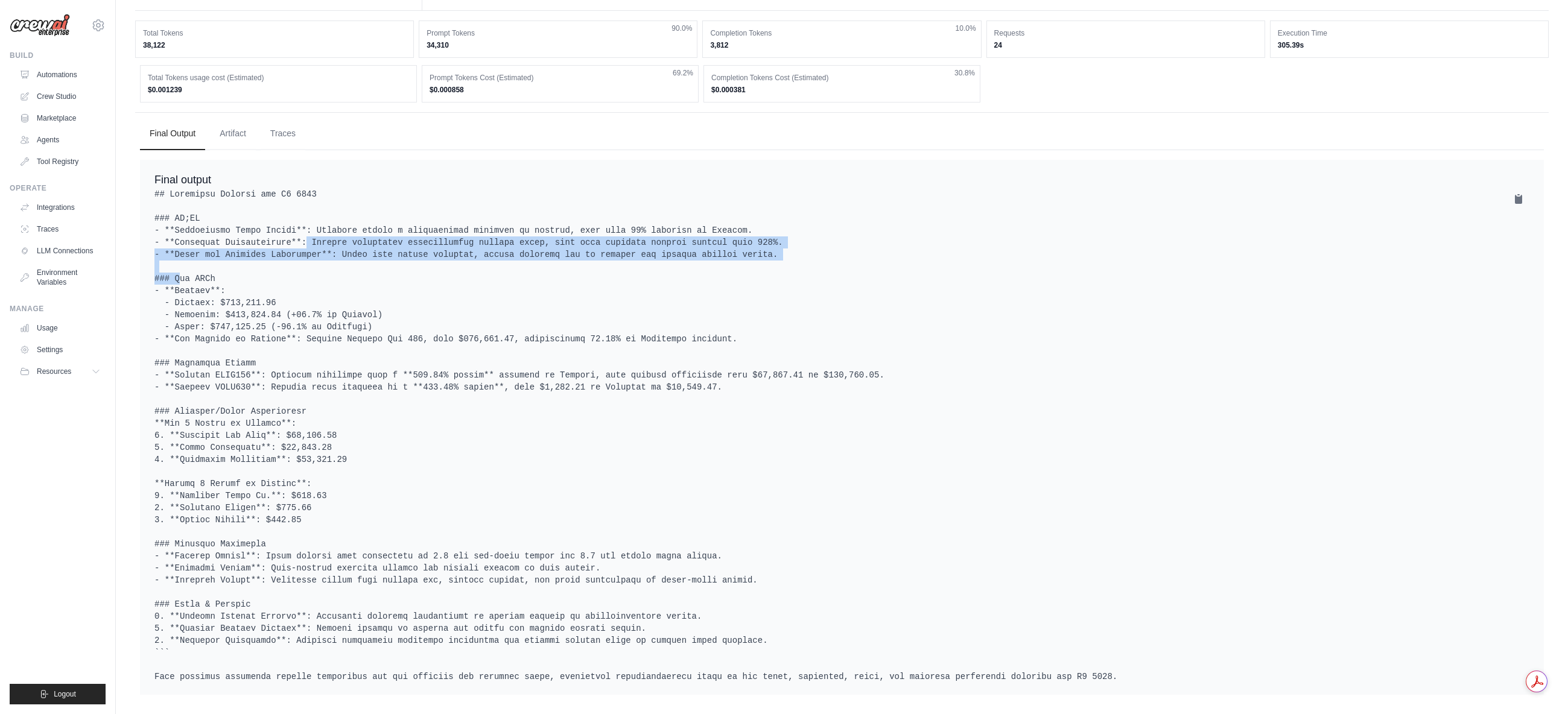
drag, startPoint x: 759, startPoint y: 249, endPoint x: 266, endPoint y: 231, distance: 493.3
click at [266, 231] on pre at bounding box center [842, 436] width 1375 height 495
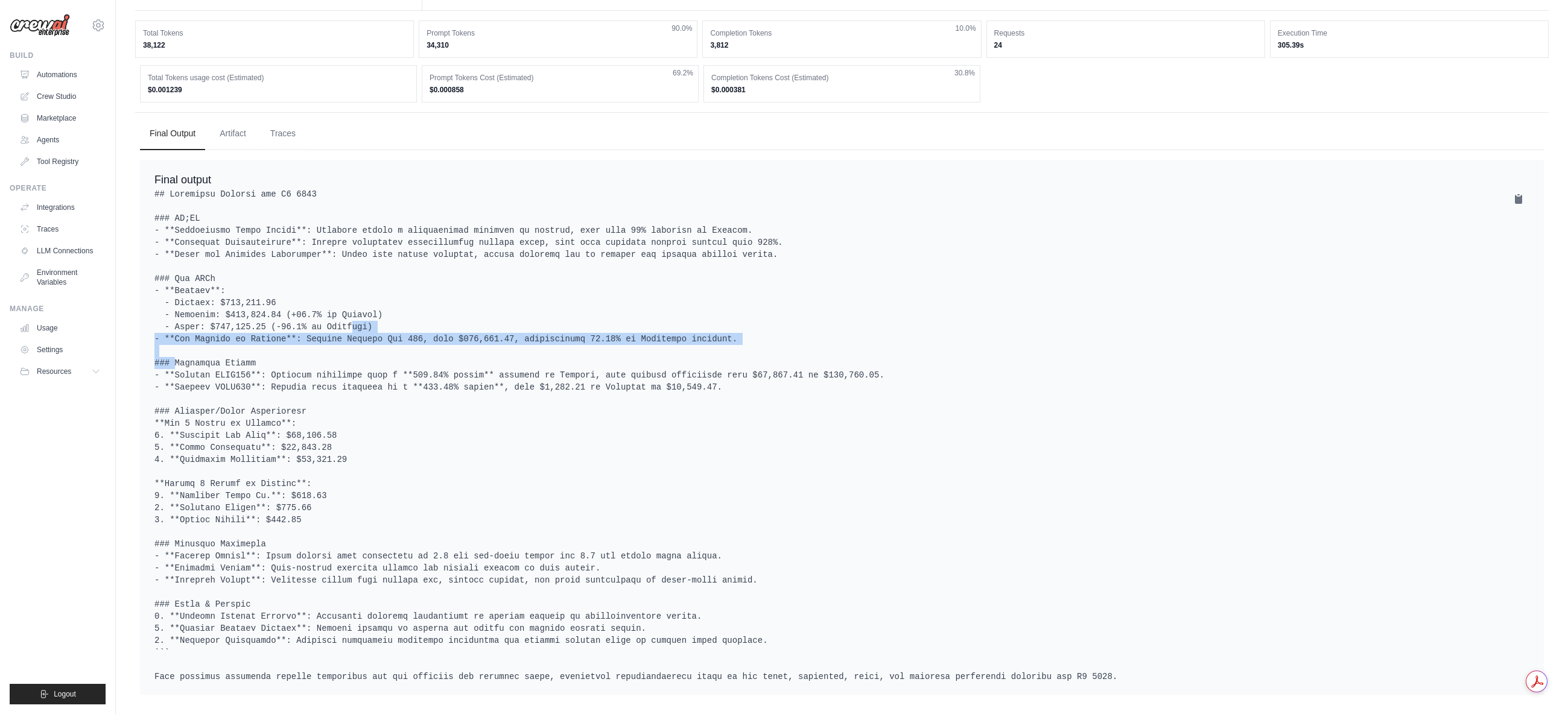
drag, startPoint x: 307, startPoint y: 317, endPoint x: 720, endPoint y: 332, distance: 413.3
click at [720, 332] on pre at bounding box center [842, 436] width 1375 height 495
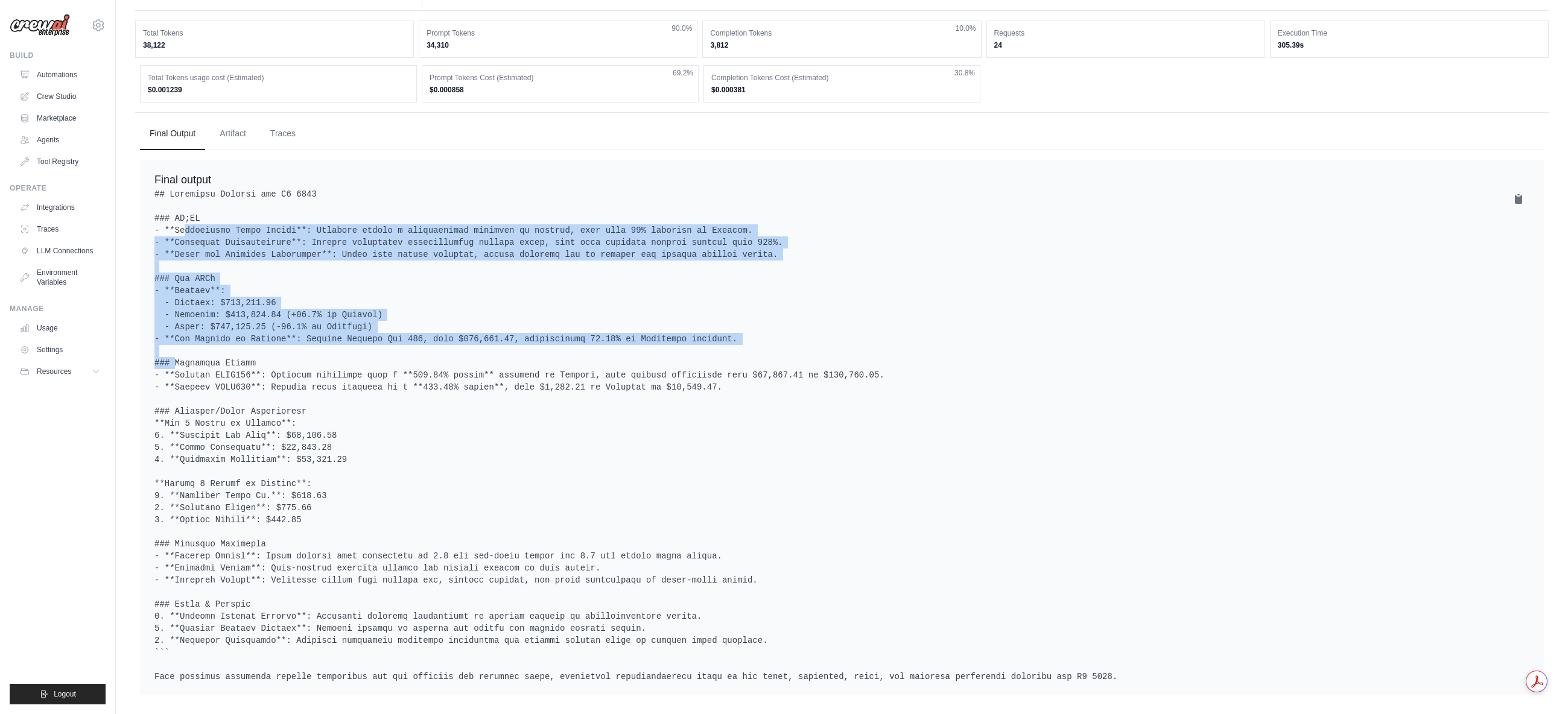
drag, startPoint x: 693, startPoint y: 328, endPoint x: 155, endPoint y: 219, distance: 548.9
click at [155, 219] on pre at bounding box center [842, 436] width 1375 height 495
drag, startPoint x: 348, startPoint y: 230, endPoint x: 717, endPoint y: 327, distance: 381.5
click at [717, 327] on pre at bounding box center [842, 436] width 1375 height 495
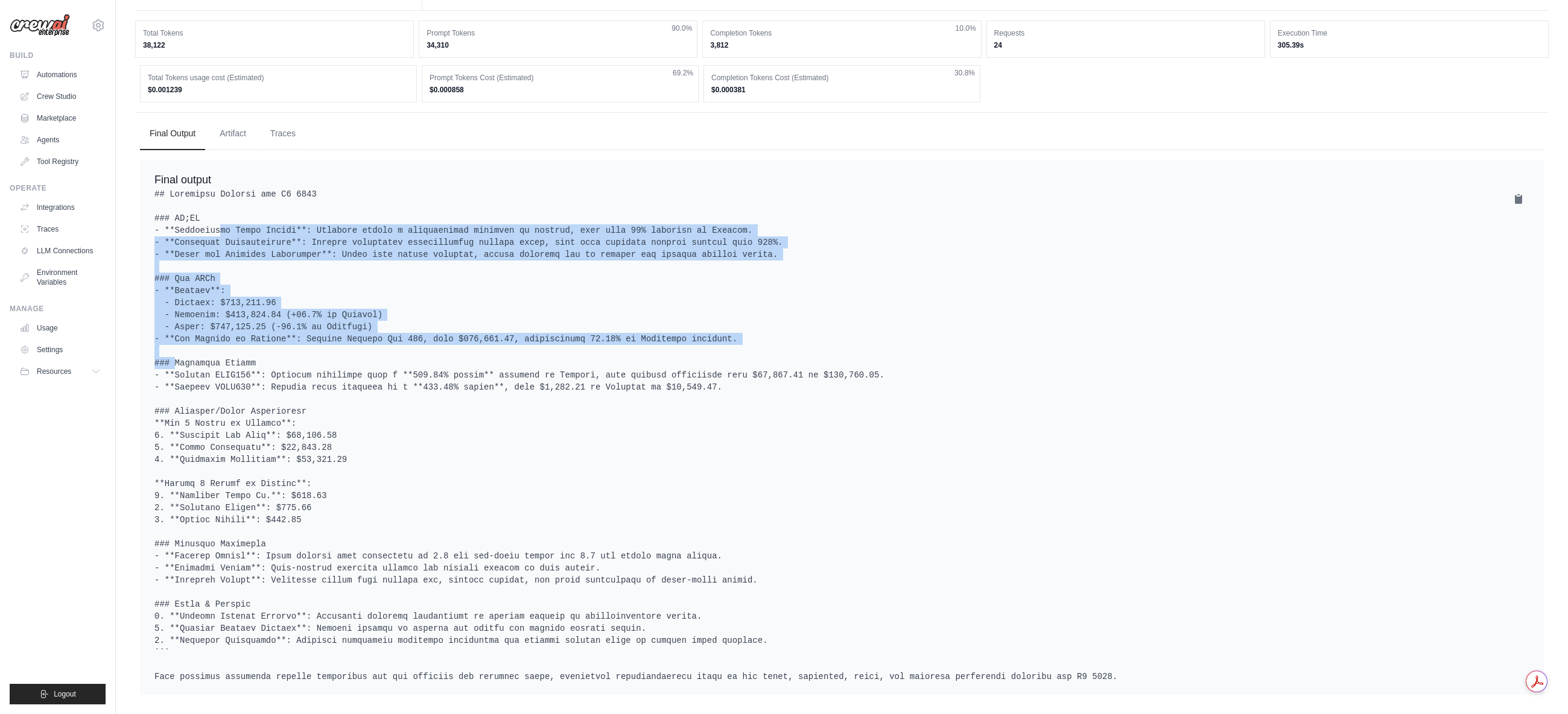
click at [717, 327] on pre at bounding box center [842, 436] width 1375 height 495
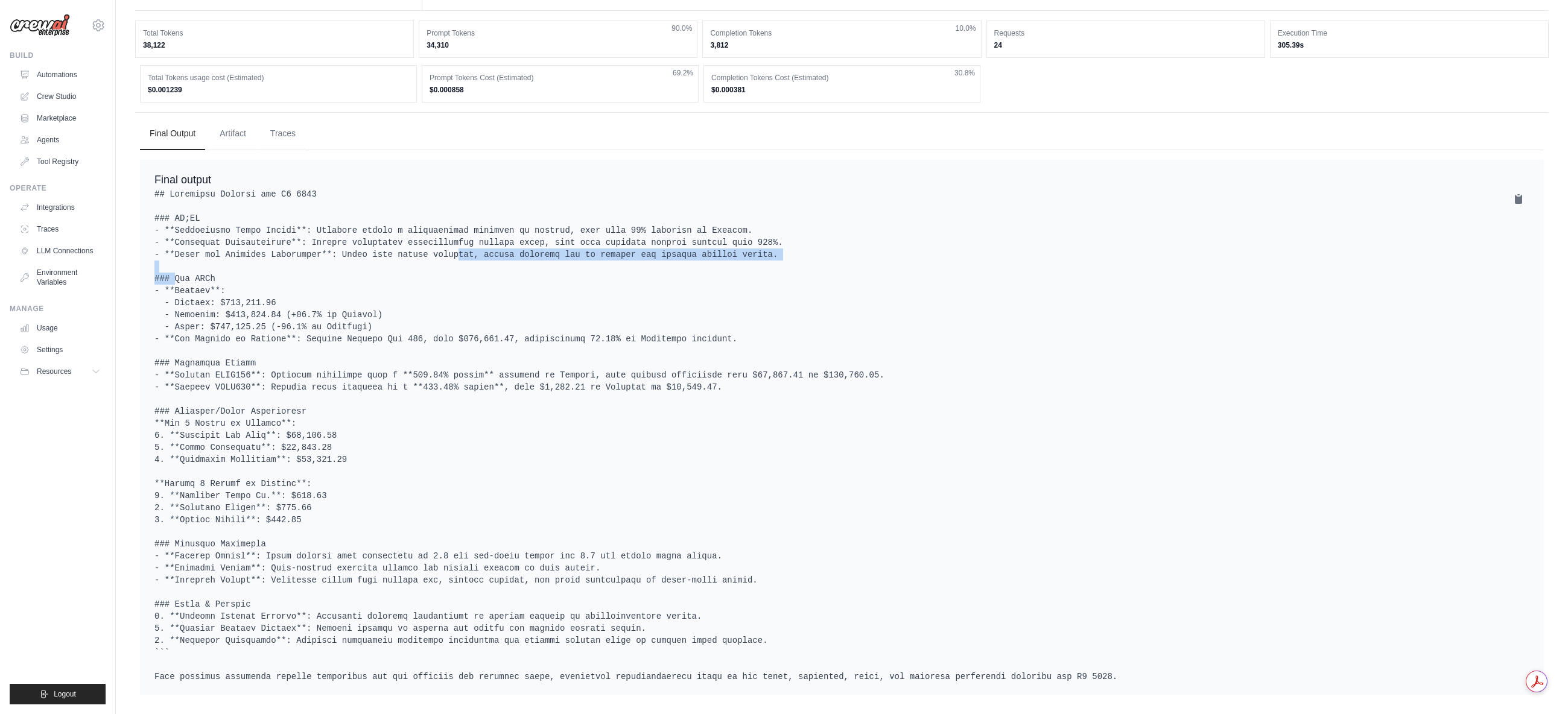
drag, startPoint x: 404, startPoint y: 236, endPoint x: 743, endPoint y: 246, distance: 339.1
click at [743, 246] on pre at bounding box center [842, 436] width 1375 height 495
click at [743, 245] on pre at bounding box center [842, 436] width 1375 height 495
drag, startPoint x: 272, startPoint y: 334, endPoint x: 469, endPoint y: 335, distance: 197.0
click at [493, 335] on pre at bounding box center [842, 436] width 1375 height 495
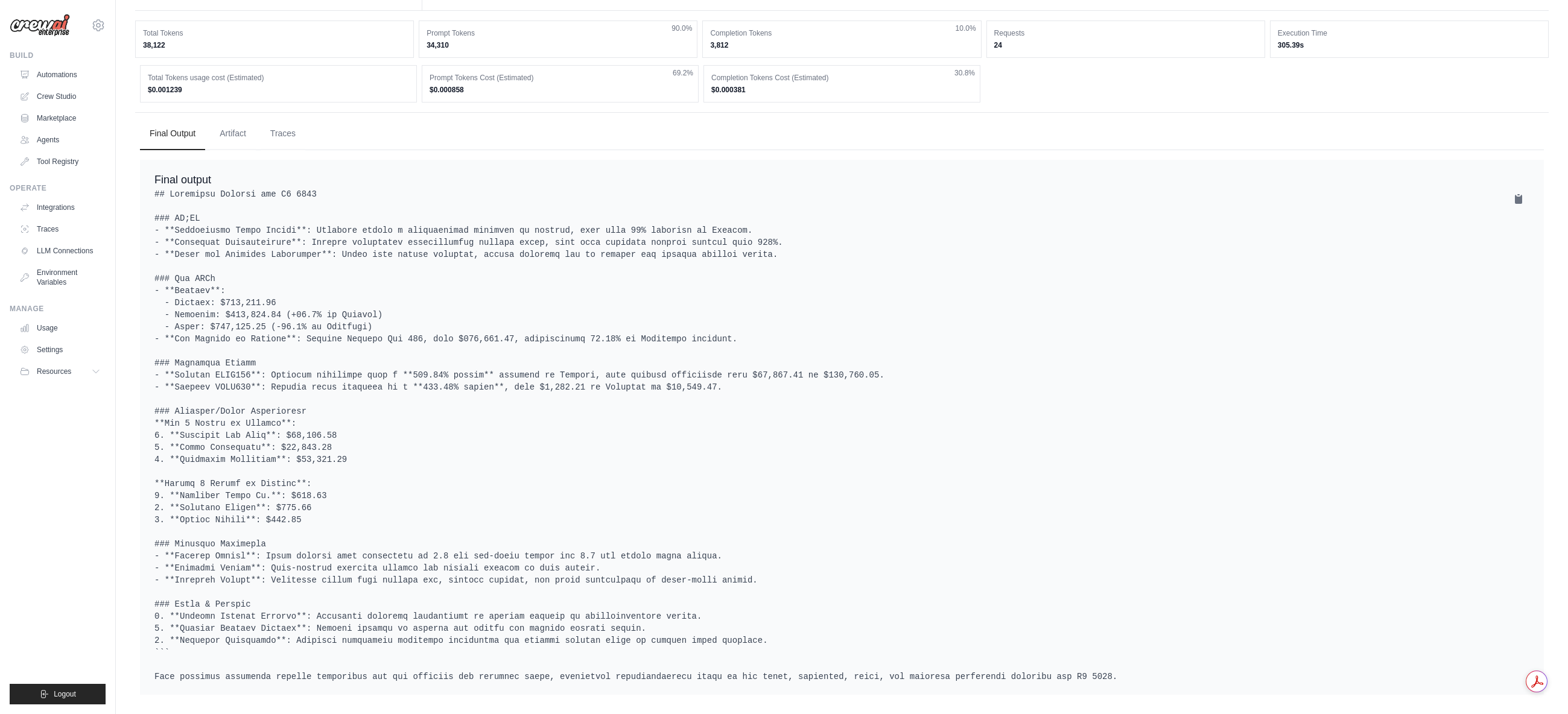
click at [355, 332] on pre at bounding box center [842, 436] width 1375 height 495
drag, startPoint x: 283, startPoint y: 331, endPoint x: 717, endPoint y: 325, distance: 434.0
click at [717, 325] on pre at bounding box center [842, 436] width 1375 height 495
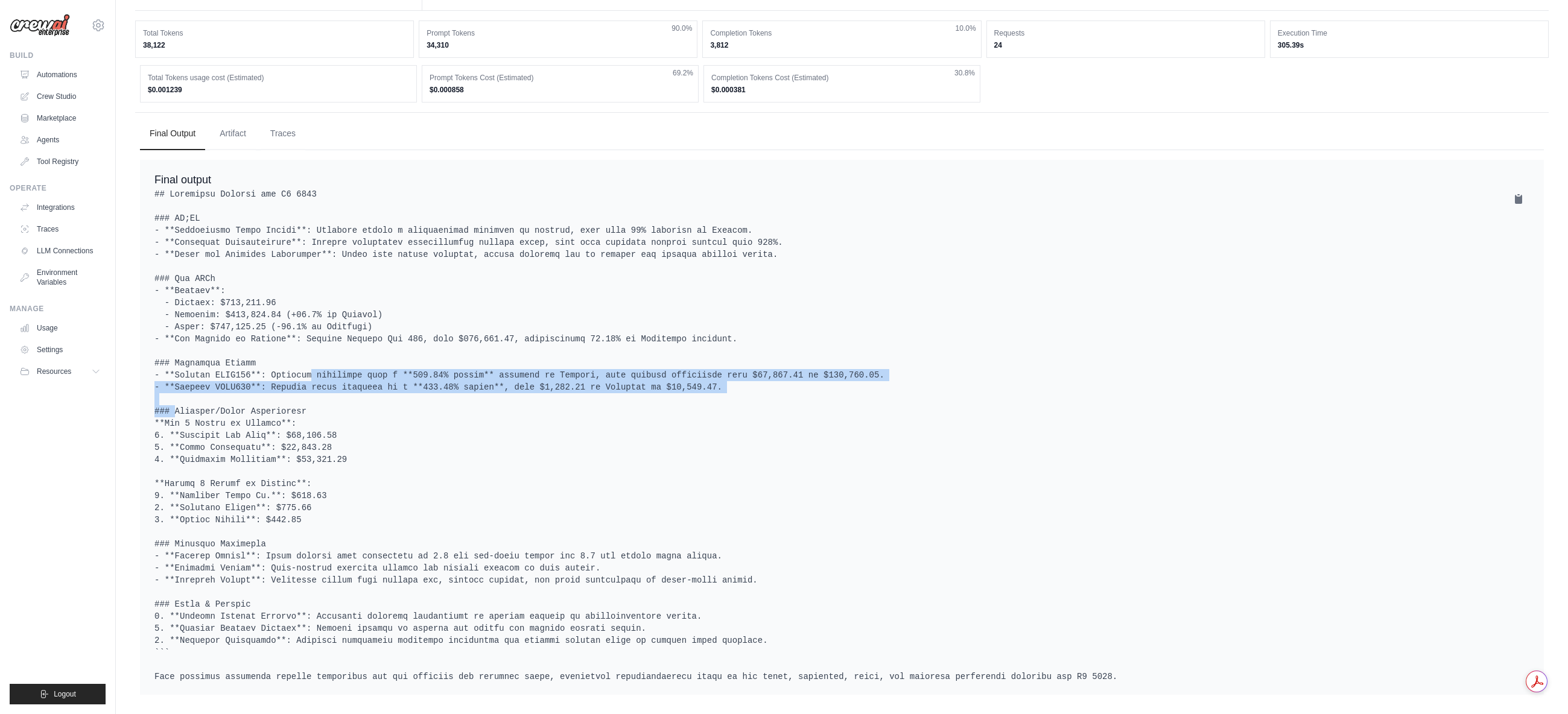
drag, startPoint x: 306, startPoint y: 362, endPoint x: 683, endPoint y: 375, distance: 377.2
click at [683, 375] on pre at bounding box center [842, 436] width 1375 height 495
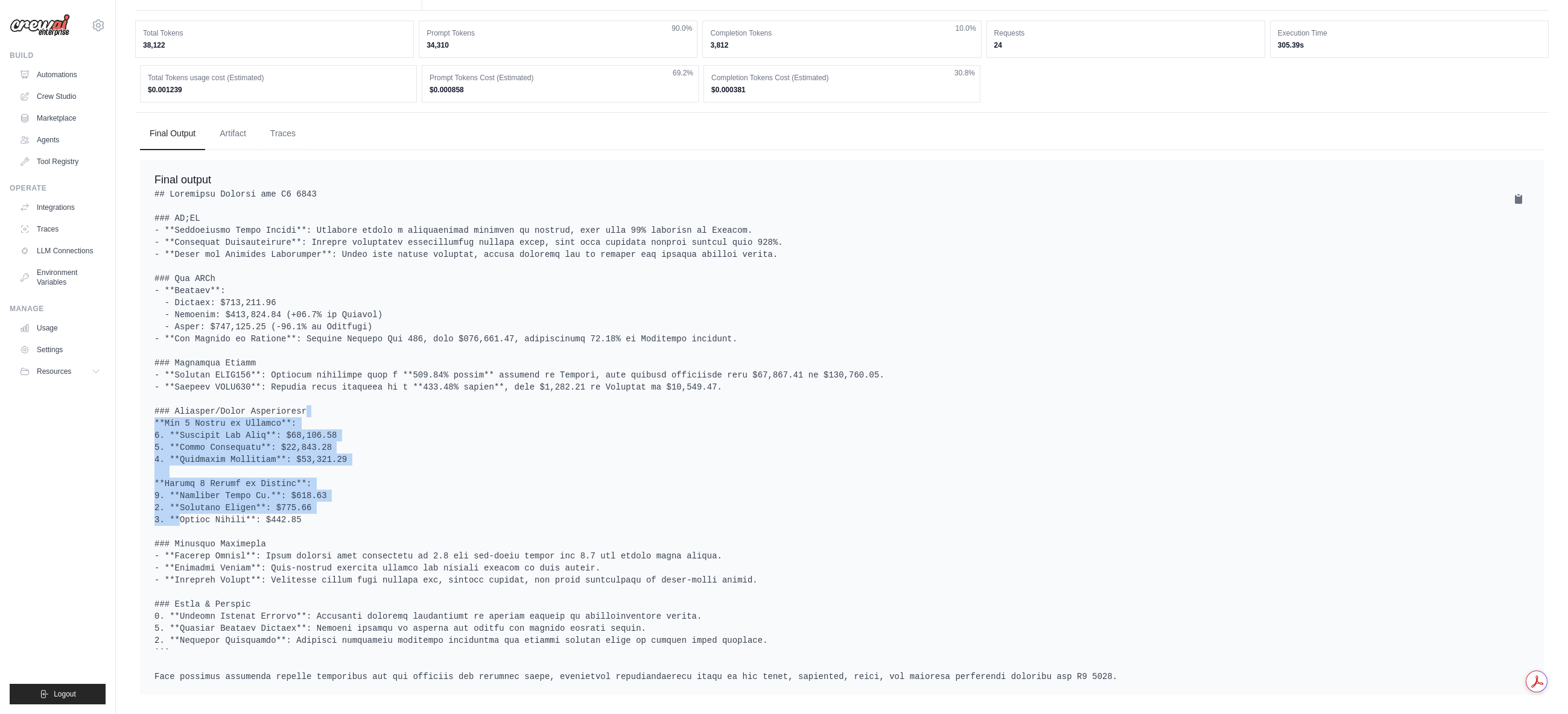
drag, startPoint x: 300, startPoint y: 417, endPoint x: 398, endPoint y: 491, distance: 122.8
click at [398, 491] on pre at bounding box center [842, 436] width 1375 height 495
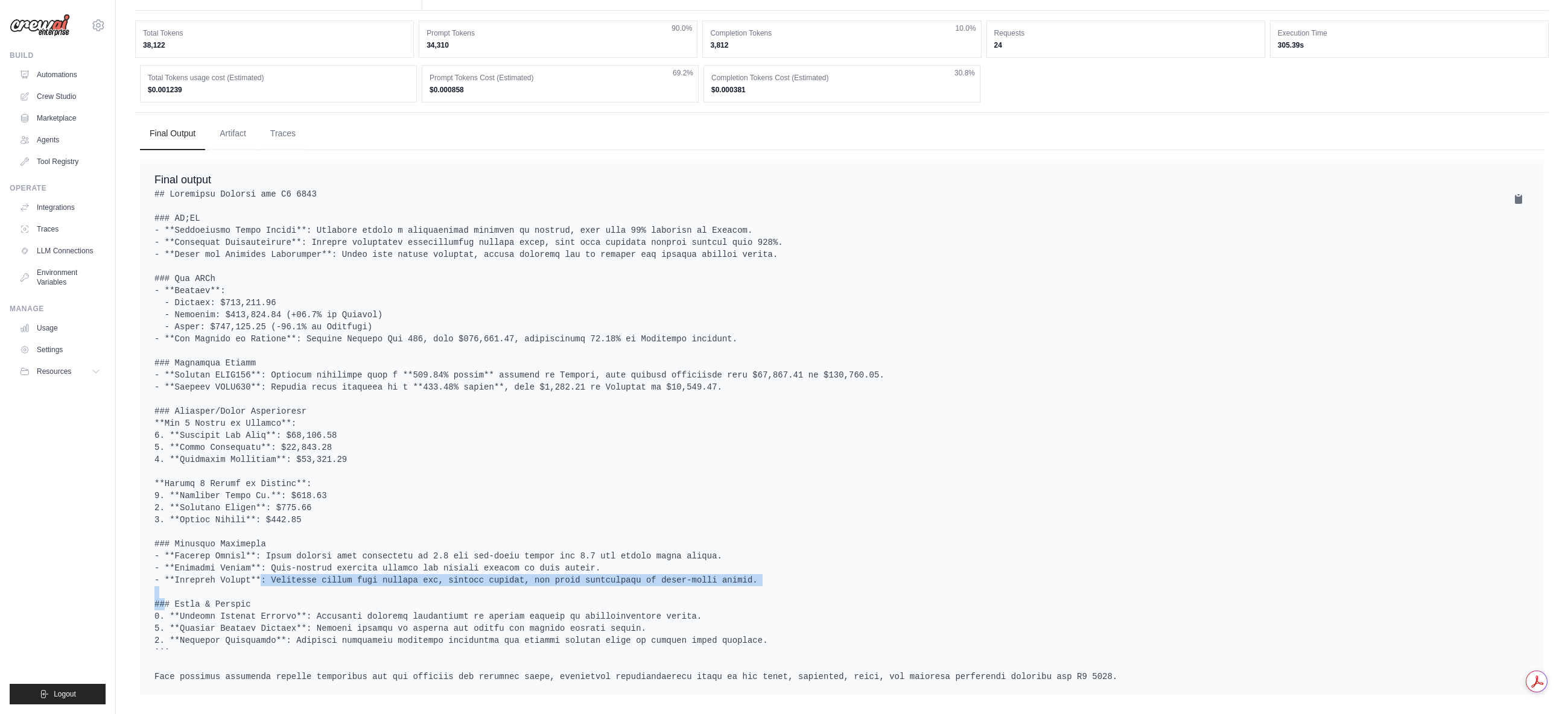
drag, startPoint x: 225, startPoint y: 562, endPoint x: 699, endPoint y: 567, distance: 474.0
click at [699, 567] on pre at bounding box center [842, 436] width 1375 height 495
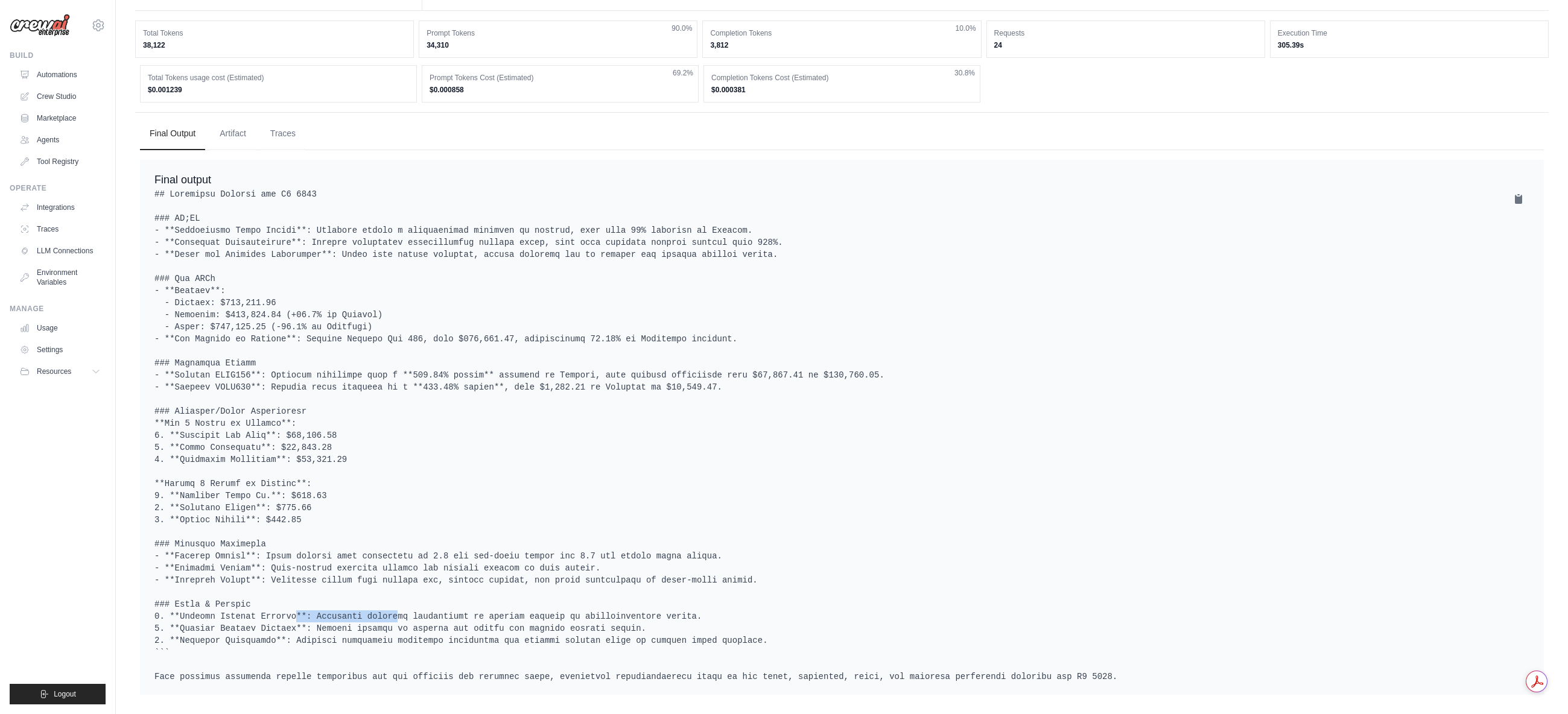
drag, startPoint x: 273, startPoint y: 601, endPoint x: 349, endPoint y: 609, distance: 76.4
click at [349, 609] on pre at bounding box center [842, 436] width 1375 height 495
drag
click at [446, 604] on pre at bounding box center [842, 436] width 1375 height 495
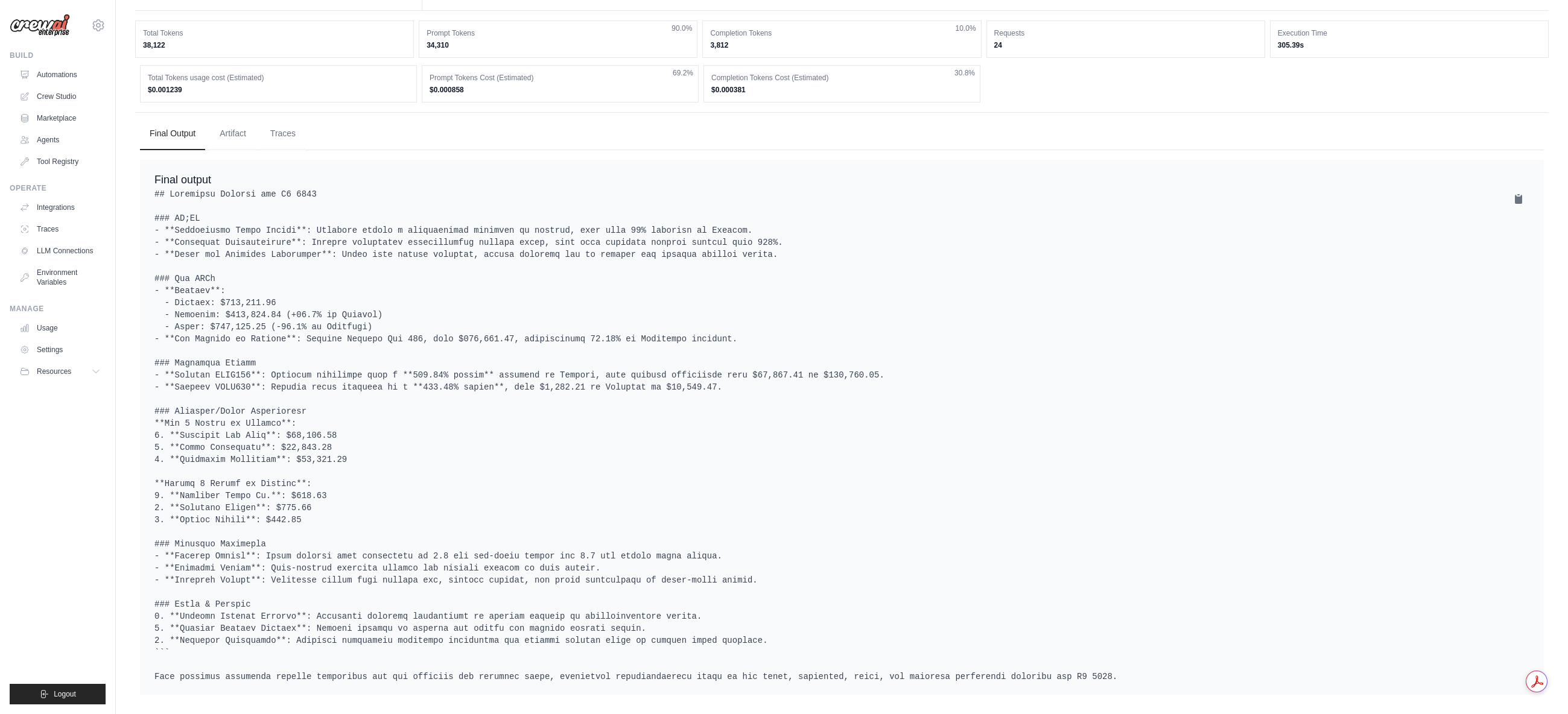
click at [451, 606] on pre at bounding box center [842, 436] width 1375 height 495
click at [325, 380] on pre at bounding box center [842, 436] width 1375 height 495
click at [408, 383] on pre at bounding box center [842, 436] width 1375 height 495
click at [471, 375] on pre at bounding box center [842, 436] width 1375 height 495
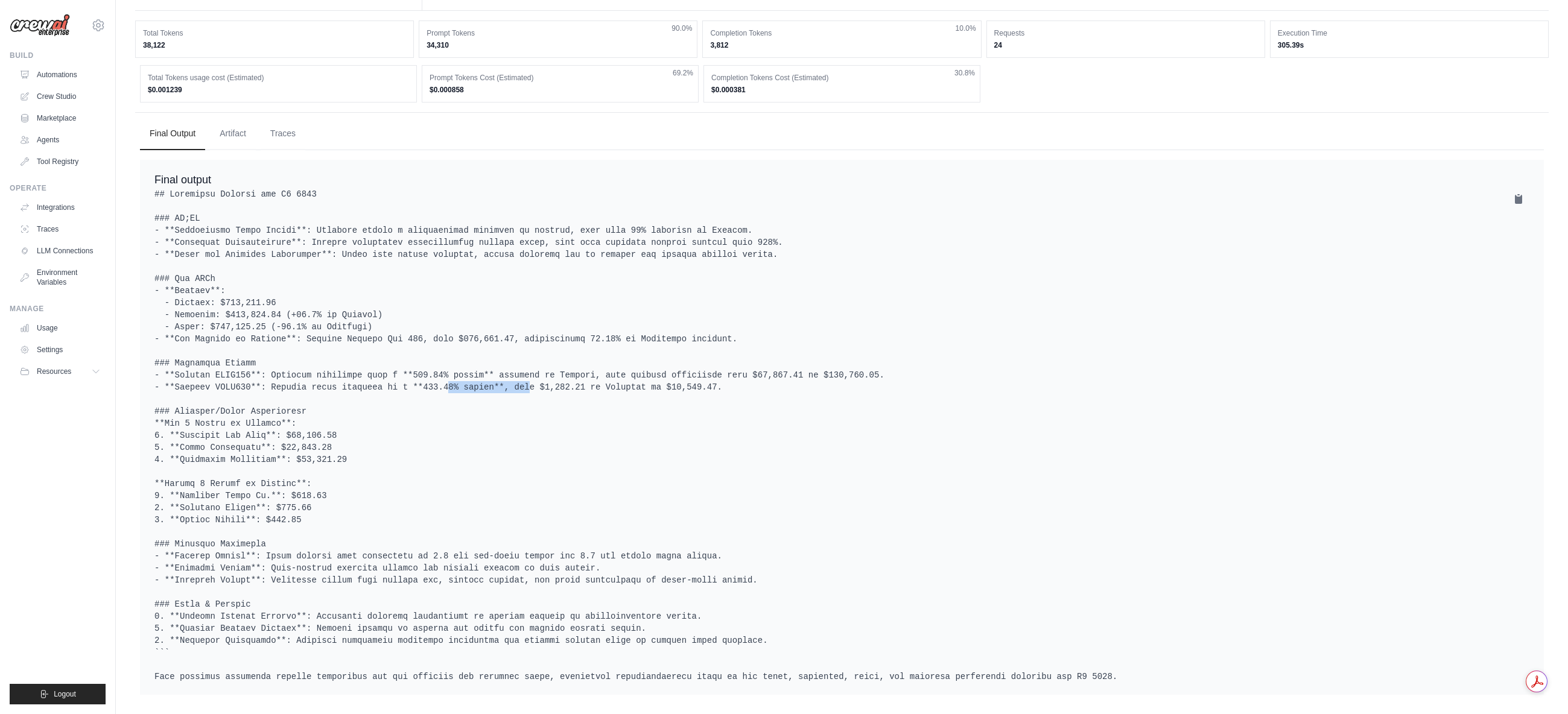
click at [471, 375] on pre at bounding box center [842, 436] width 1375 height 495
click at [658, 378] on pre at bounding box center [842, 436] width 1375 height 495
